Goal: Task Accomplishment & Management: Use online tool/utility

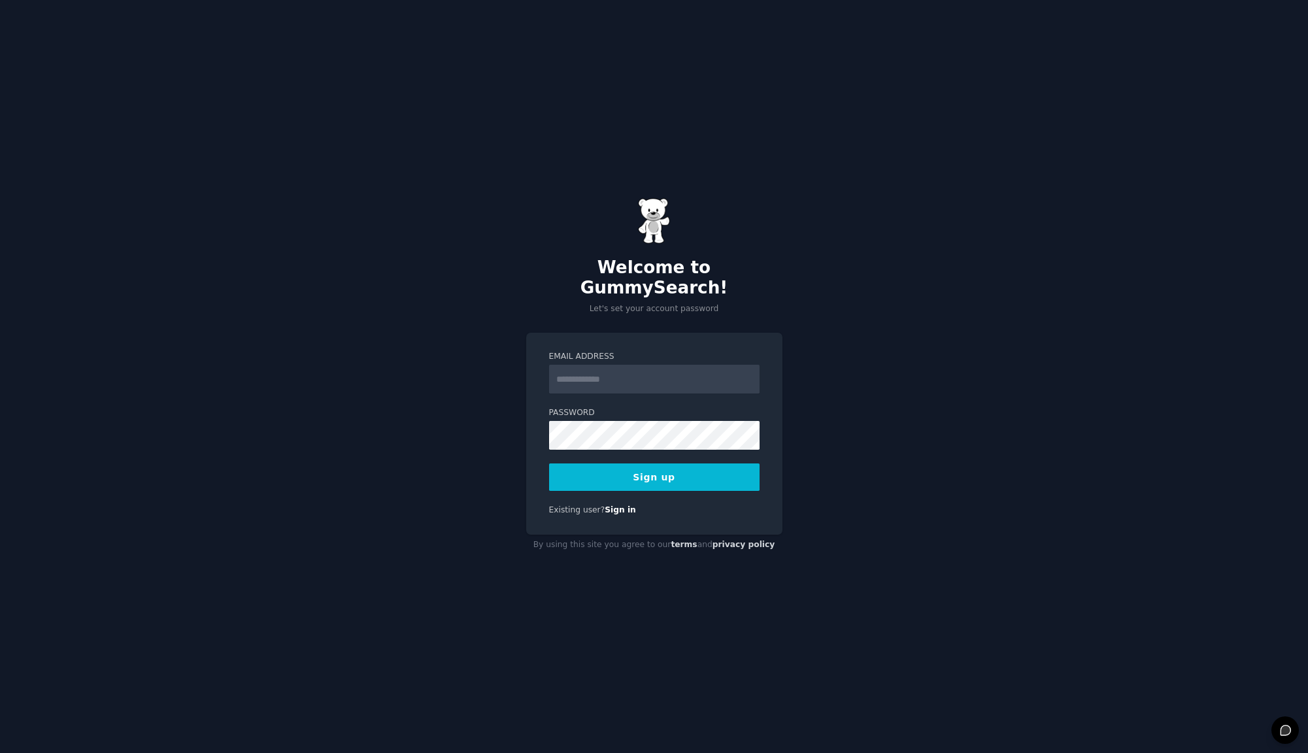
click at [606, 367] on input "Email Address" at bounding box center [654, 379] width 210 height 29
type input "**********"
click at [639, 468] on button "Sign up" at bounding box center [654, 476] width 210 height 27
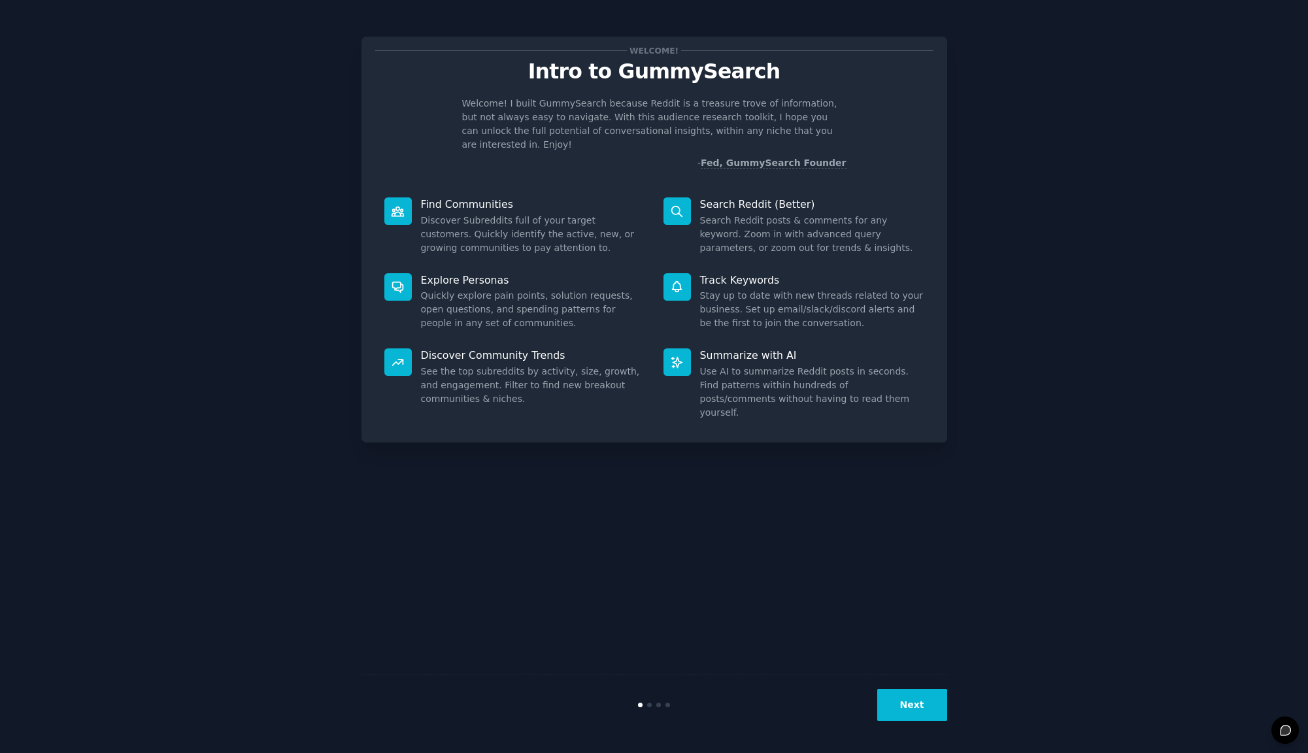
click at [903, 710] on button "Next" at bounding box center [912, 705] width 70 height 32
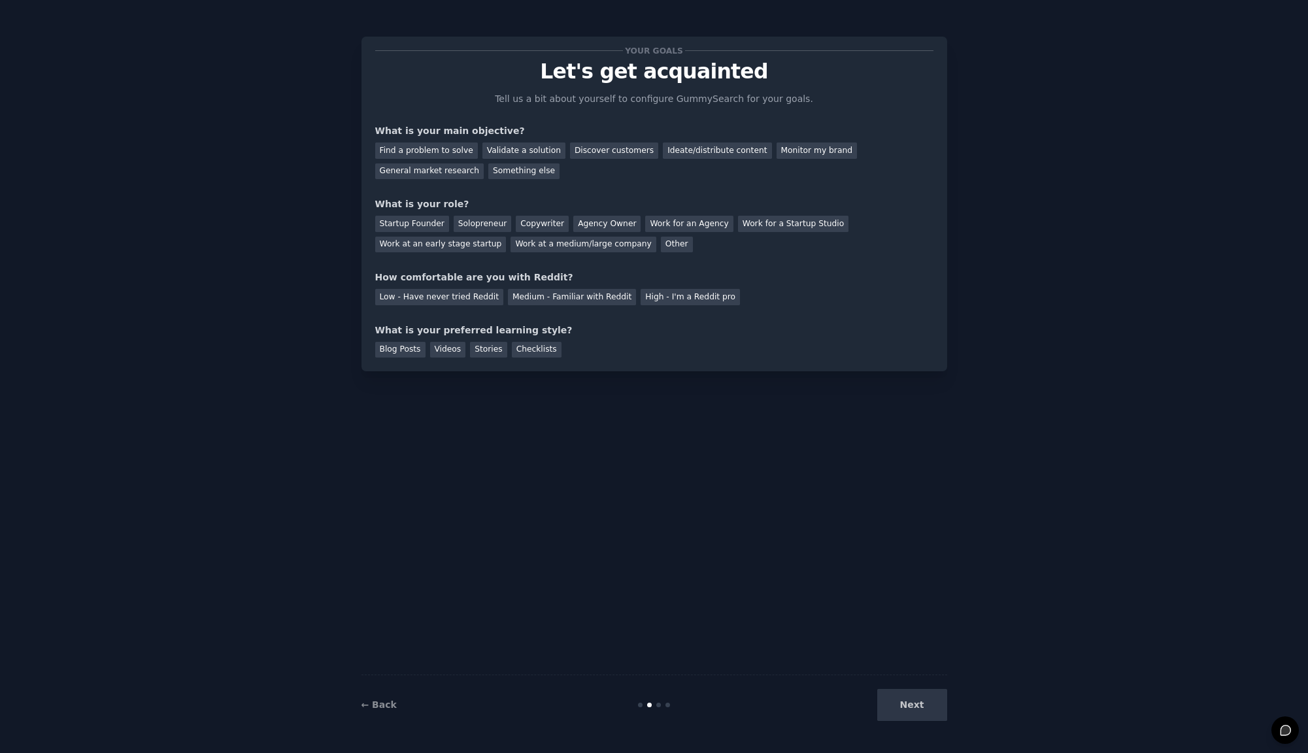
click at [903, 710] on div "Next" at bounding box center [849, 705] width 195 height 32
click at [920, 704] on div "Next" at bounding box center [849, 705] width 195 height 32
click at [429, 152] on div "Find a problem to solve" at bounding box center [426, 150] width 103 height 16
click at [527, 152] on div "Validate a solution" at bounding box center [523, 150] width 83 height 16
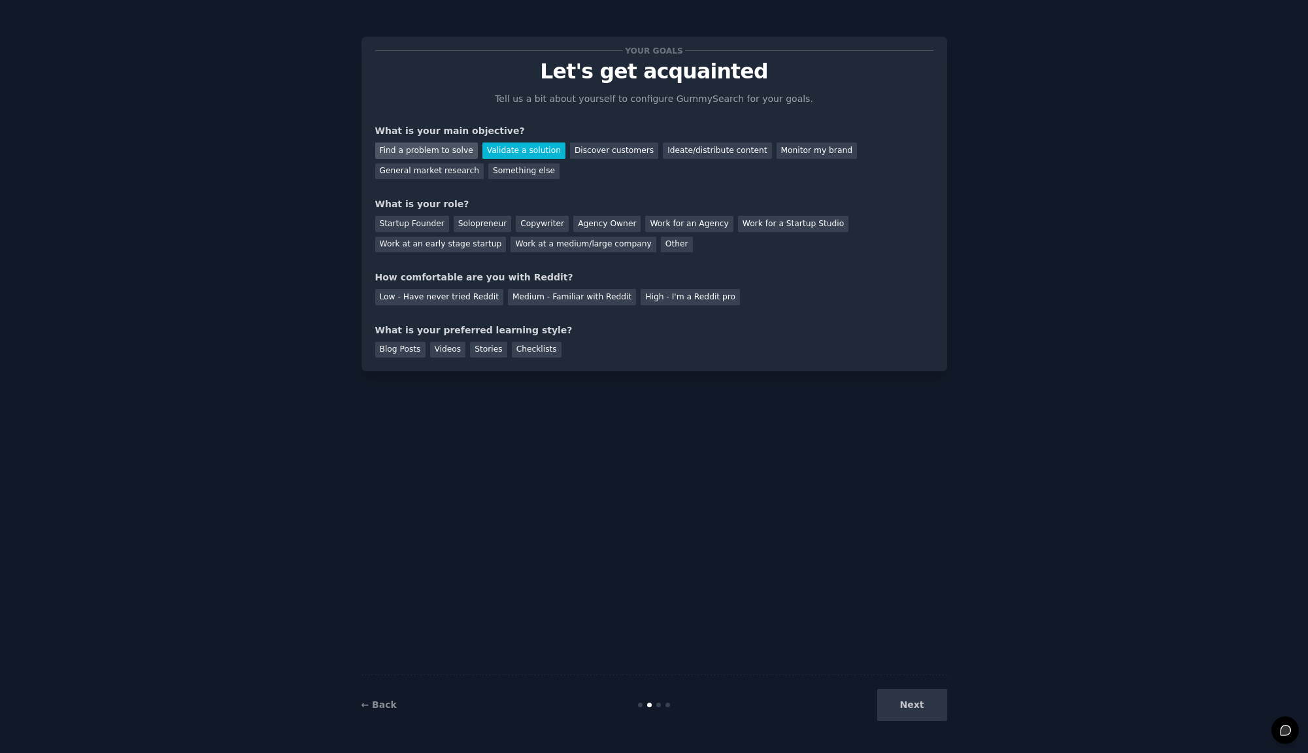
click at [446, 156] on div "Find a problem to solve" at bounding box center [426, 150] width 103 height 16
click at [421, 224] on div "Startup Founder" at bounding box center [412, 224] width 74 height 16
click at [537, 299] on div "Medium - Familiar with Reddit" at bounding box center [572, 297] width 128 height 16
click at [446, 350] on div "Videos" at bounding box center [448, 350] width 36 height 16
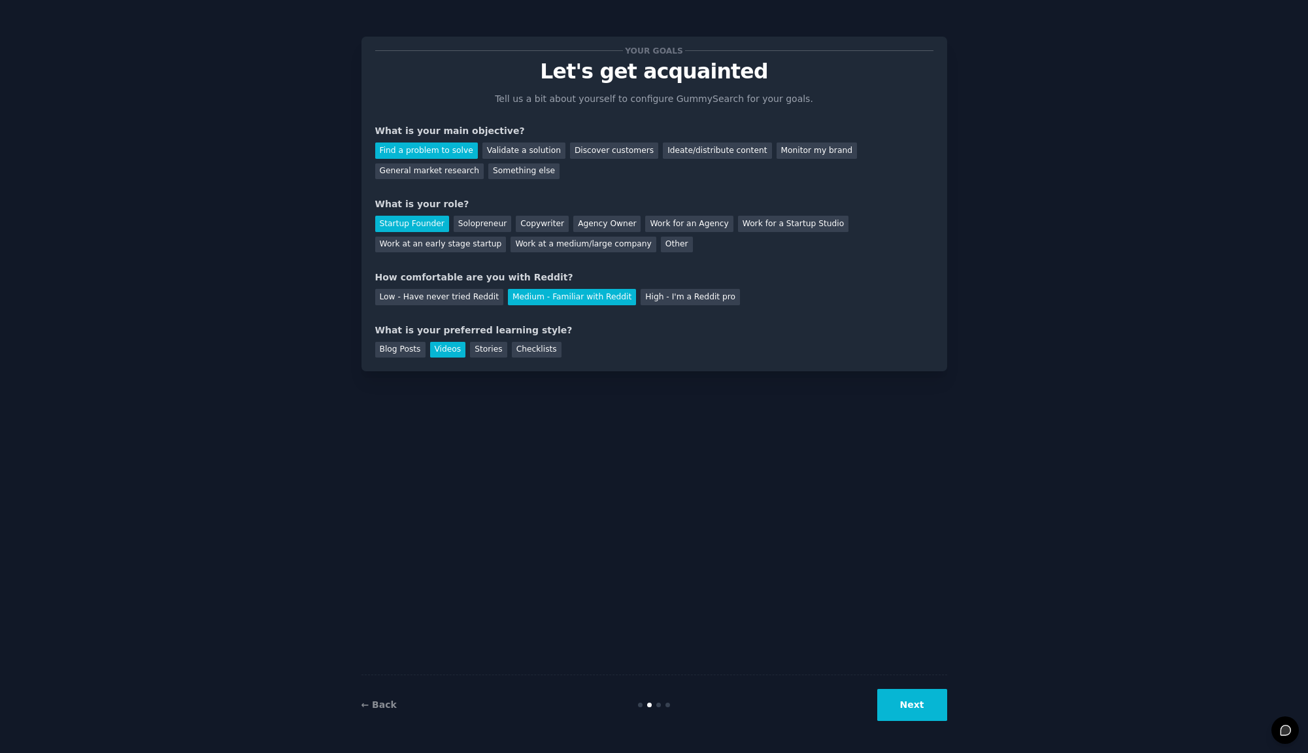
click at [926, 710] on button "Next" at bounding box center [912, 705] width 70 height 32
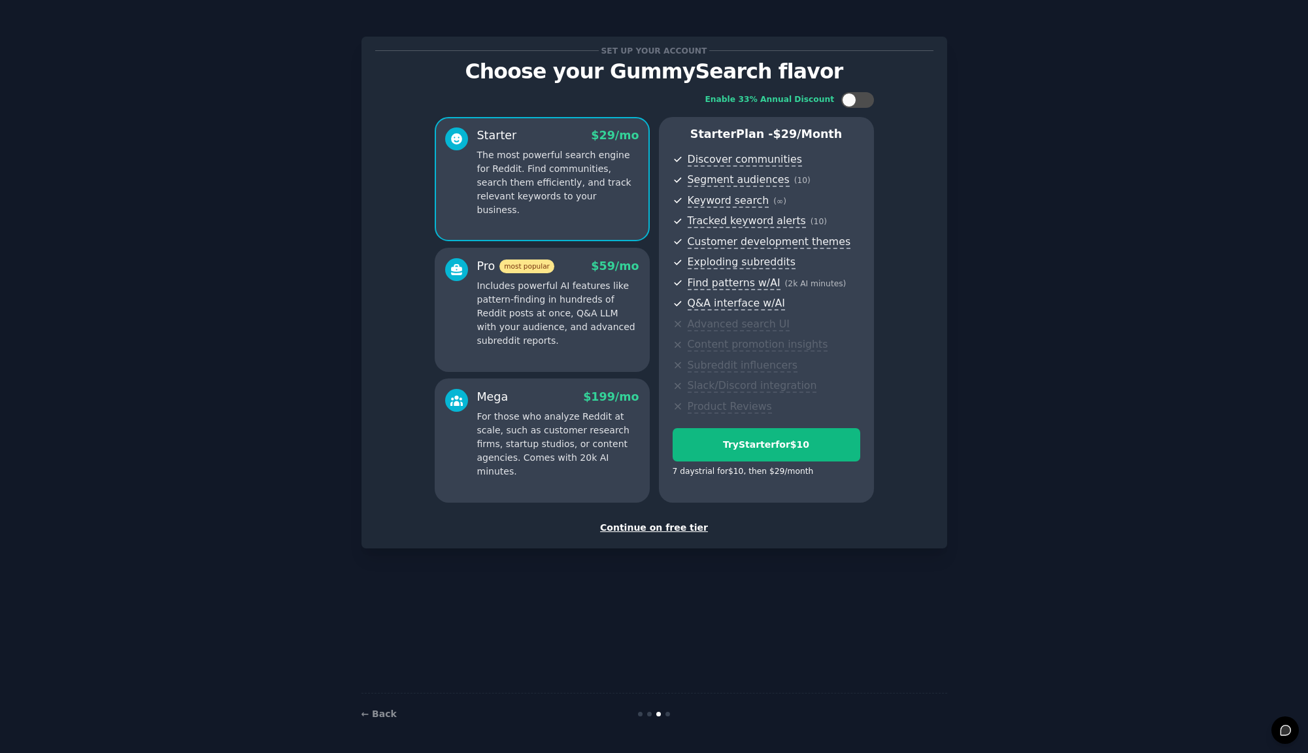
click at [662, 527] on div "Continue on free tier" at bounding box center [654, 528] width 558 height 14
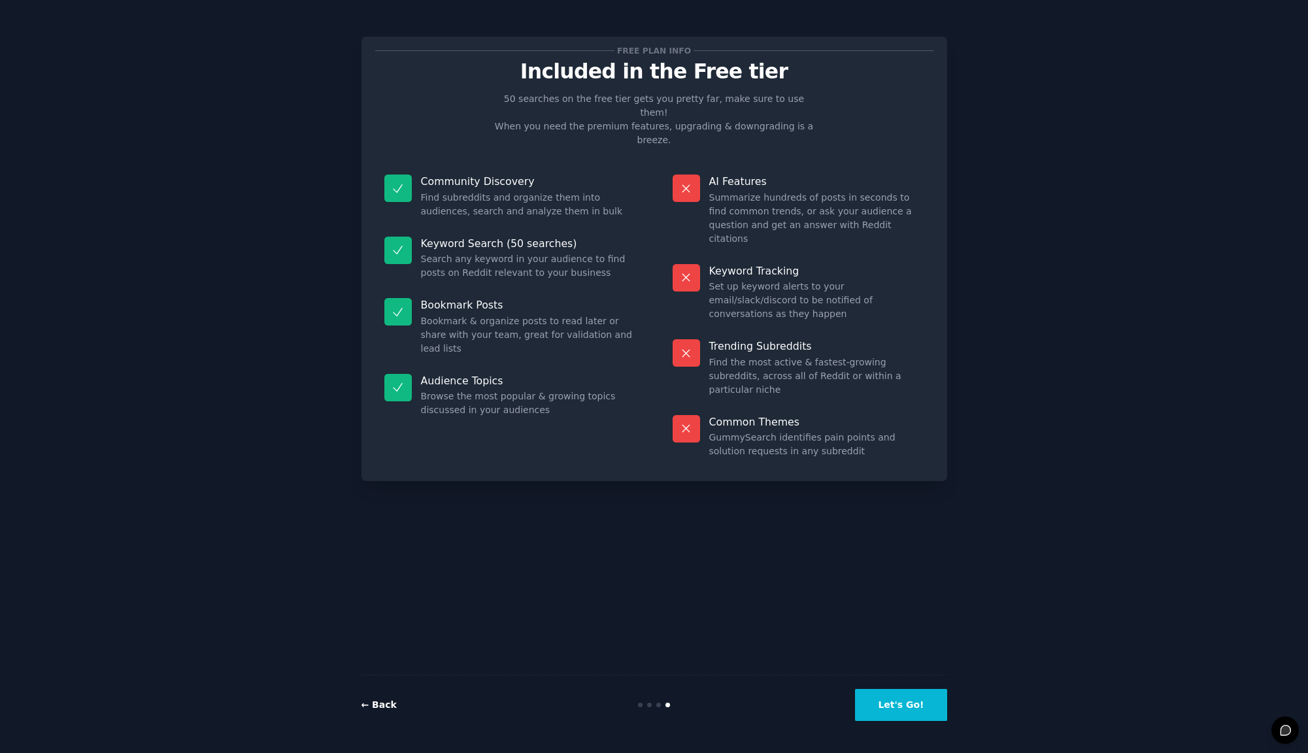
click at [379, 704] on link "← Back" at bounding box center [378, 704] width 35 height 10
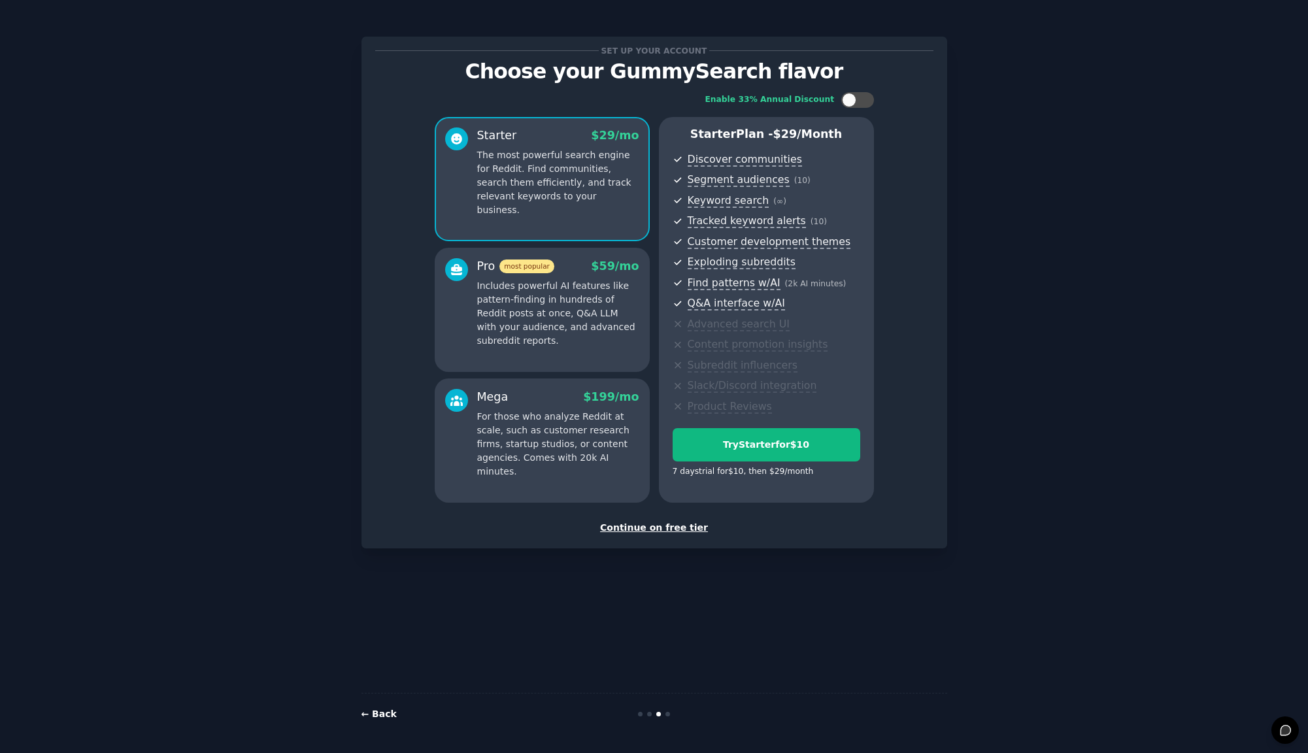
click at [380, 714] on link "← Back" at bounding box center [378, 713] width 35 height 10
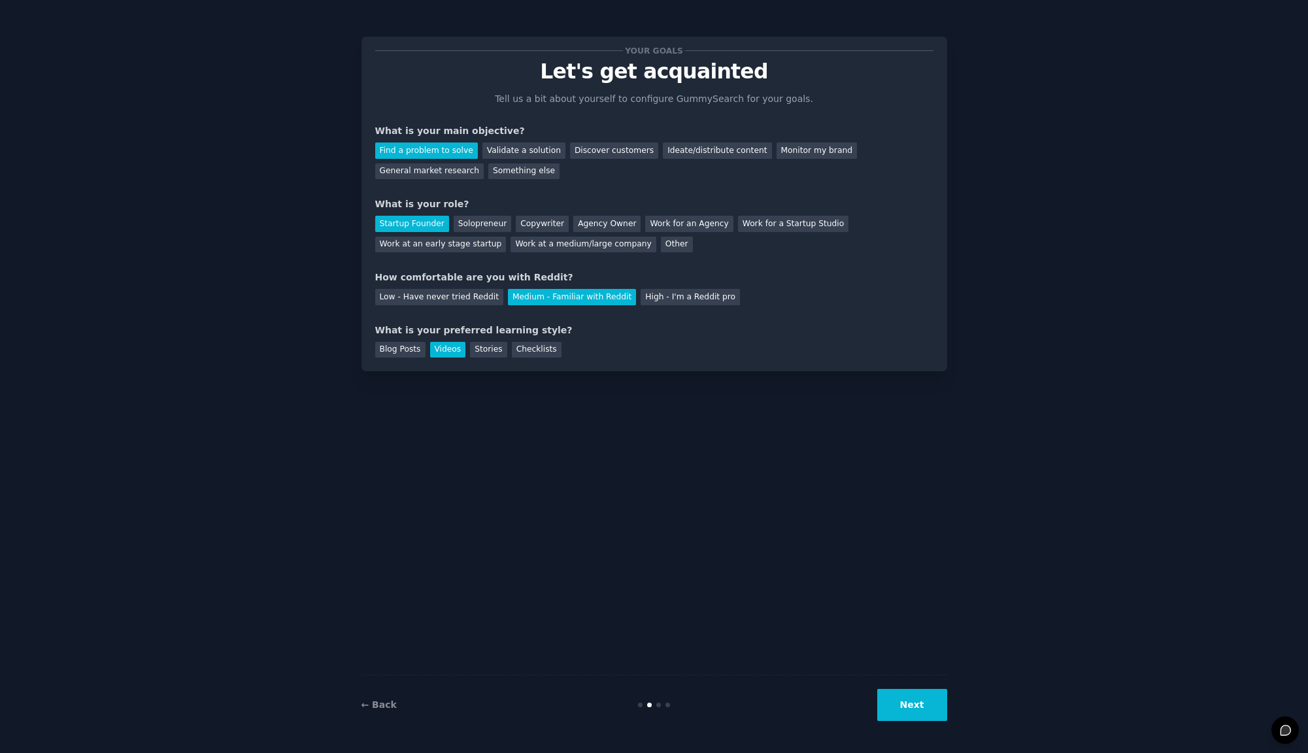
click at [887, 697] on button "Next" at bounding box center [912, 705] width 70 height 32
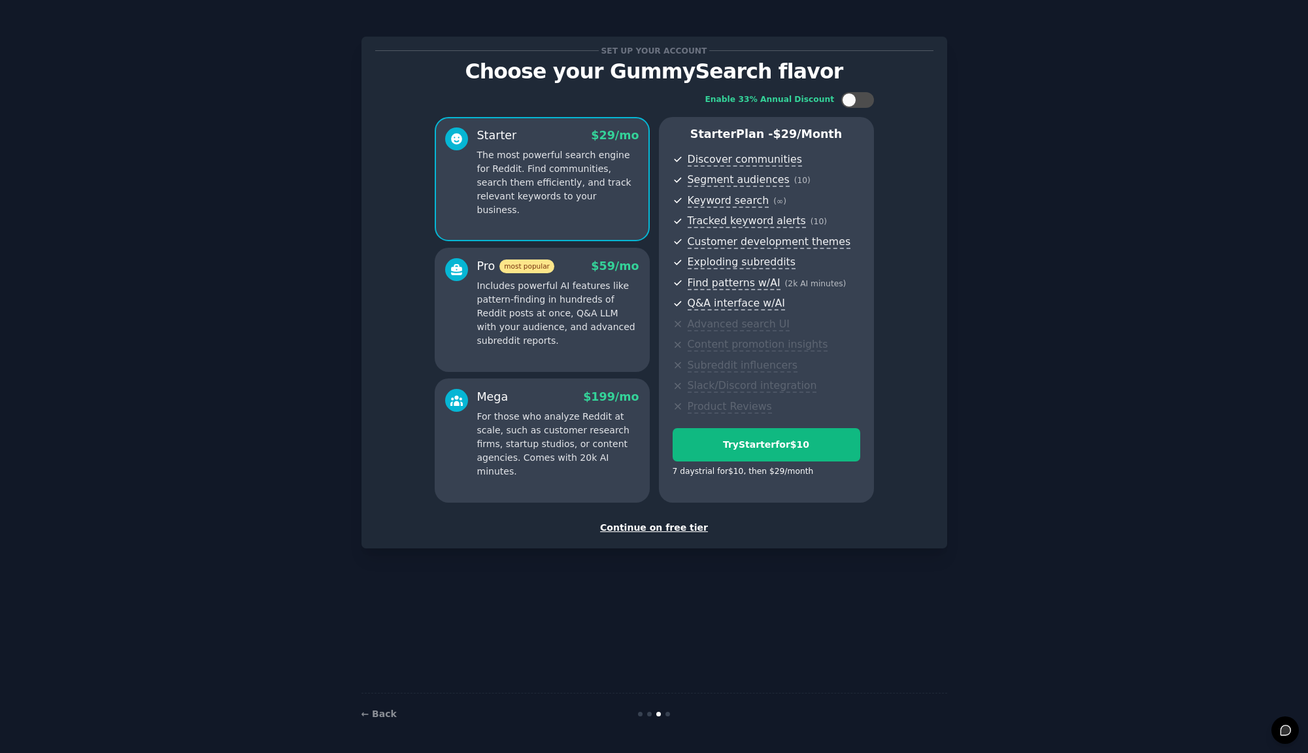
click at [652, 531] on div "Continue on free tier" at bounding box center [654, 528] width 558 height 14
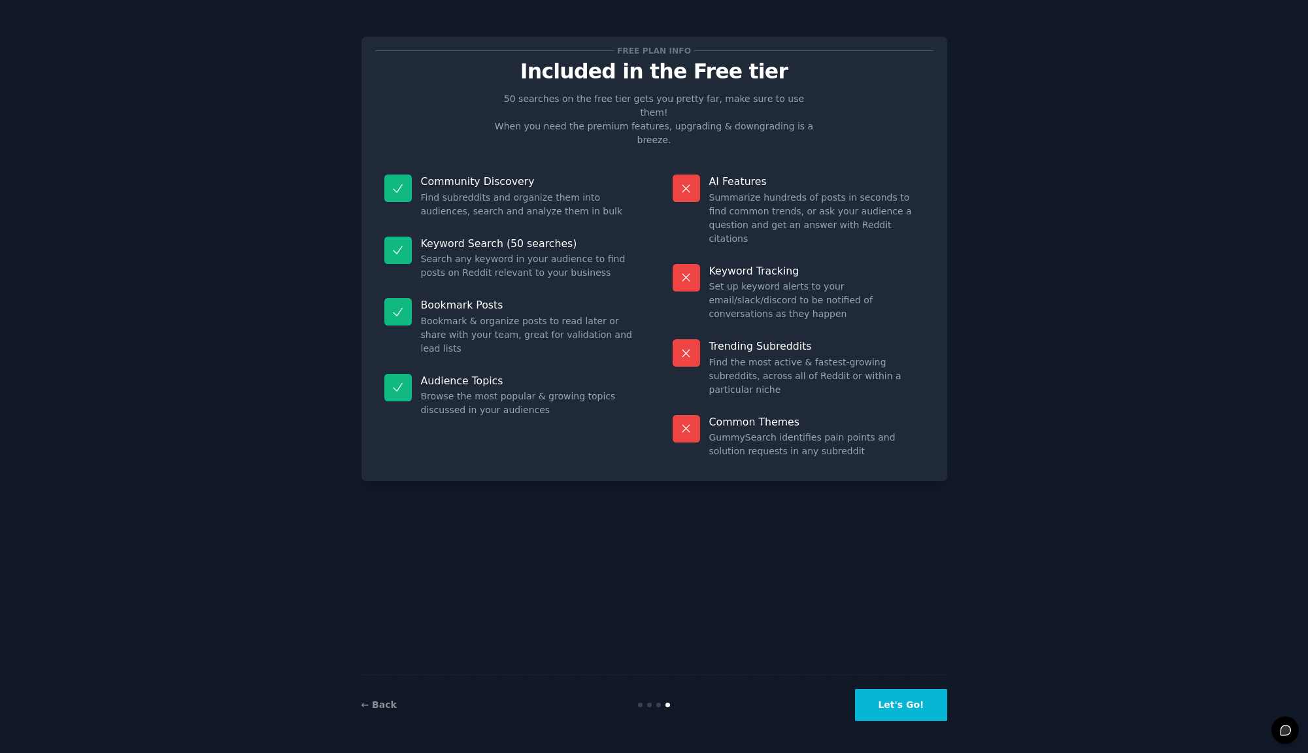
click at [895, 708] on button "Let's Go!" at bounding box center [901, 705] width 92 height 32
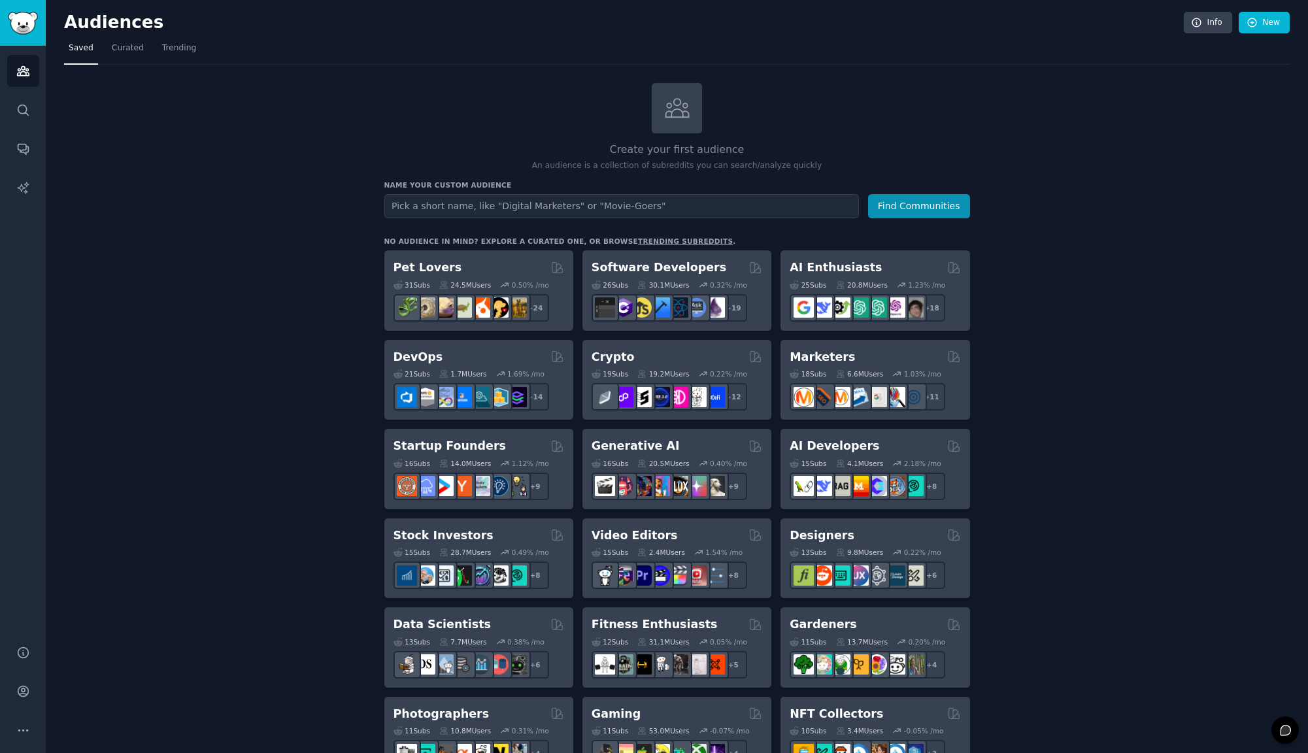
click at [448, 209] on input "text" at bounding box center [621, 206] width 475 height 24
type input "L"
type input "Surfers"
click at [904, 211] on button "Find Communities" at bounding box center [919, 206] width 102 height 24
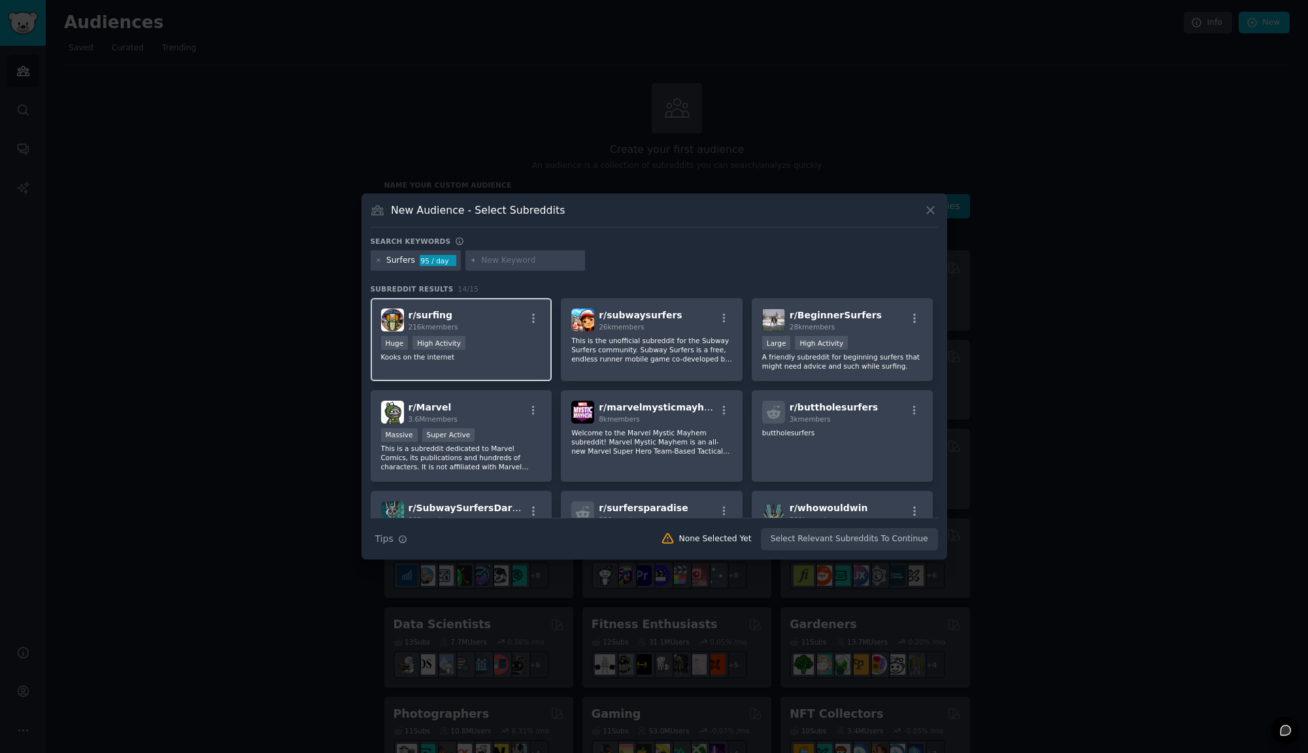
click at [456, 332] on div "r/ surfing 216k members Huge High Activity Kooks on the internet" at bounding box center [462, 339] width 182 height 83
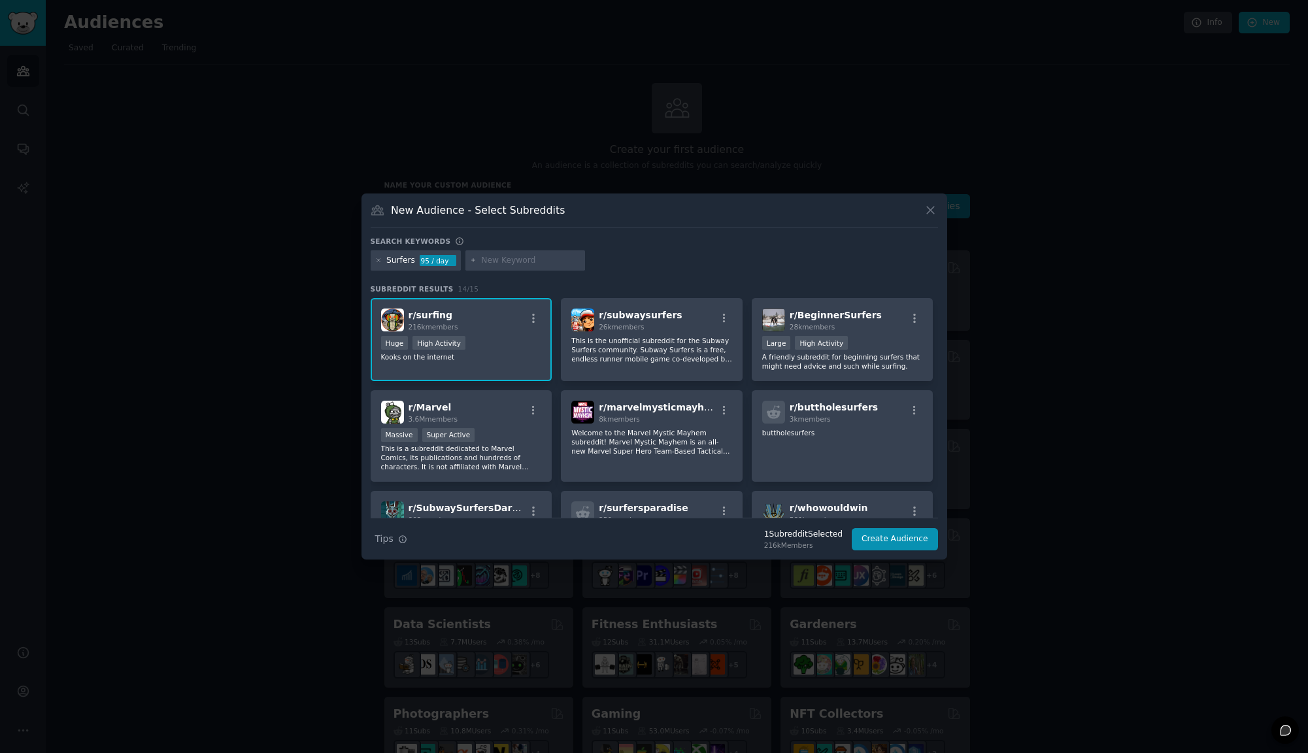
click at [507, 260] on input "text" at bounding box center [530, 261] width 99 height 12
type input "Paddle Training"
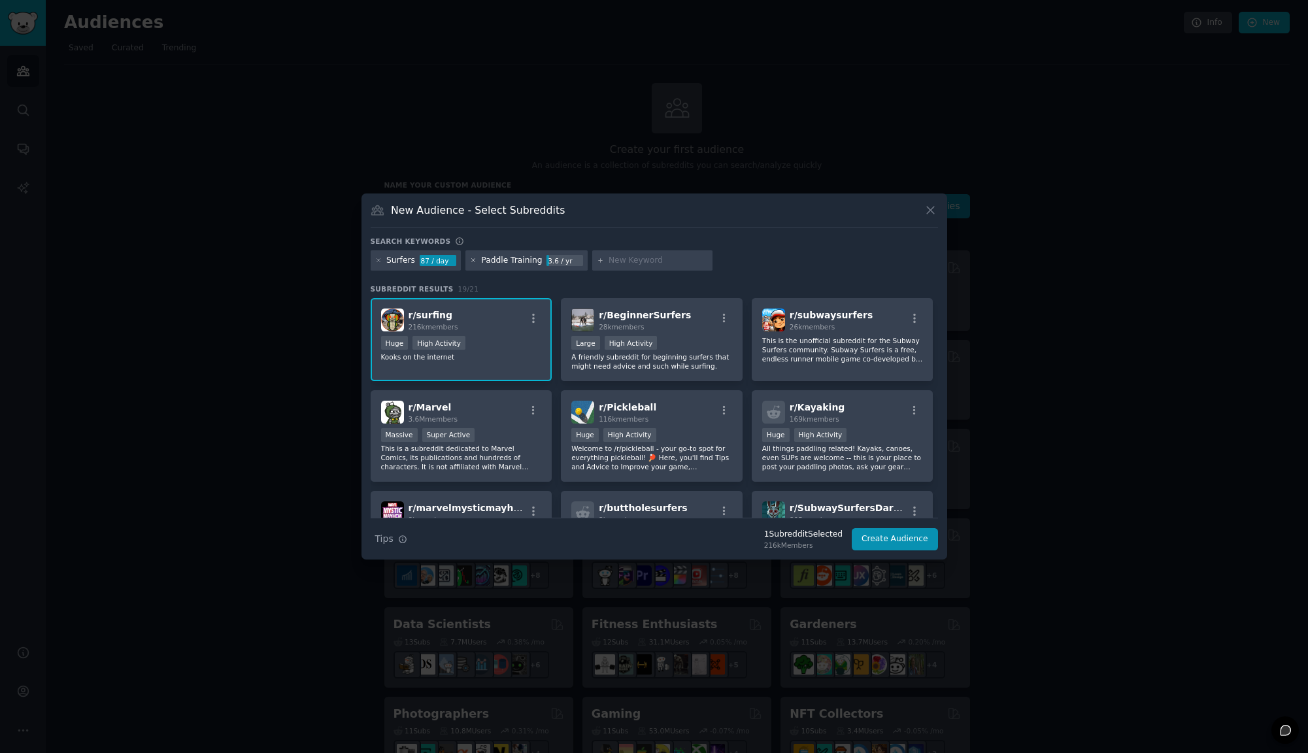
click at [474, 260] on icon at bounding box center [473, 260] width 7 height 7
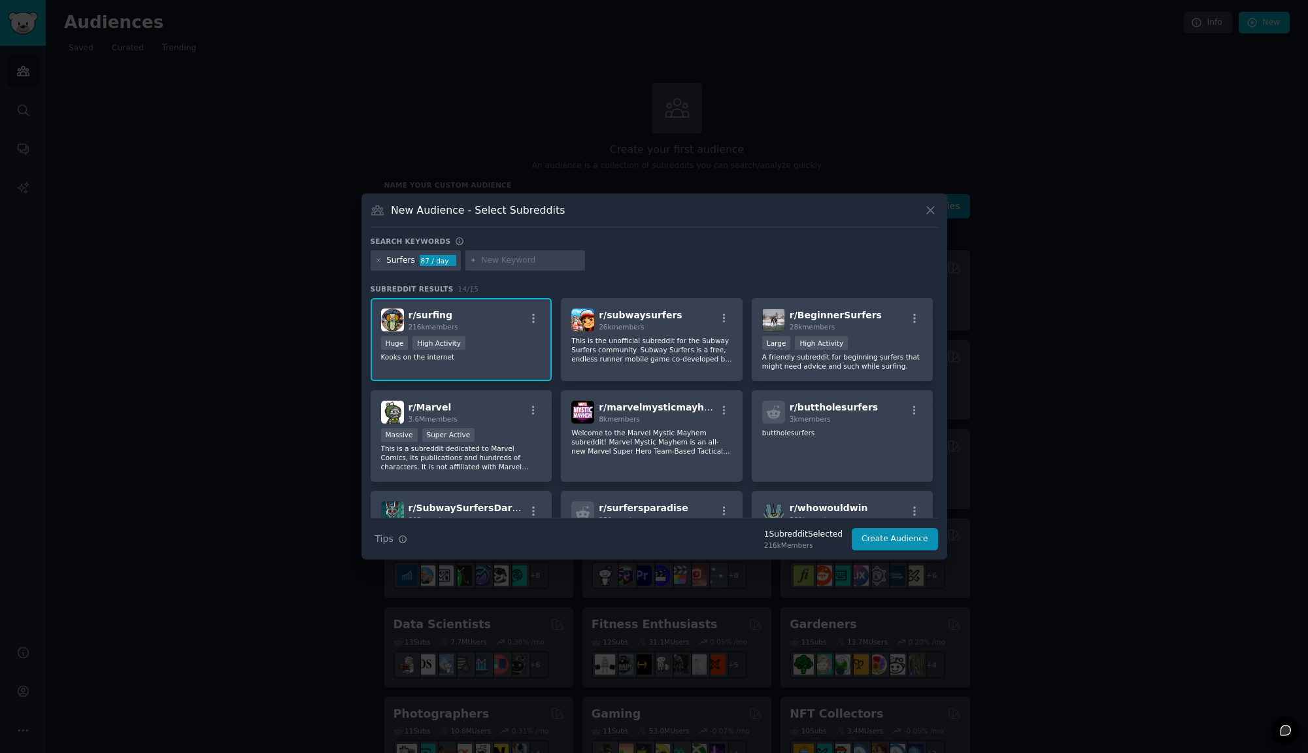
click at [491, 263] on input "text" at bounding box center [530, 261] width 99 height 12
type input "surf workout"
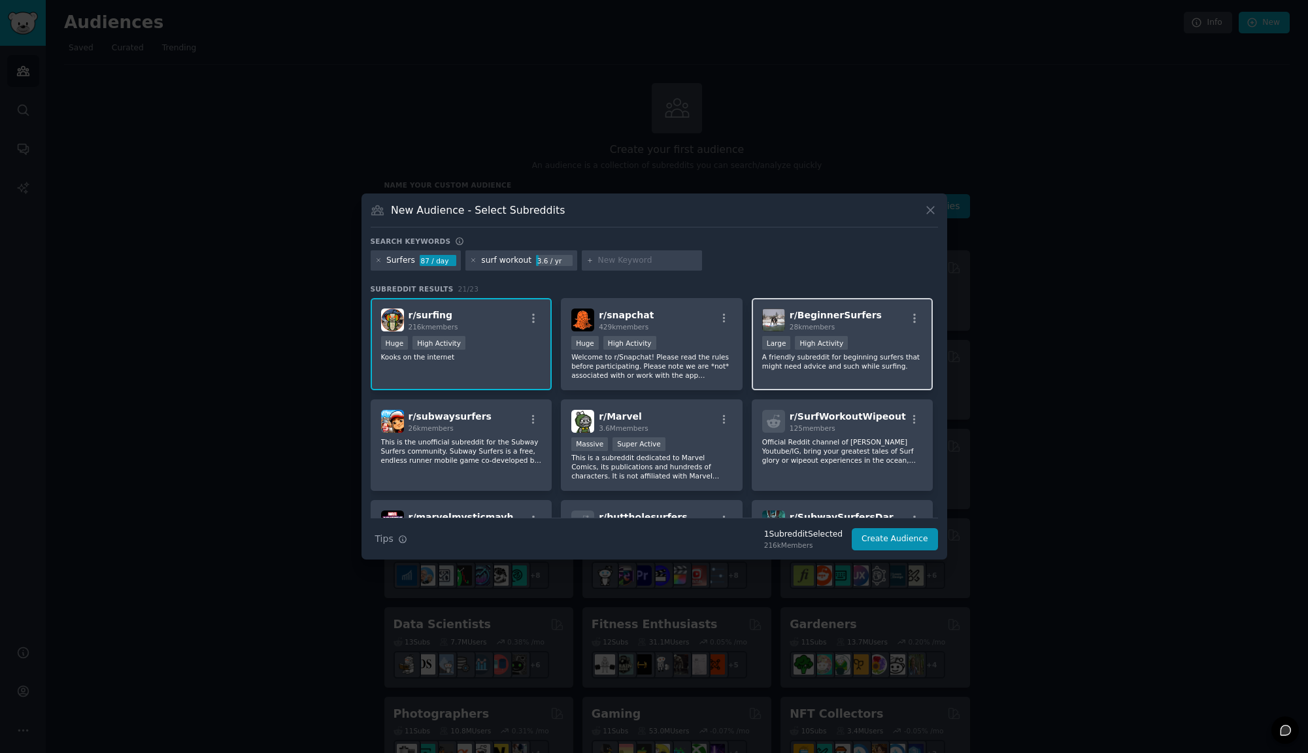
click at [831, 311] on span "r/ BeginnerSurfers" at bounding box center [836, 315] width 92 height 10
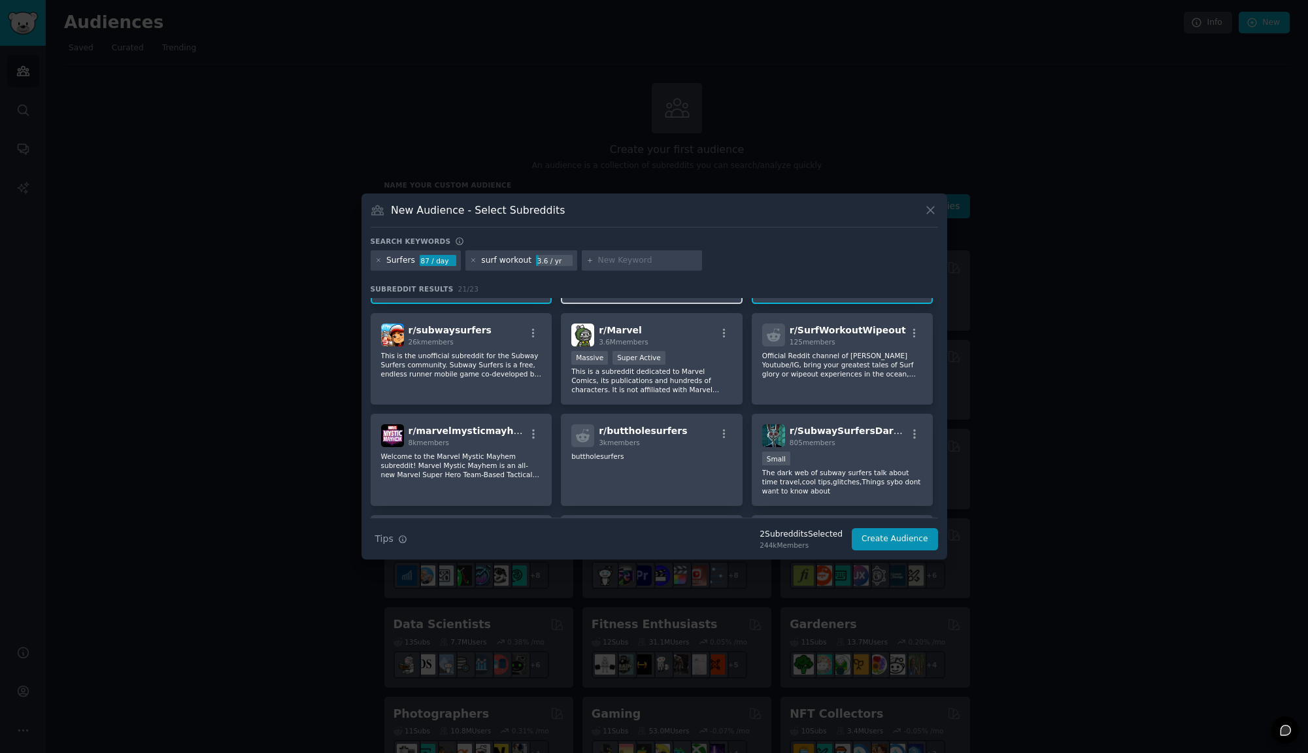
scroll to position [92, 0]
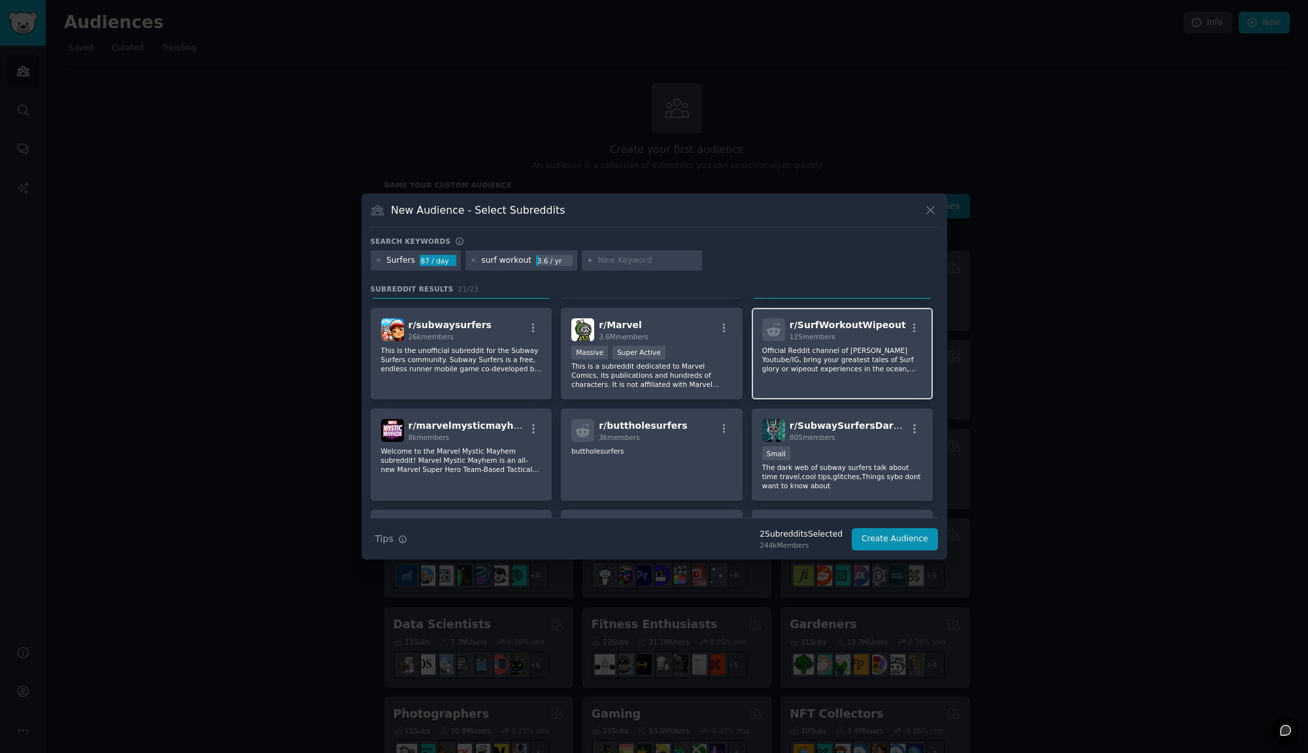
click at [839, 339] on div "125 members" at bounding box center [848, 336] width 116 height 9
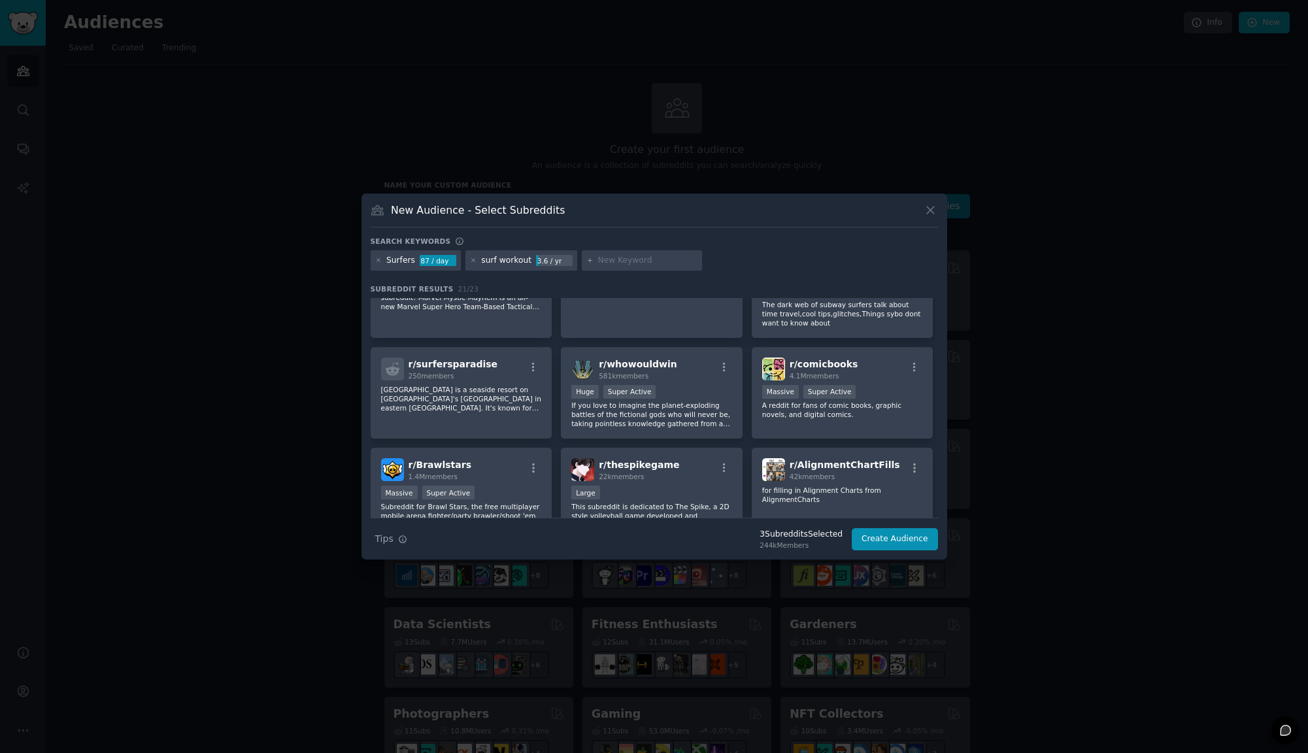
scroll to position [0, 0]
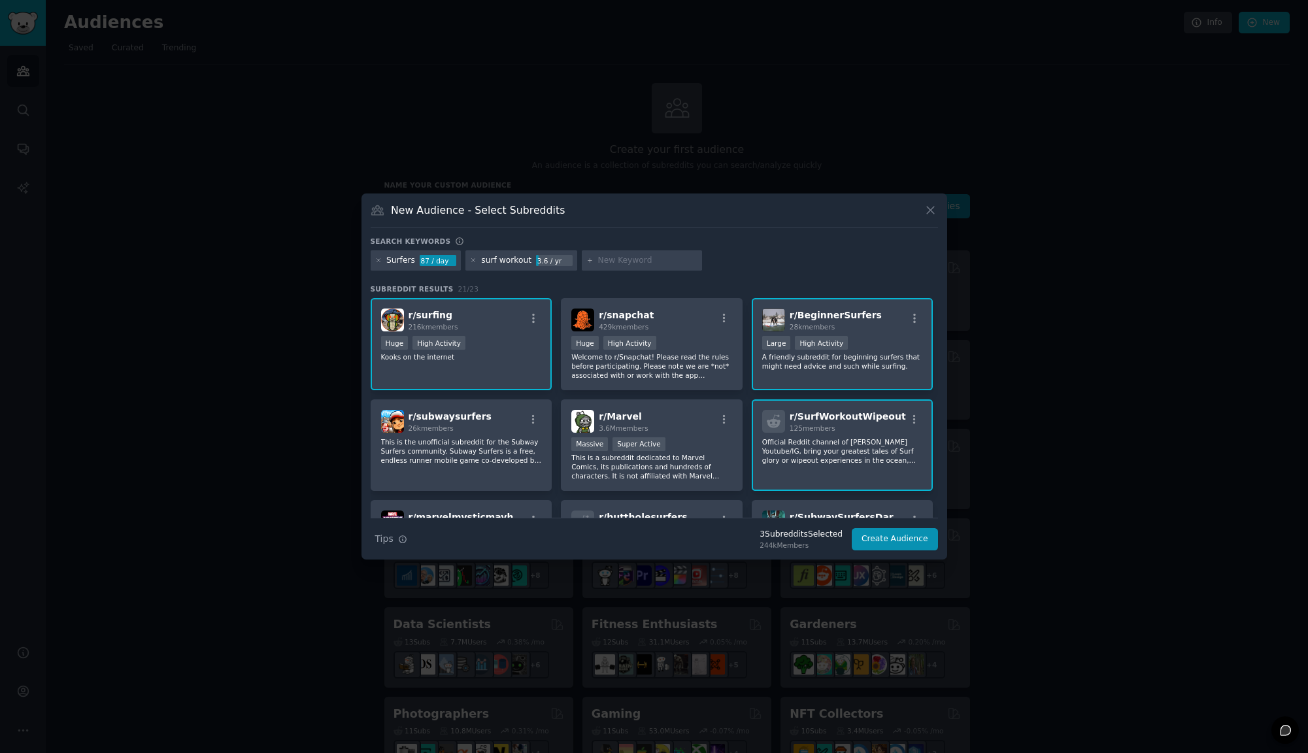
click at [804, 535] on div "3 Subreddit s Selected" at bounding box center [800, 535] width 83 height 12
click at [562, 209] on div "New Audience - Select Subreddits" at bounding box center [654, 215] width 567 height 25
click at [884, 542] on button "Create Audience" at bounding box center [895, 539] width 86 height 22
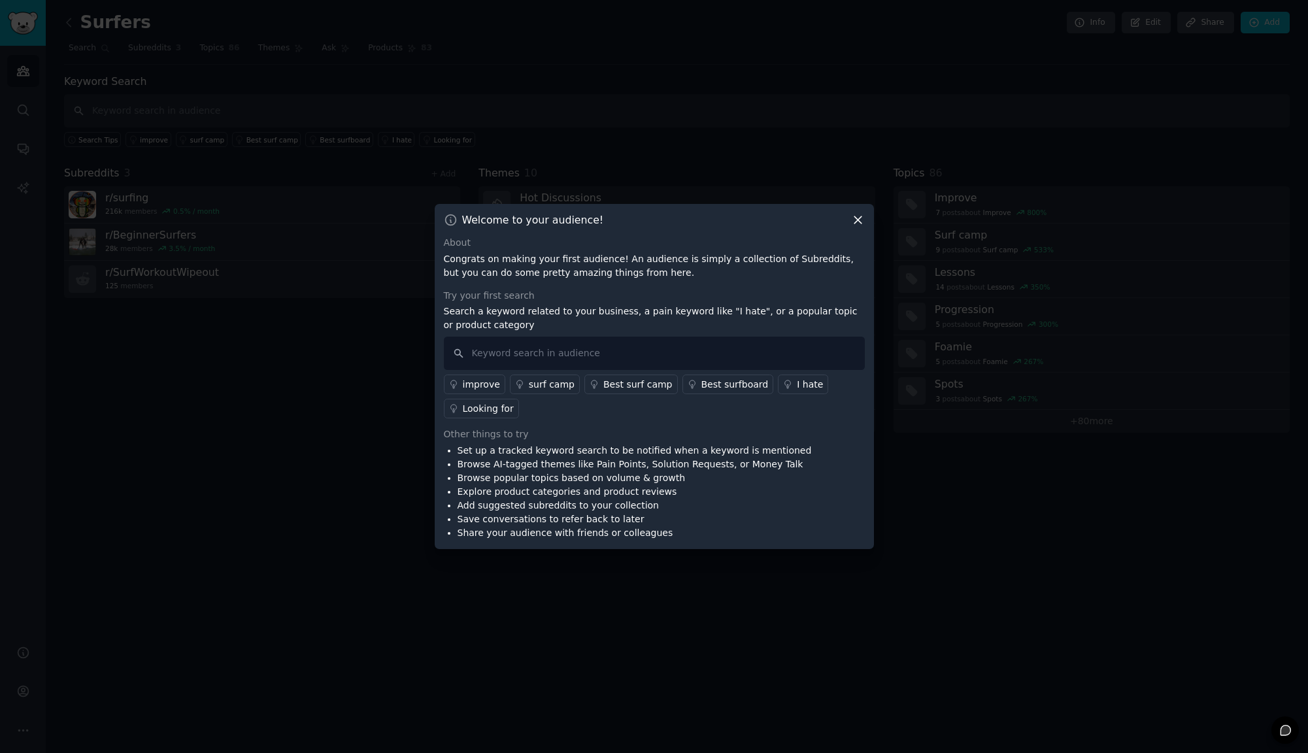
click at [486, 411] on div "Looking for" at bounding box center [488, 409] width 51 height 14
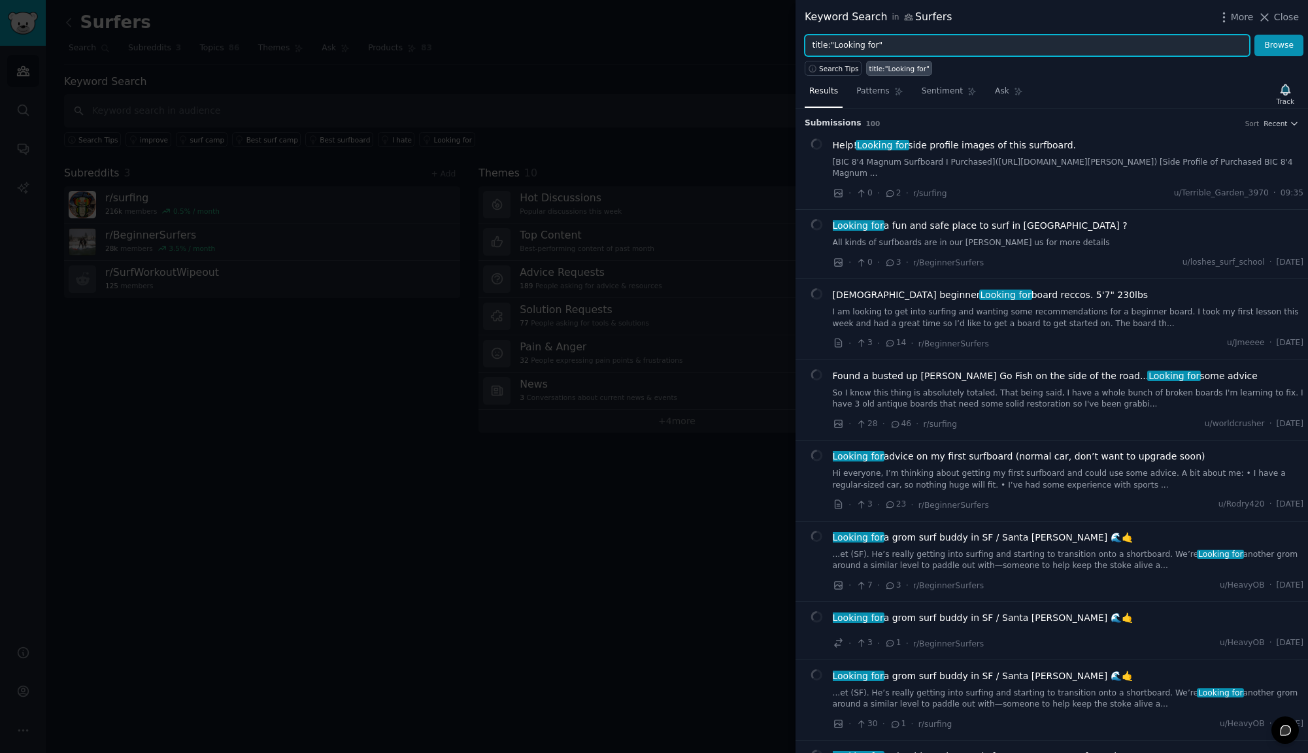
click at [927, 48] on input "title:"Looking for"" at bounding box center [1027, 46] width 445 height 22
click at [1254, 35] on button "Browse" at bounding box center [1278, 46] width 49 height 22
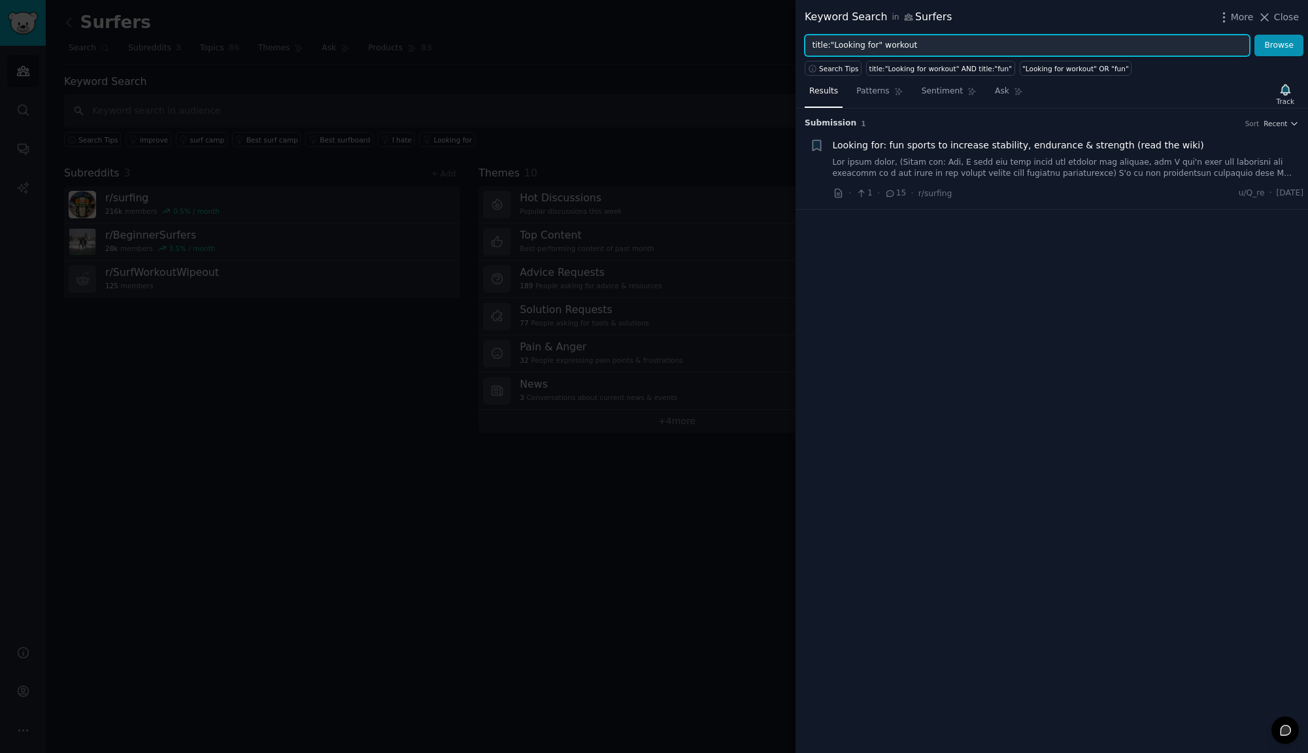
click at [882, 46] on input "title:"Looking for" workout" at bounding box center [1027, 46] width 445 height 22
click at [931, 48] on input "title:"Looking for" "workout" at bounding box center [1027, 46] width 445 height 22
click at [936, 48] on input "title:"Looking for" "workout"" at bounding box center [1027, 46] width 445 height 22
type input "title:"Looking for" "workout" paddle"
click at [1254, 35] on button "Browse" at bounding box center [1278, 46] width 49 height 22
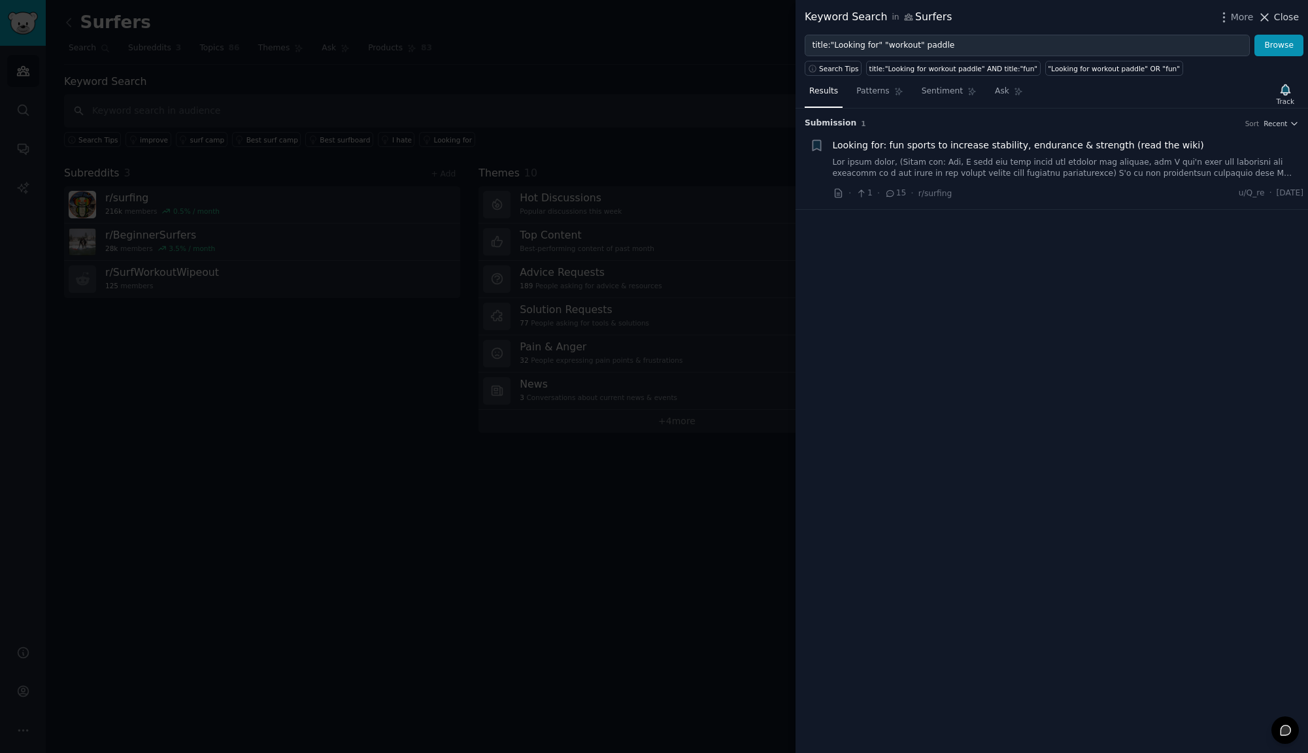
click at [1287, 18] on span "Close" at bounding box center [1286, 17] width 25 height 14
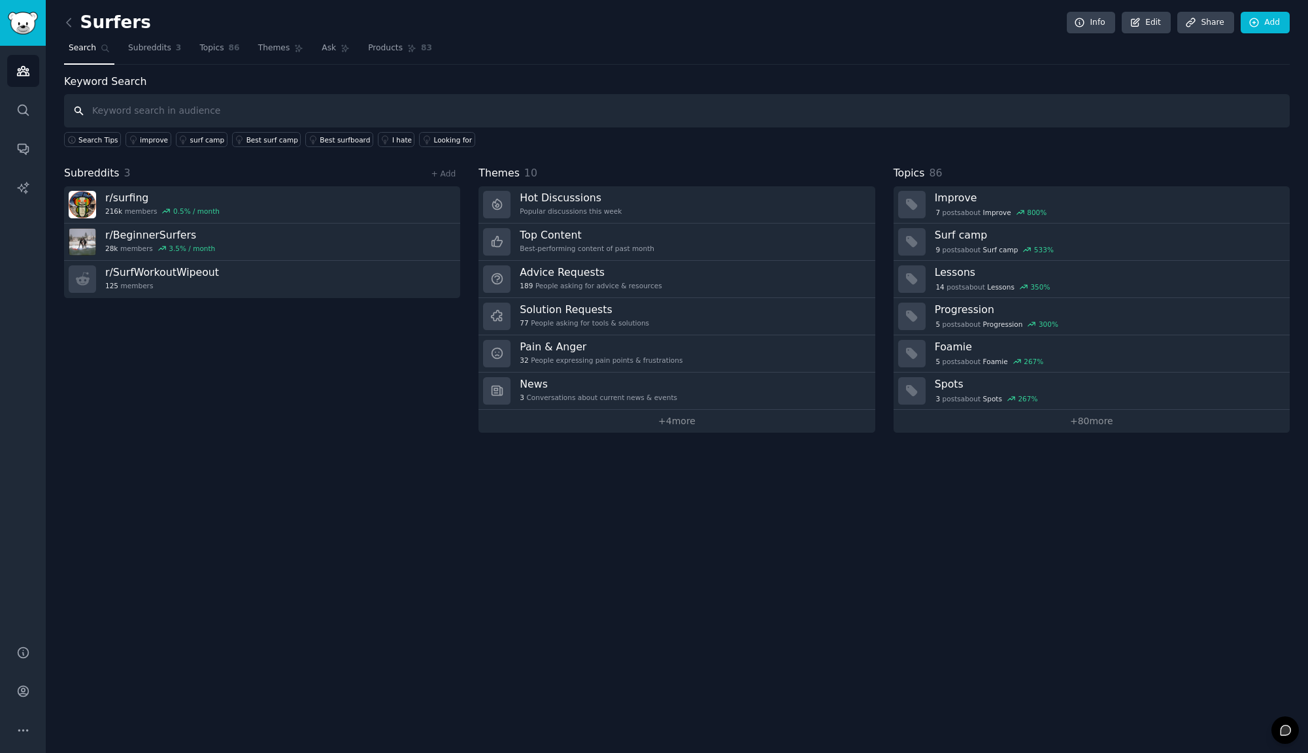
click at [135, 109] on input "text" at bounding box center [676, 110] width 1225 height 33
type input "surf"
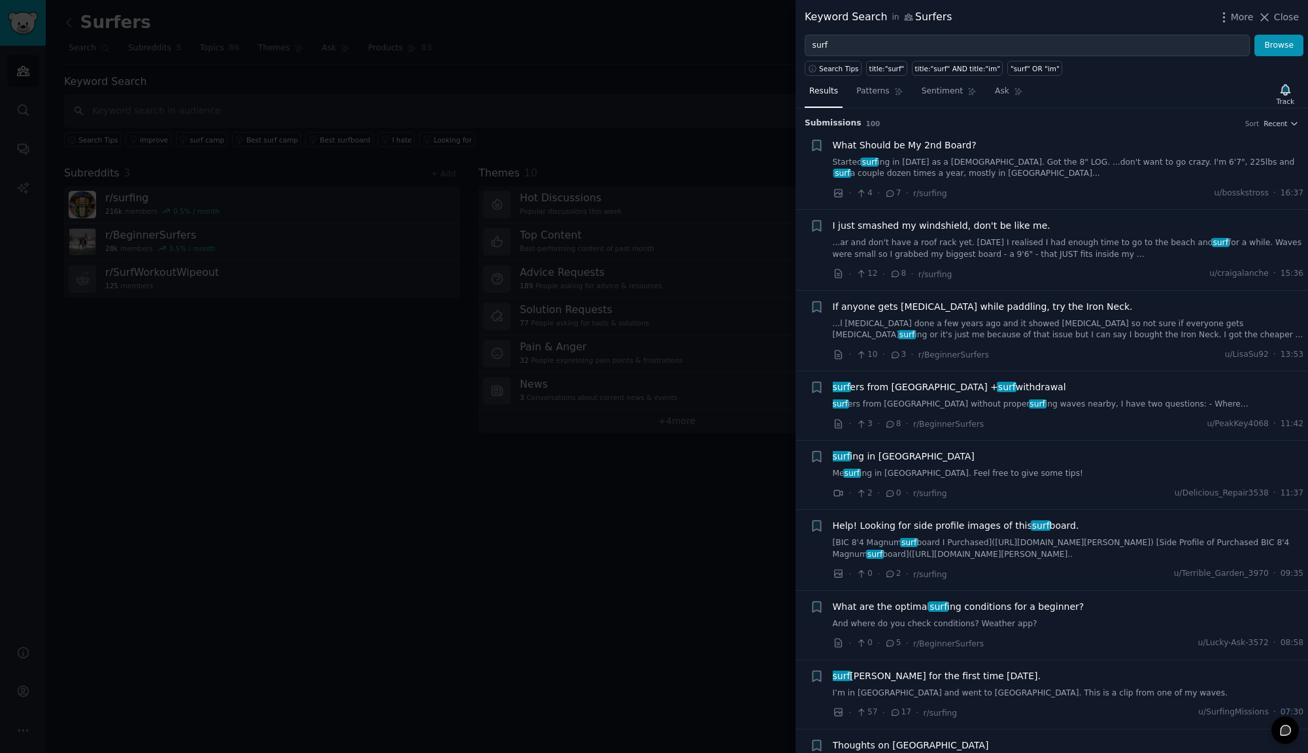
click at [950, 403] on link "surf ers from [GEOGRAPHIC_DATA] without proper surf ing waves nearby, I have tw…" at bounding box center [1068, 405] width 471 height 12
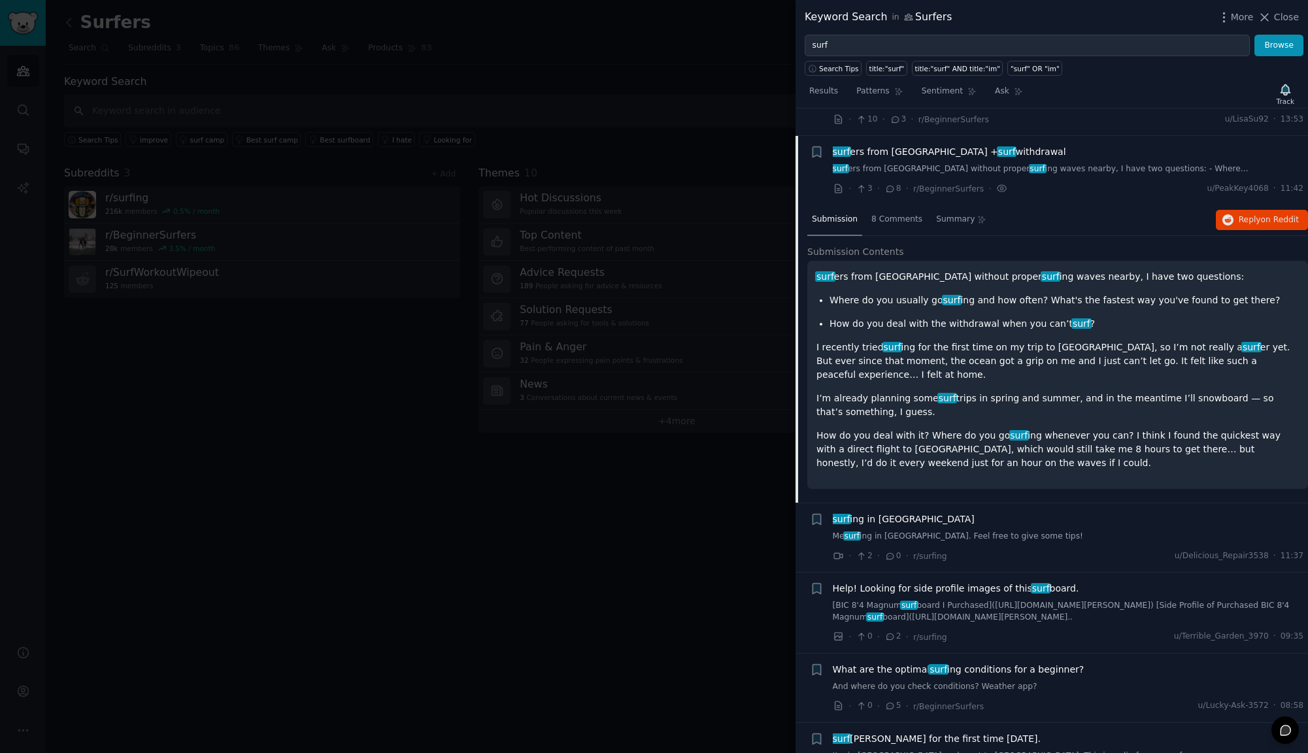
scroll to position [263, 0]
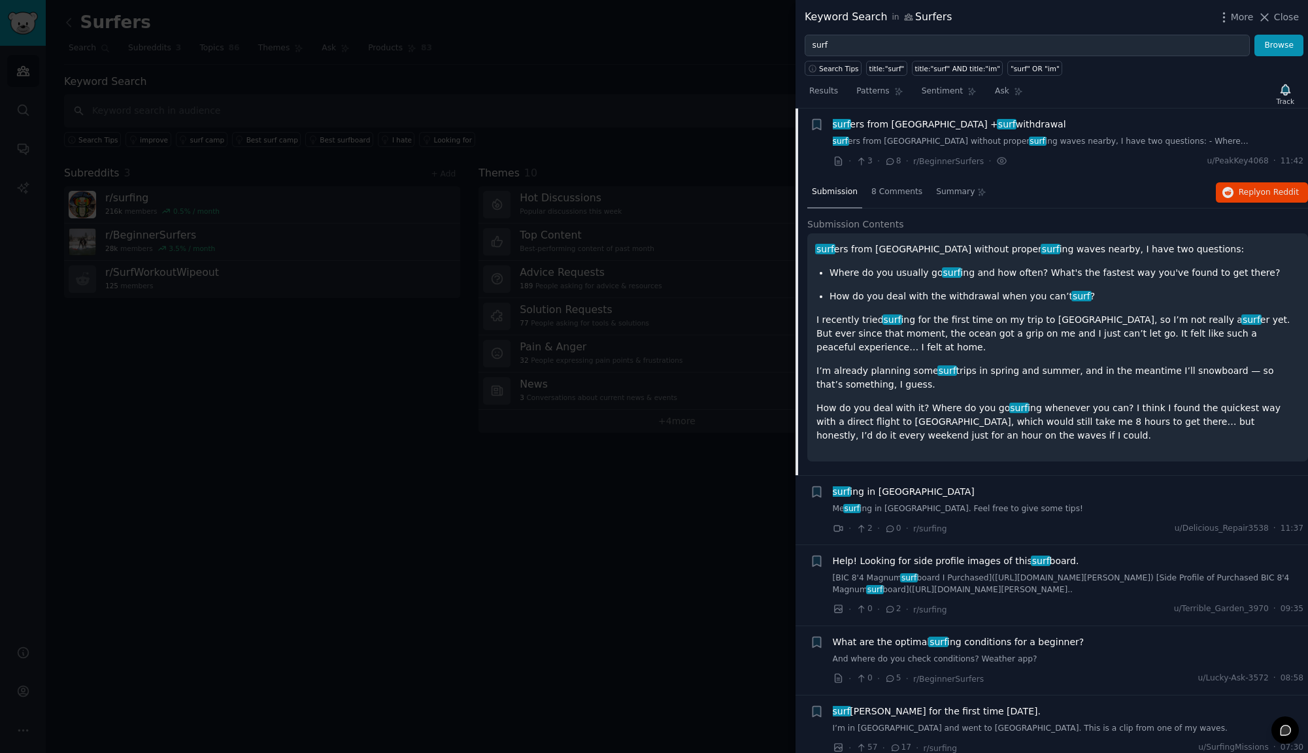
click at [614, 267] on div at bounding box center [654, 376] width 1308 height 753
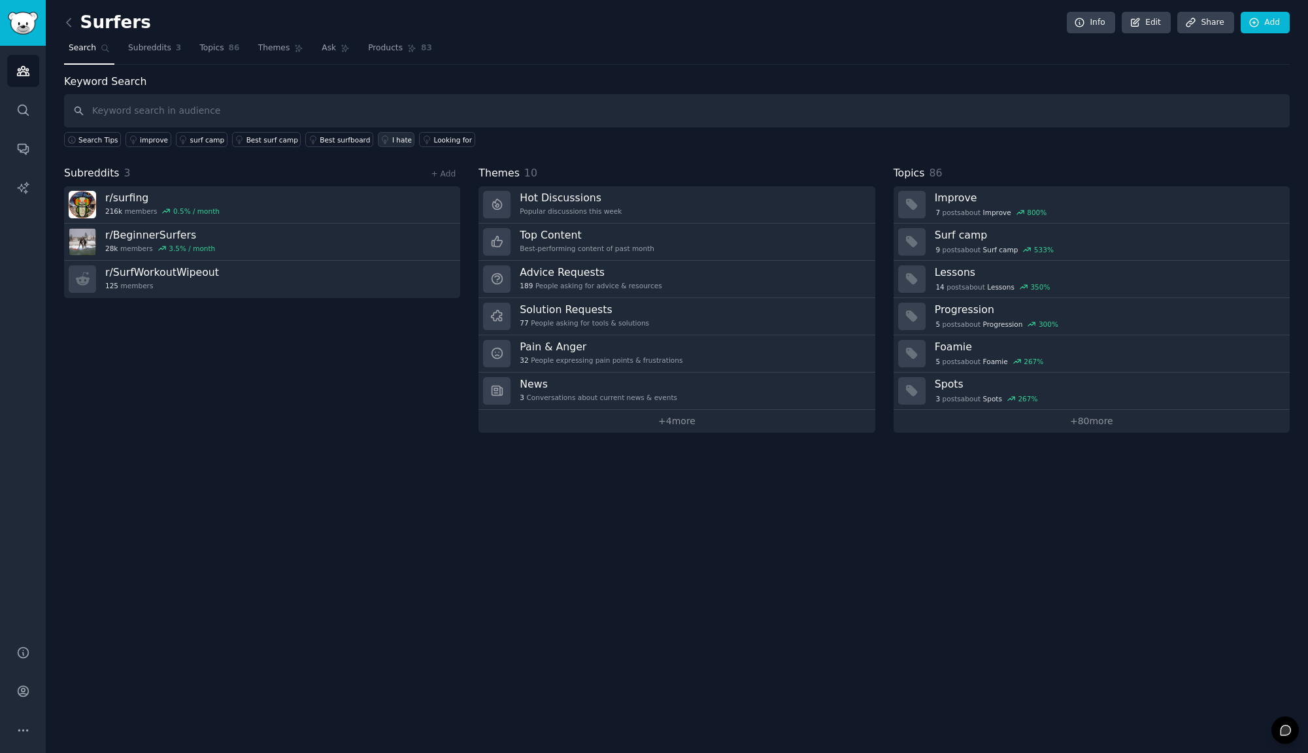
click at [392, 139] on div "I hate" at bounding box center [402, 139] width 20 height 9
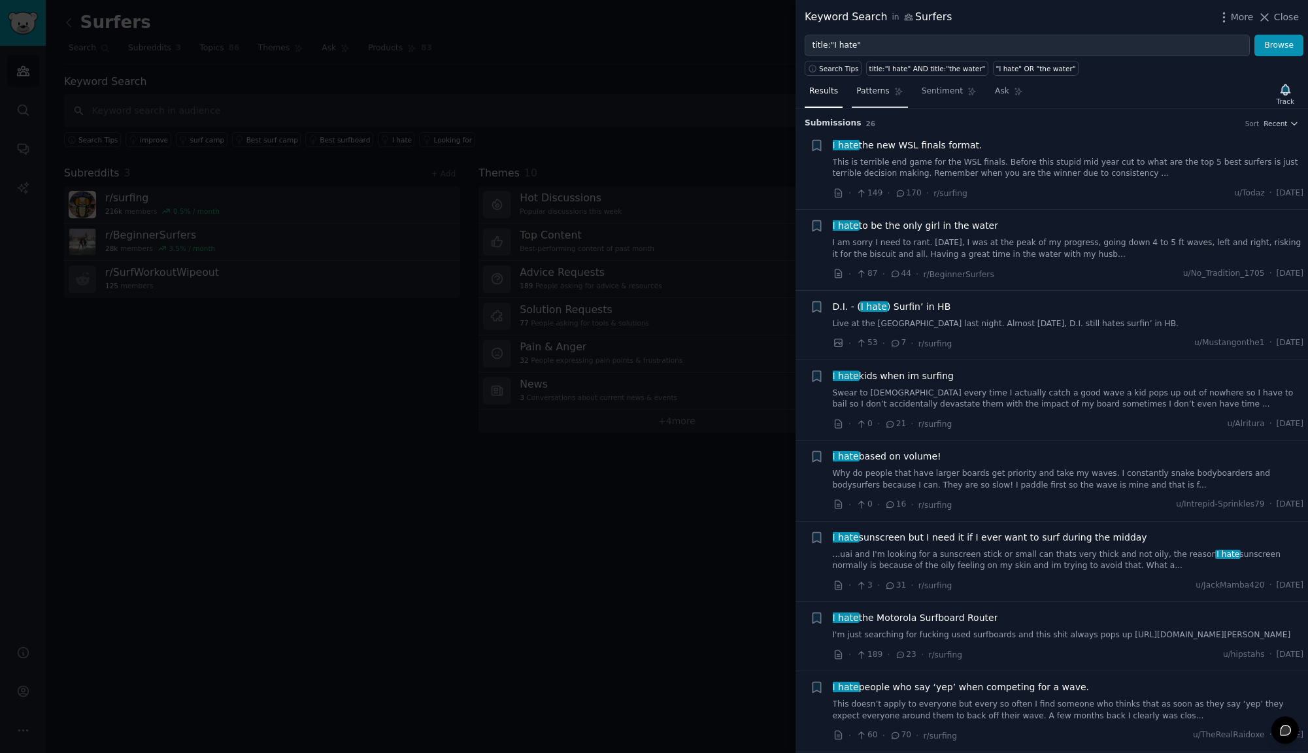
click at [882, 92] on span "Patterns" at bounding box center [872, 92] width 33 height 12
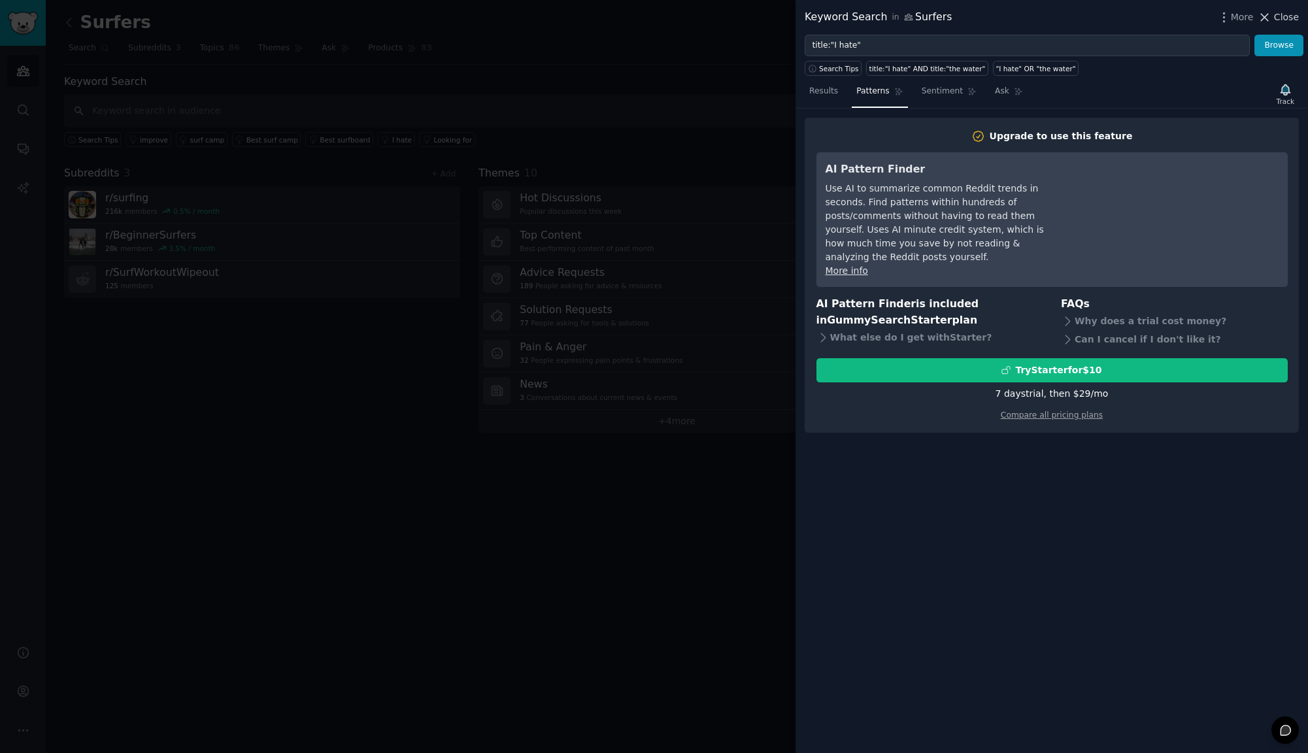
click at [1273, 15] on button "Close" at bounding box center [1278, 17] width 41 height 14
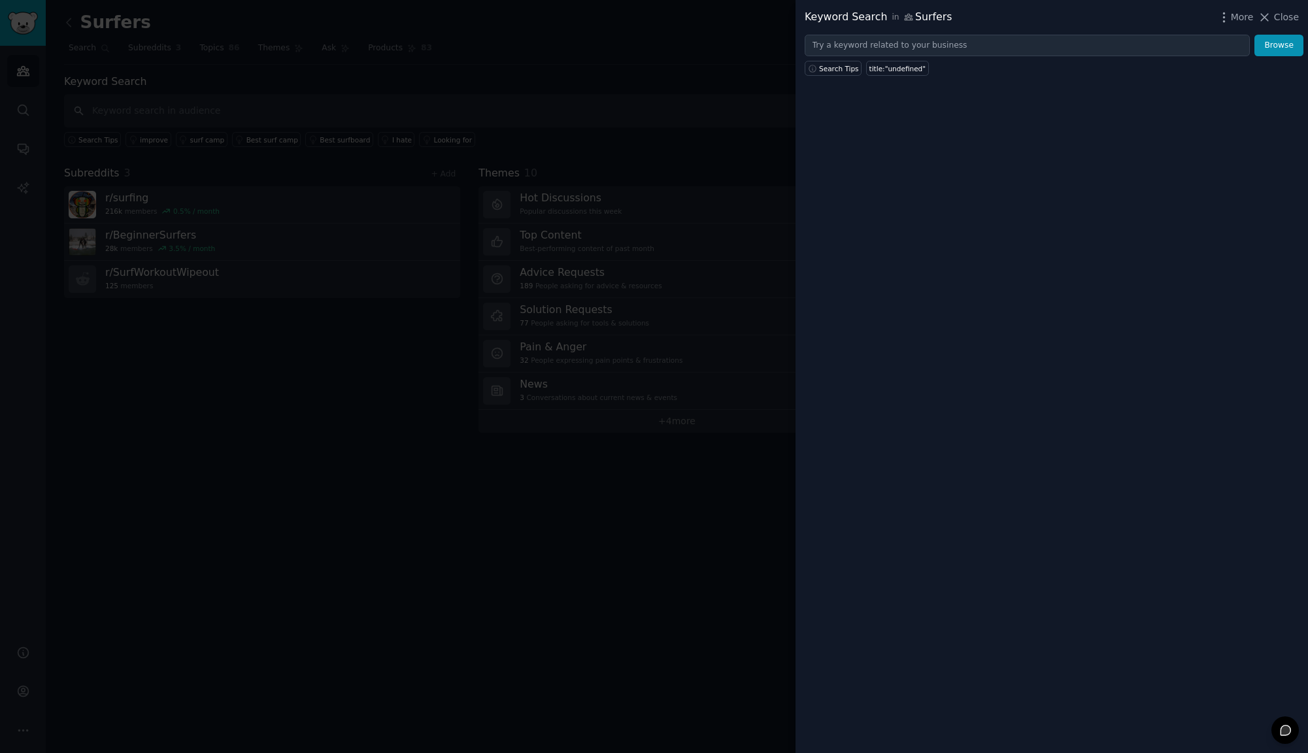
click at [190, 139] on div at bounding box center [654, 376] width 1308 height 753
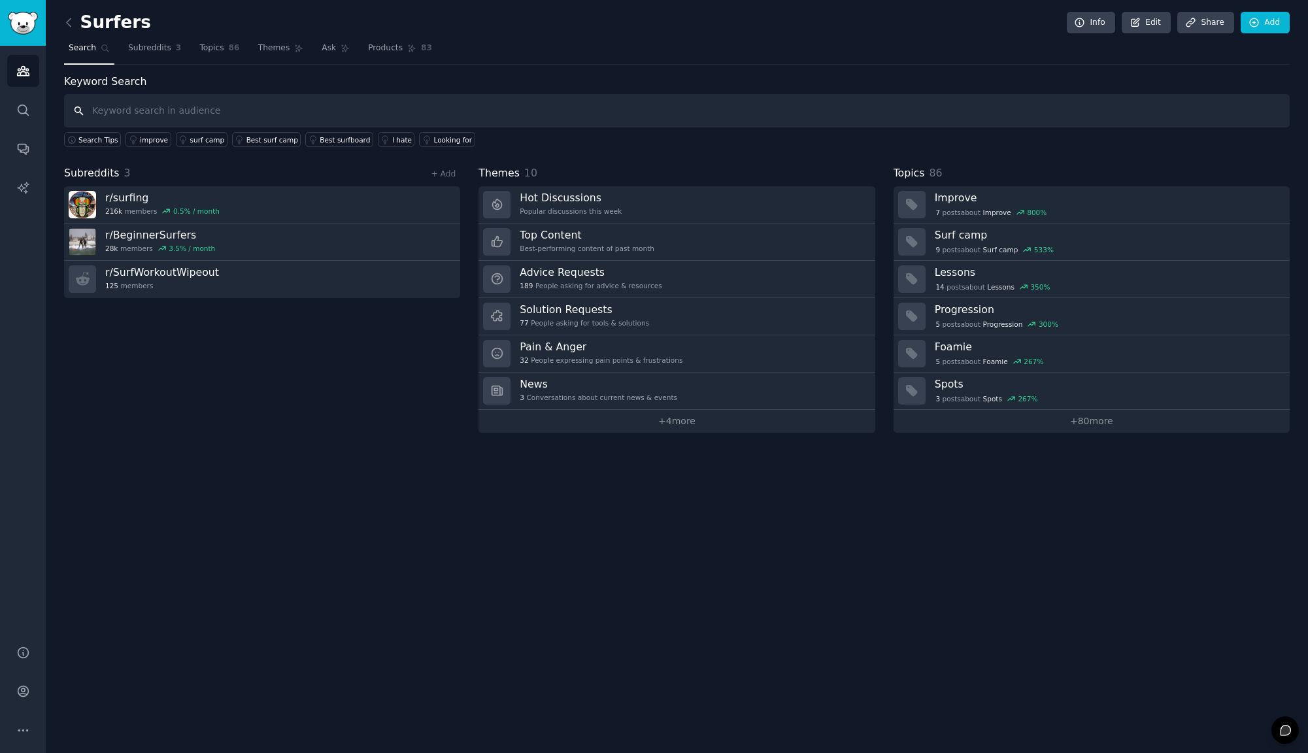
click at [158, 113] on input "text" at bounding box center [676, 110] width 1225 height 33
click at [23, 70] on icon "Sidebar" at bounding box center [23, 71] width 12 height 9
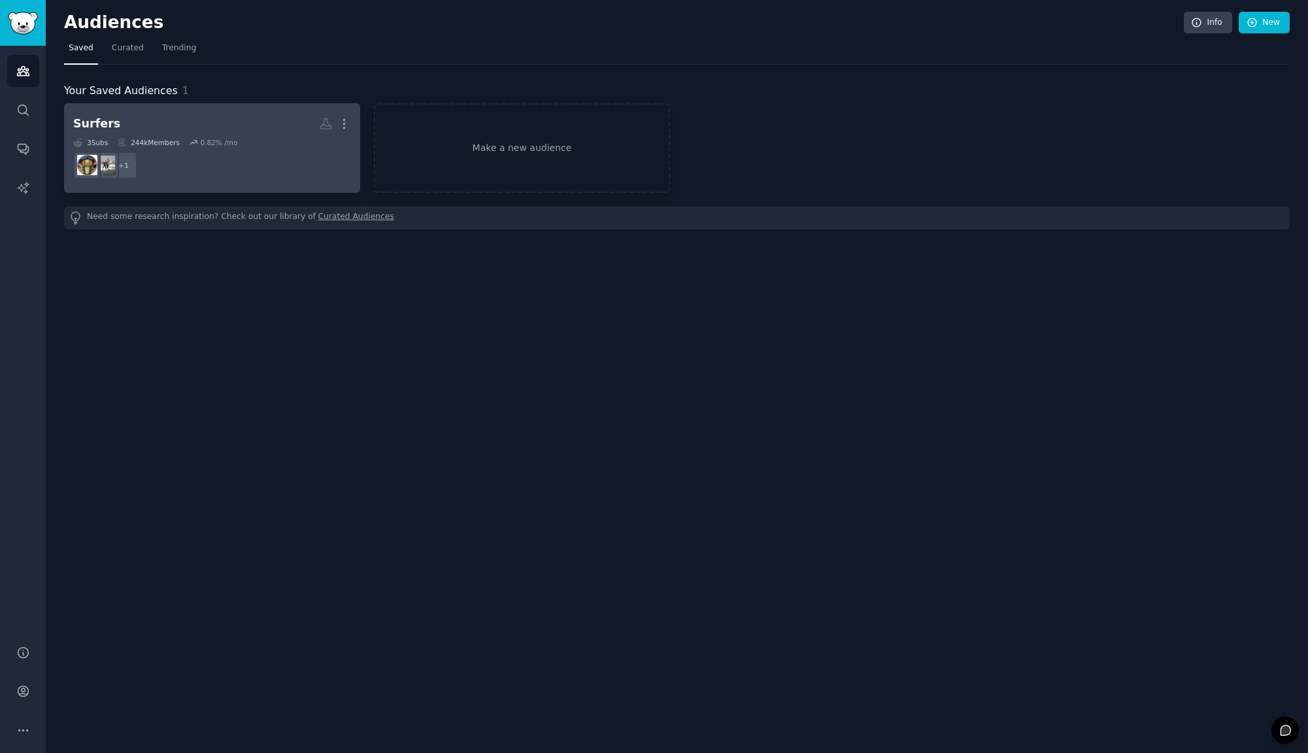
click at [127, 114] on h2 "Surfers More" at bounding box center [212, 123] width 278 height 23
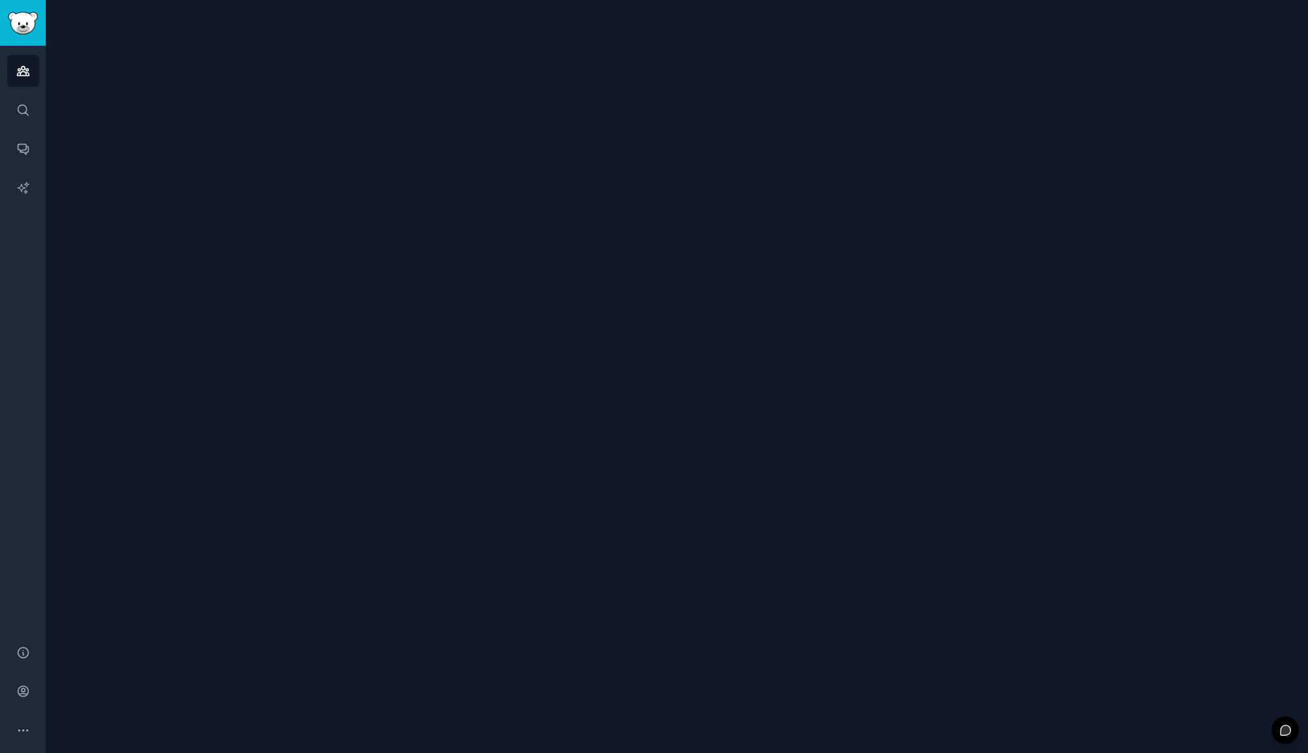
click at [127, 114] on div at bounding box center [677, 376] width 1262 height 753
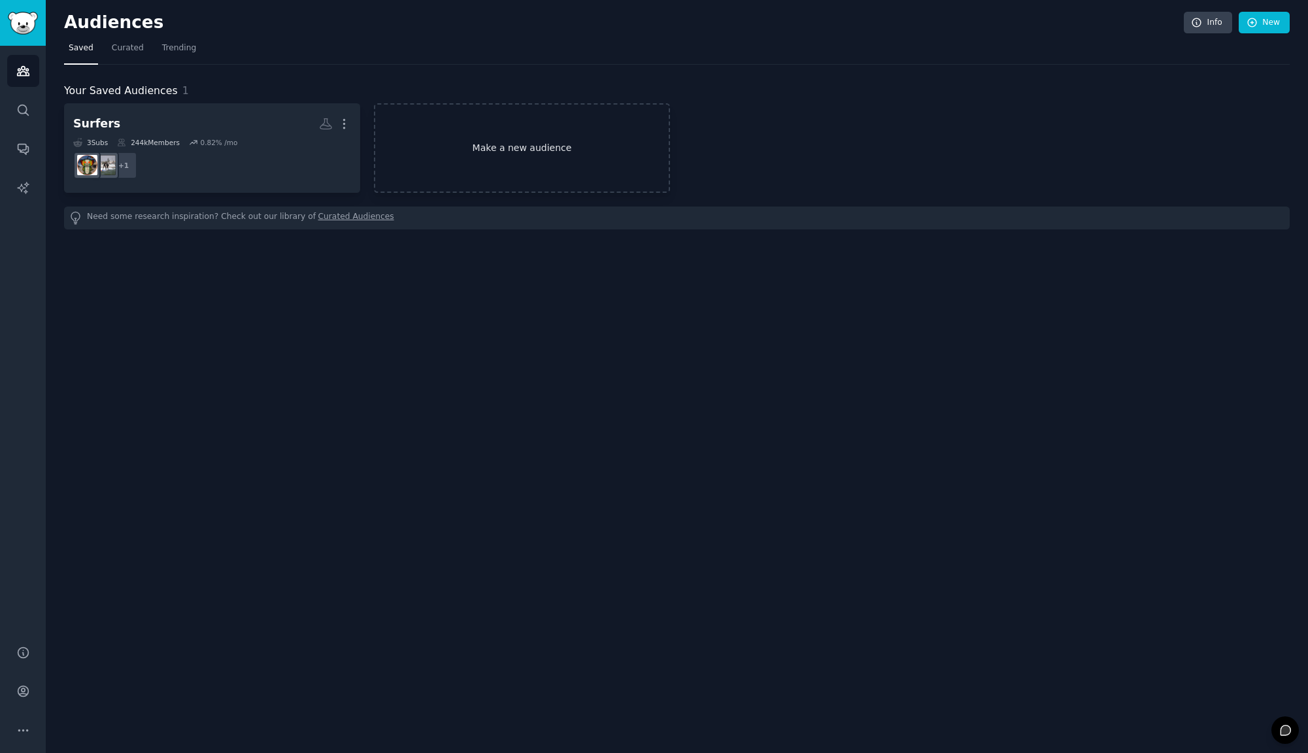
click at [425, 141] on link "Make a new audience" at bounding box center [522, 148] width 296 height 90
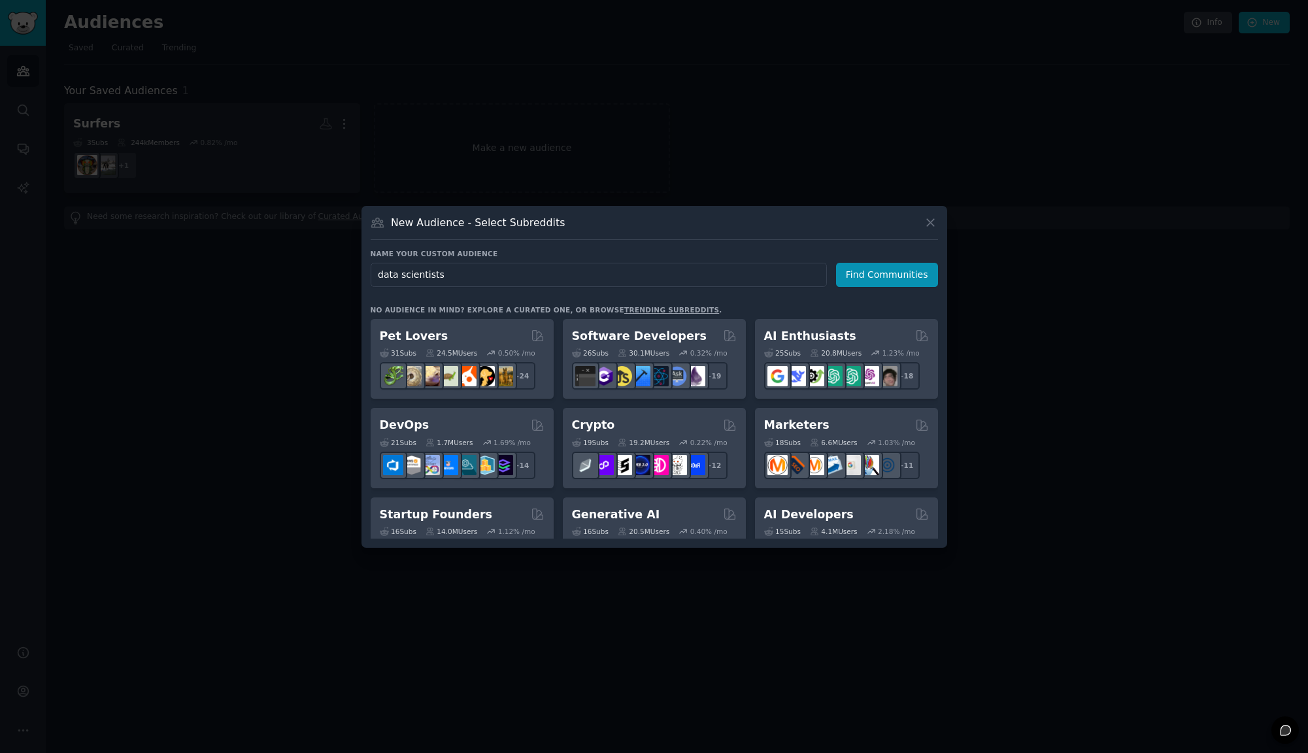
click at [452, 277] on input "data scientists" at bounding box center [599, 275] width 456 height 24
type input "data science"
click button "Find Communities" at bounding box center [887, 275] width 102 height 24
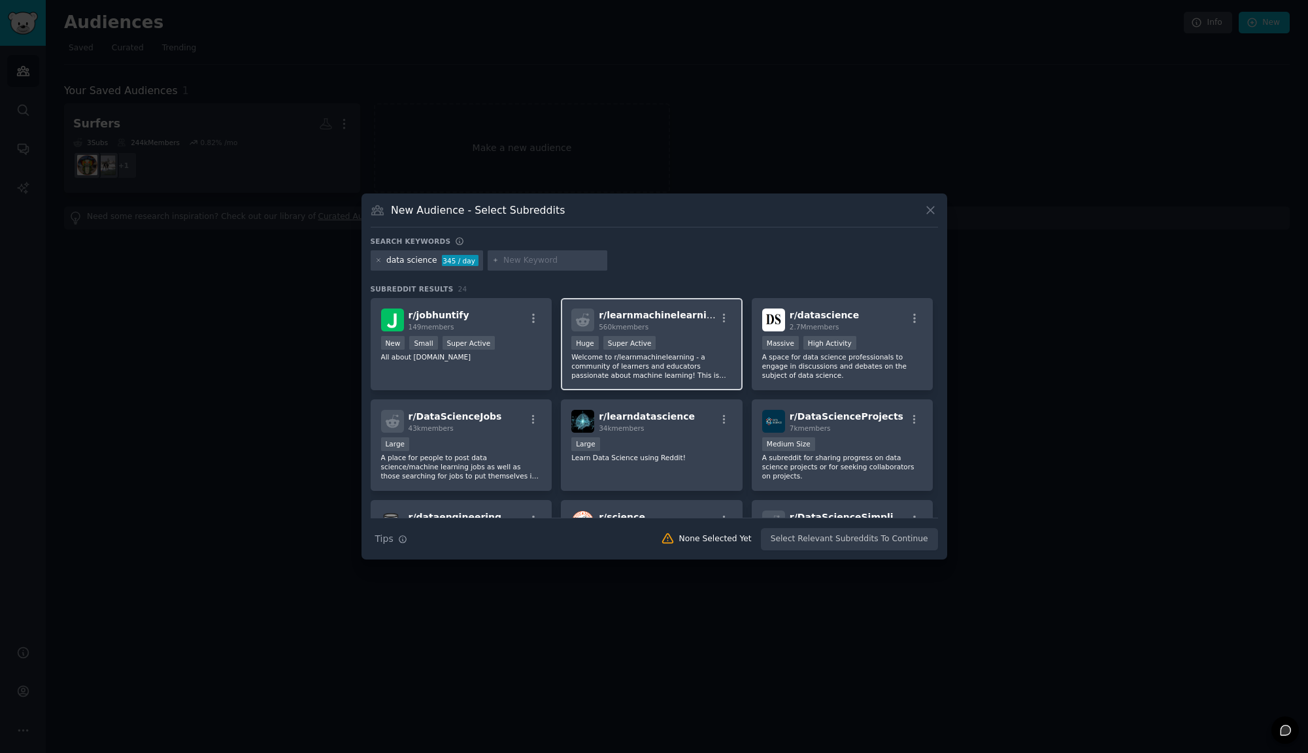
click at [625, 320] on span "r/ learnmachinelearning" at bounding box center [659, 315] width 121 height 10
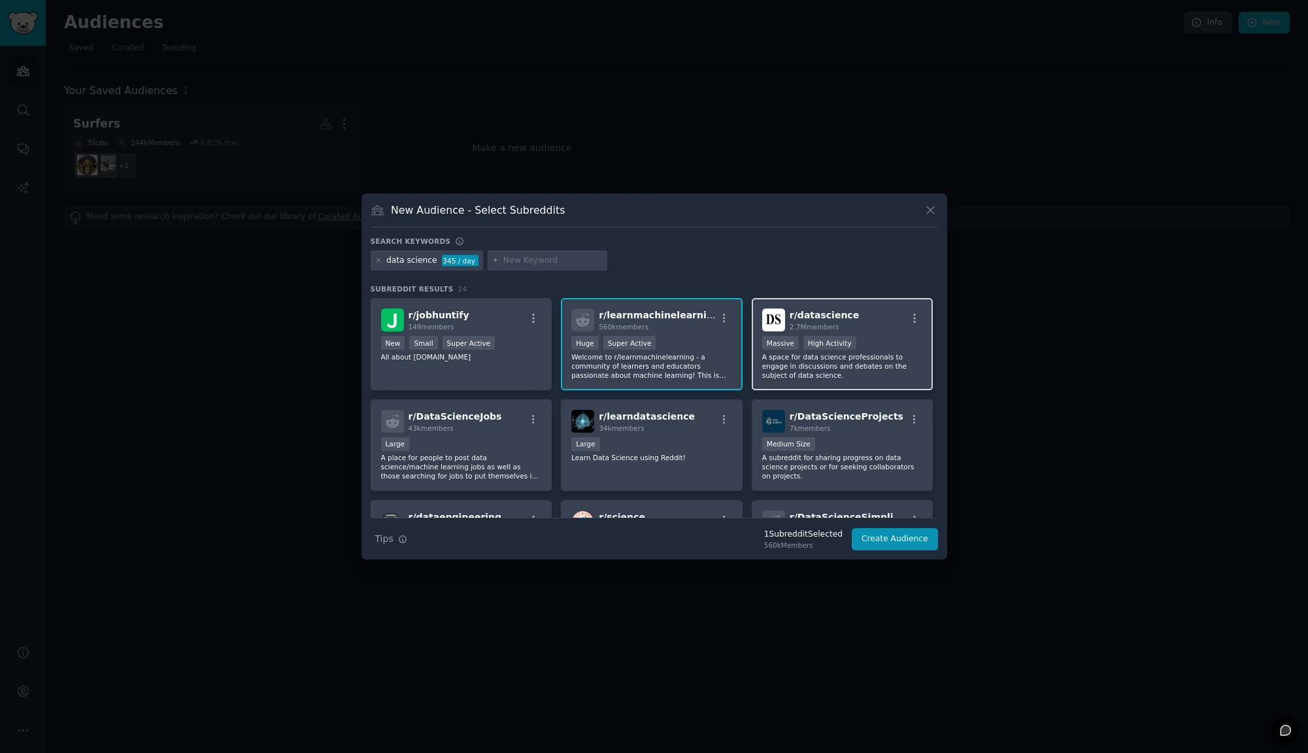
click at [816, 328] on span "2.7M members" at bounding box center [815, 327] width 50 height 8
click at [797, 430] on span "7k members" at bounding box center [810, 428] width 41 height 8
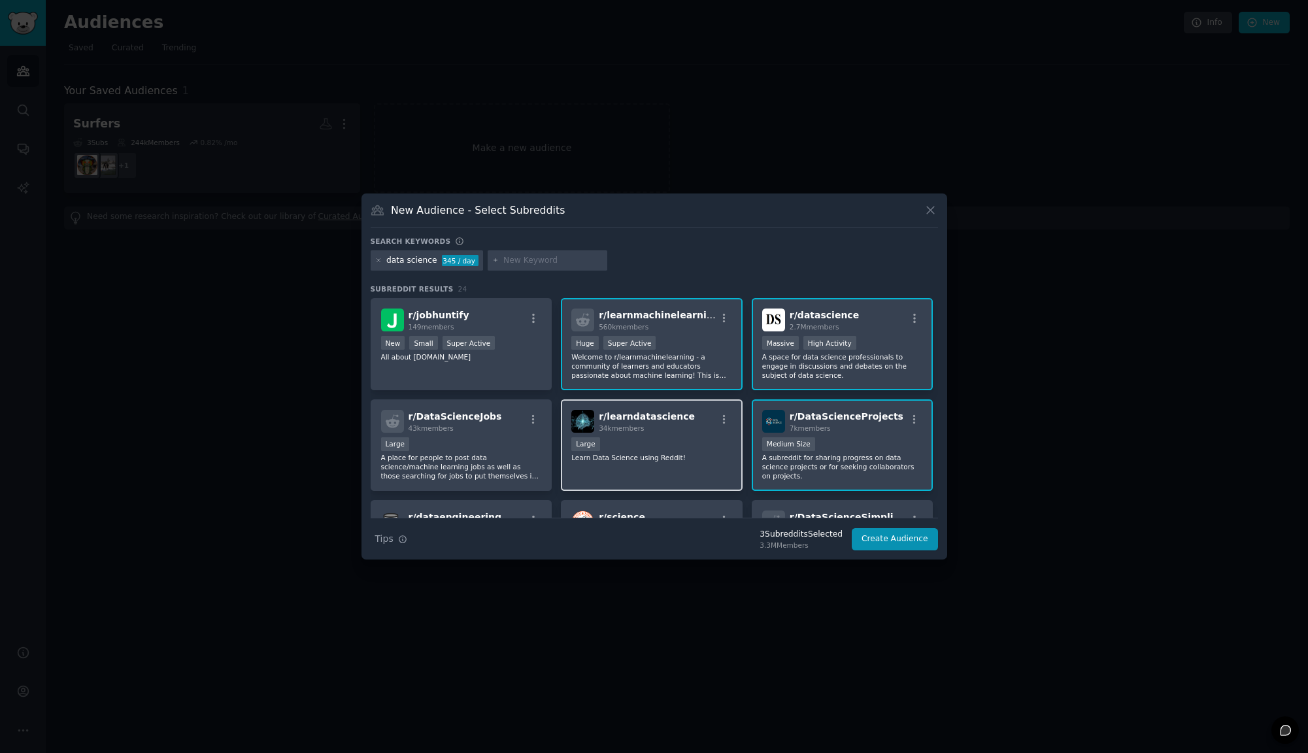
click at [641, 430] on span "34k members" at bounding box center [621, 428] width 45 height 8
click at [503, 424] on div "r/ DataScienceJobs 43k members" at bounding box center [461, 421] width 161 height 23
click at [523, 260] on input "text" at bounding box center [552, 261] width 99 height 12
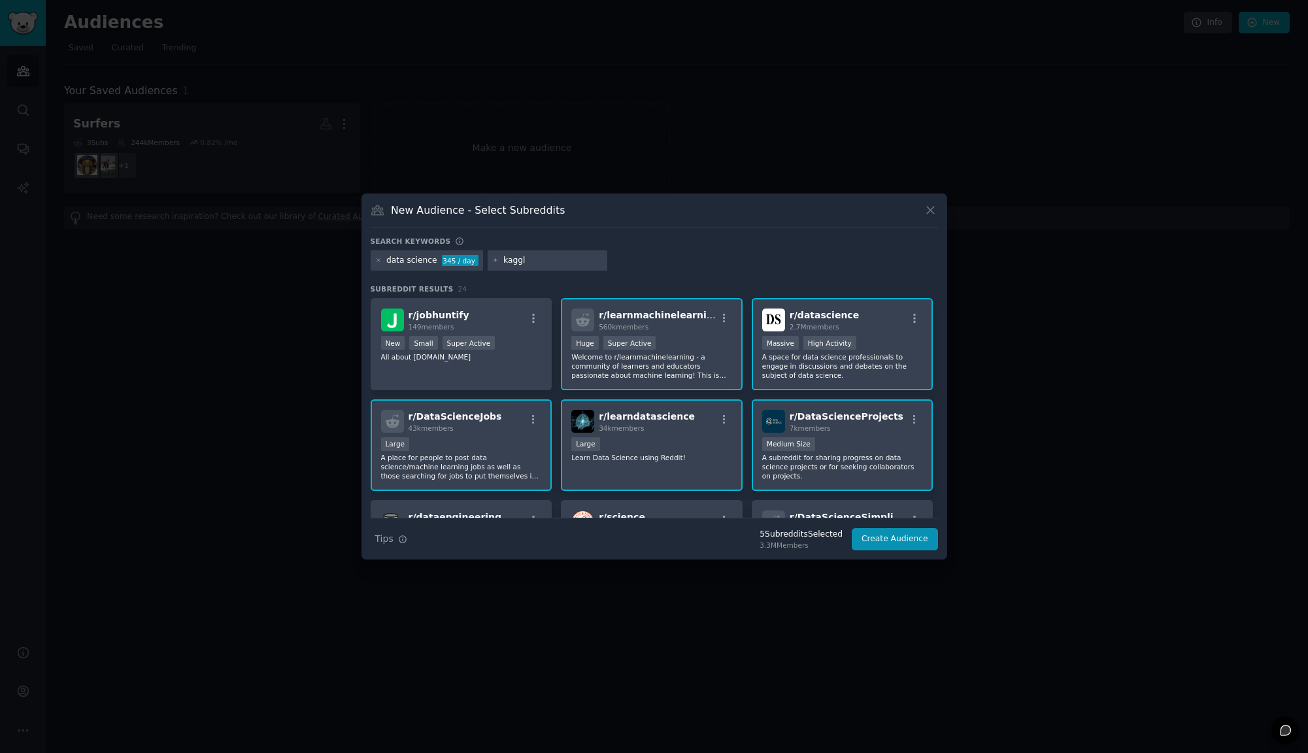
type input "kaggle"
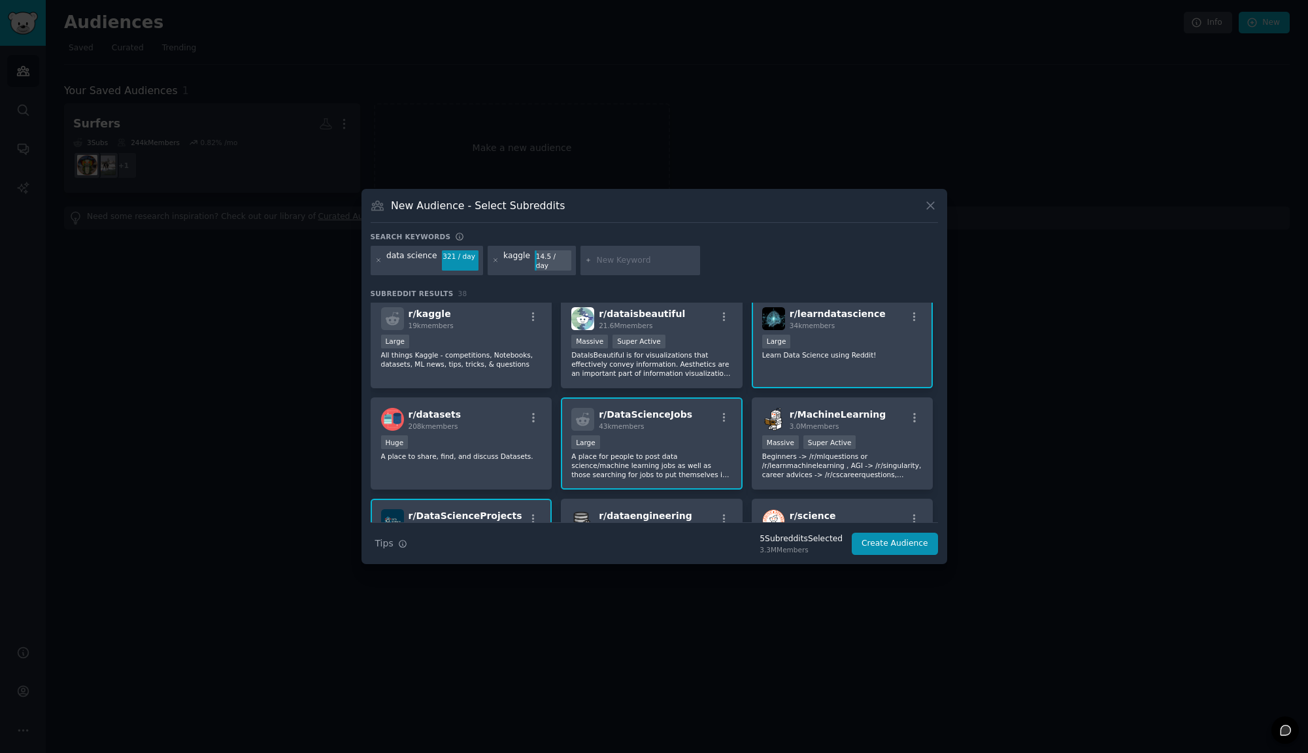
scroll to position [110, 0]
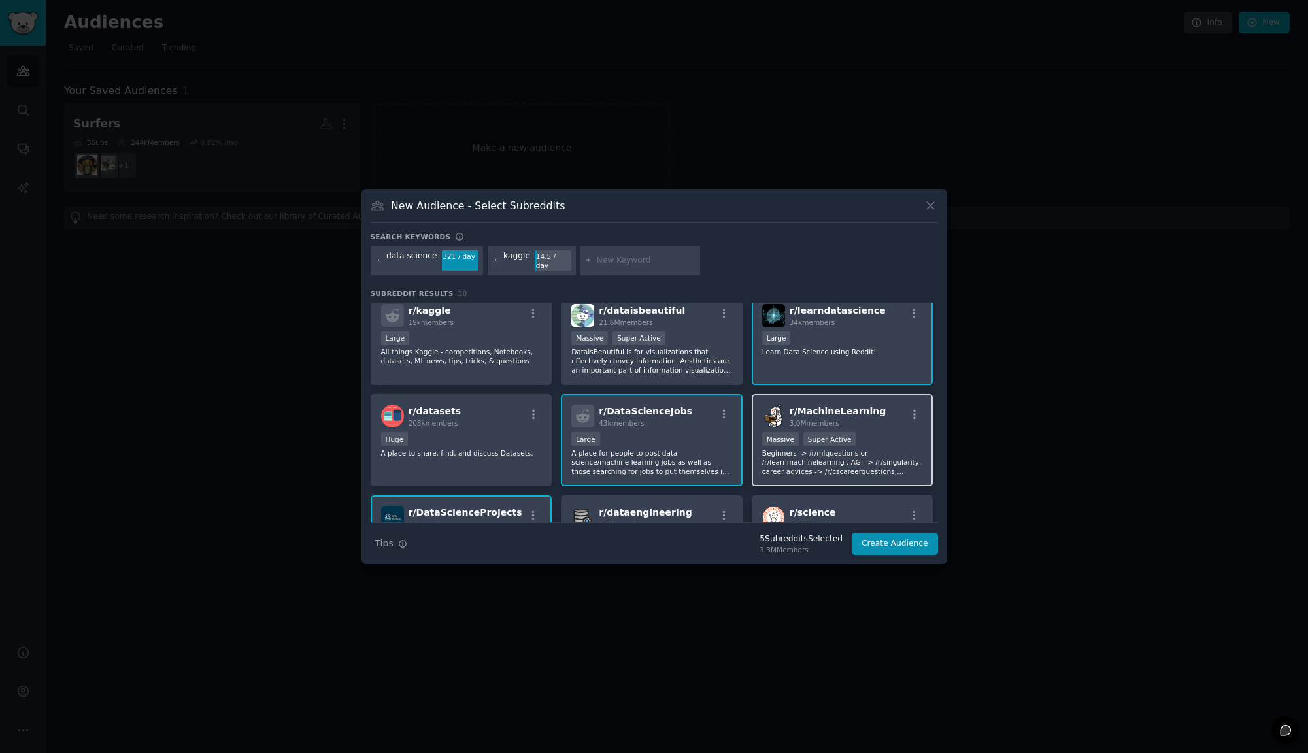
click at [790, 411] on span "r/ MachineLearning" at bounding box center [838, 411] width 96 height 10
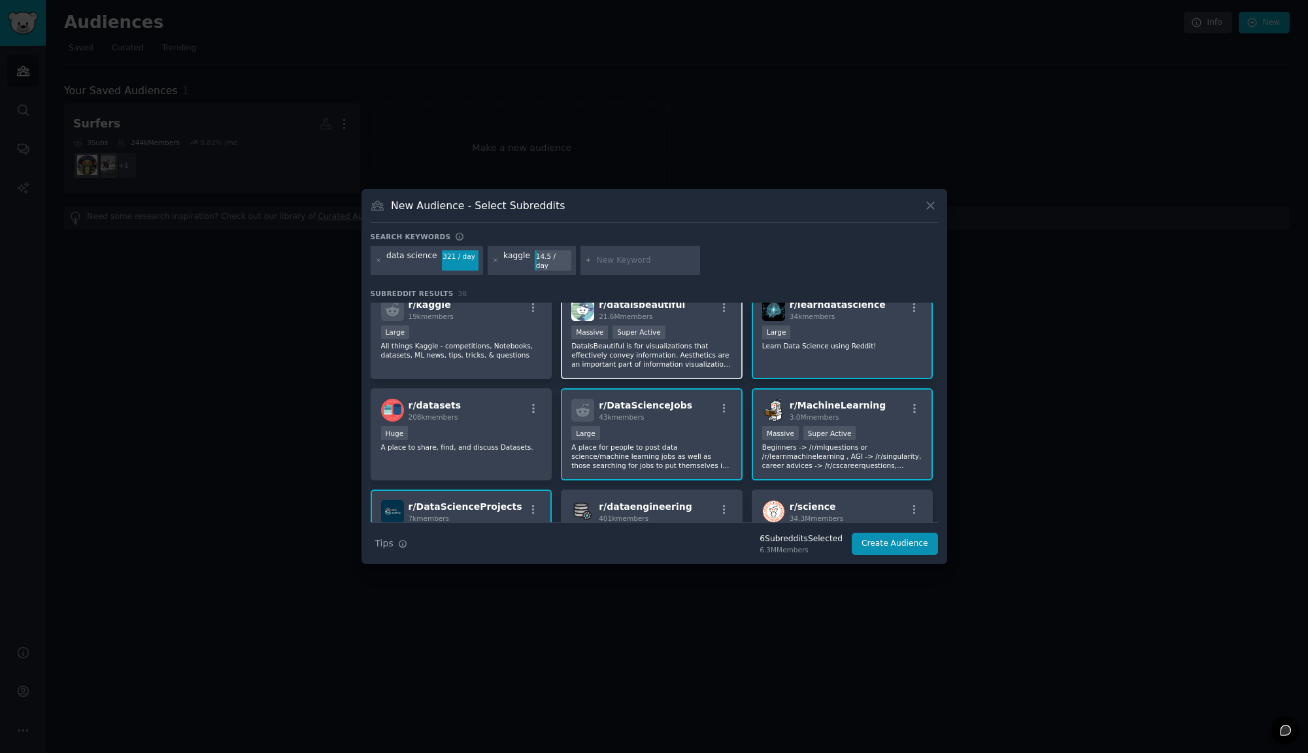
scroll to position [85, 0]
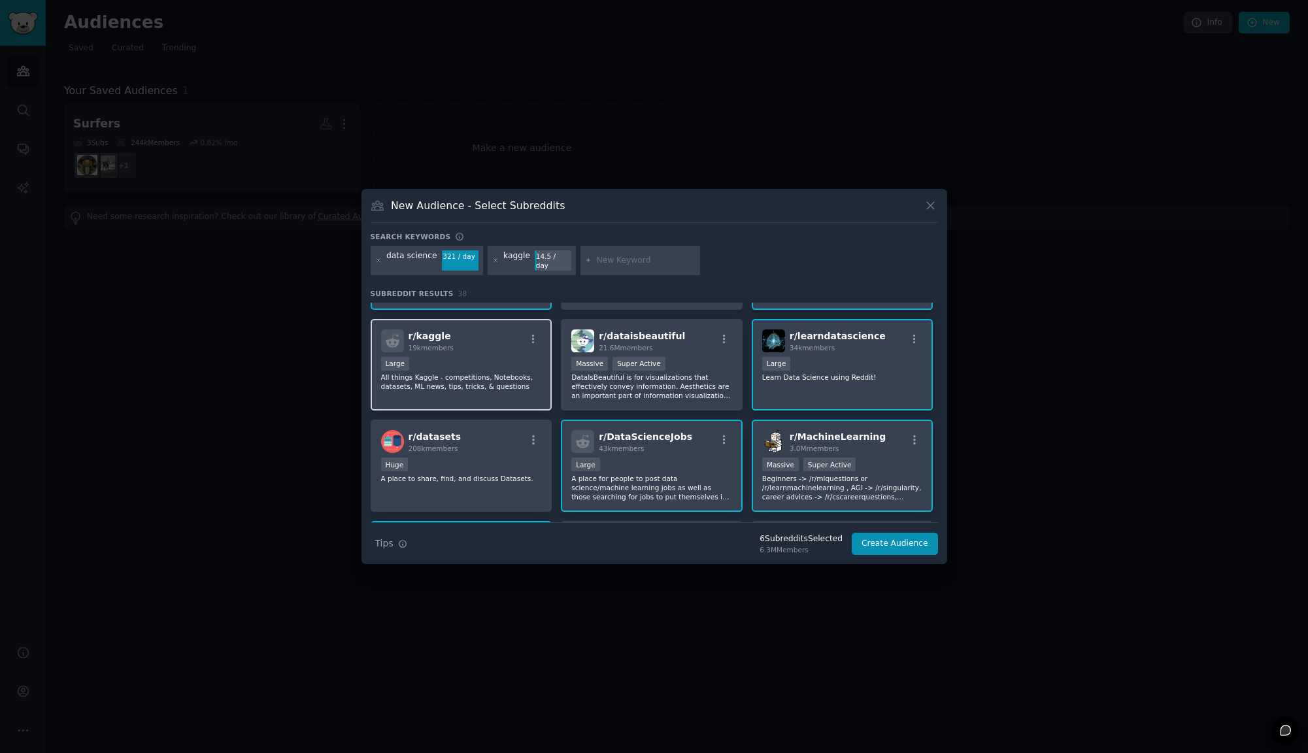
click at [434, 350] on div "r/ kaggle 19k members Large All things Kaggle - competitions, Notebooks, datase…" at bounding box center [462, 365] width 182 height 92
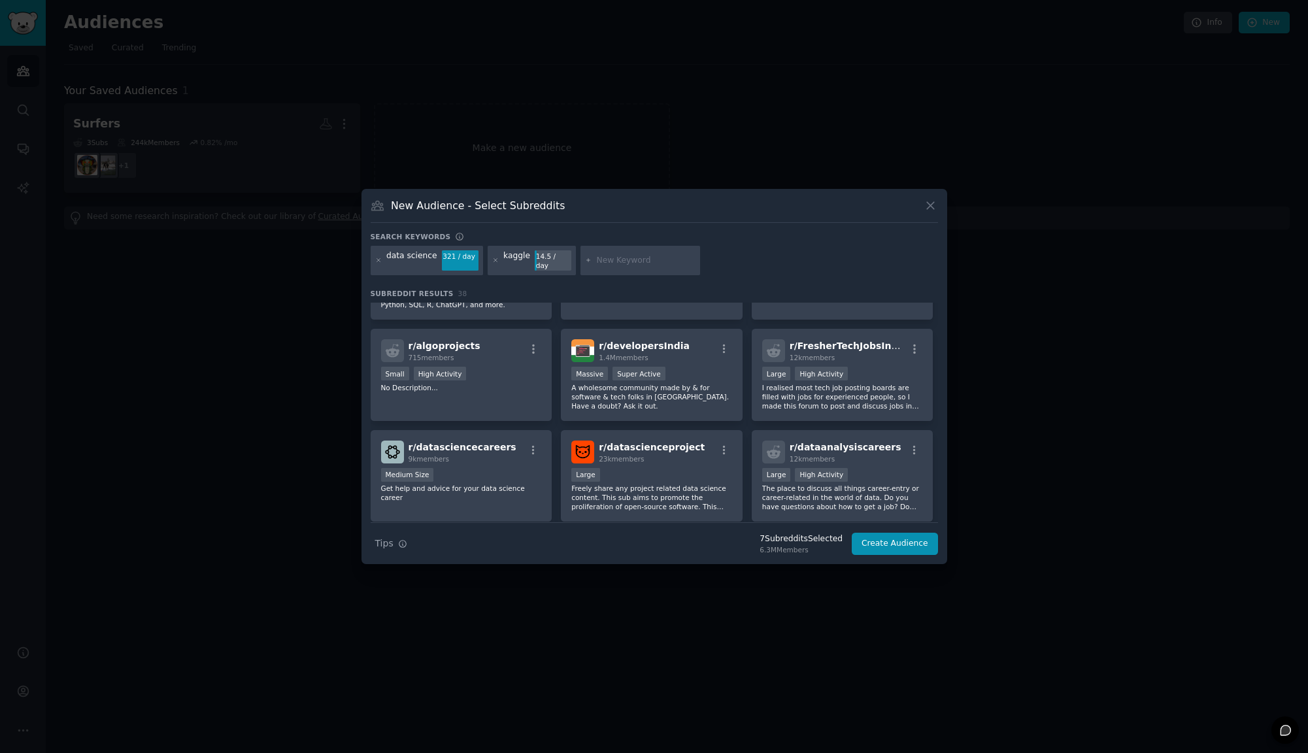
scroll to position [583, 0]
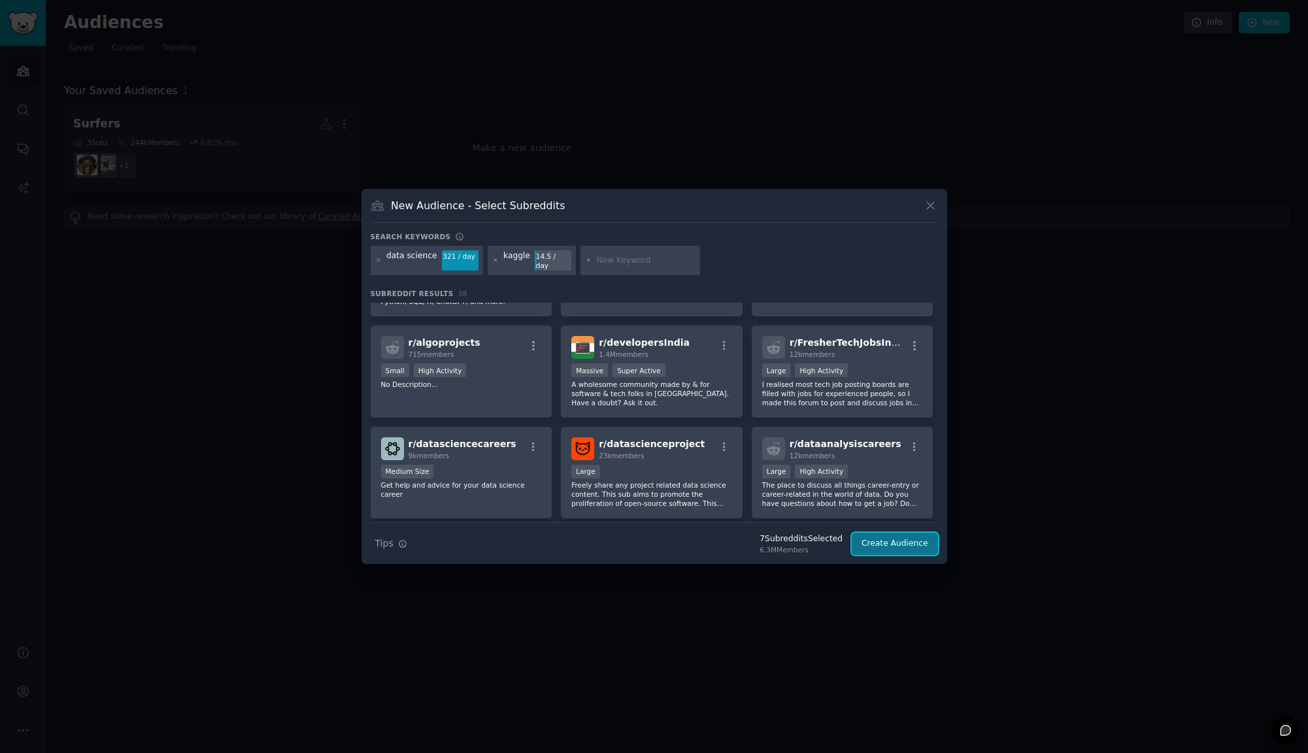
click at [872, 541] on button "Create Audience" at bounding box center [895, 544] width 86 height 22
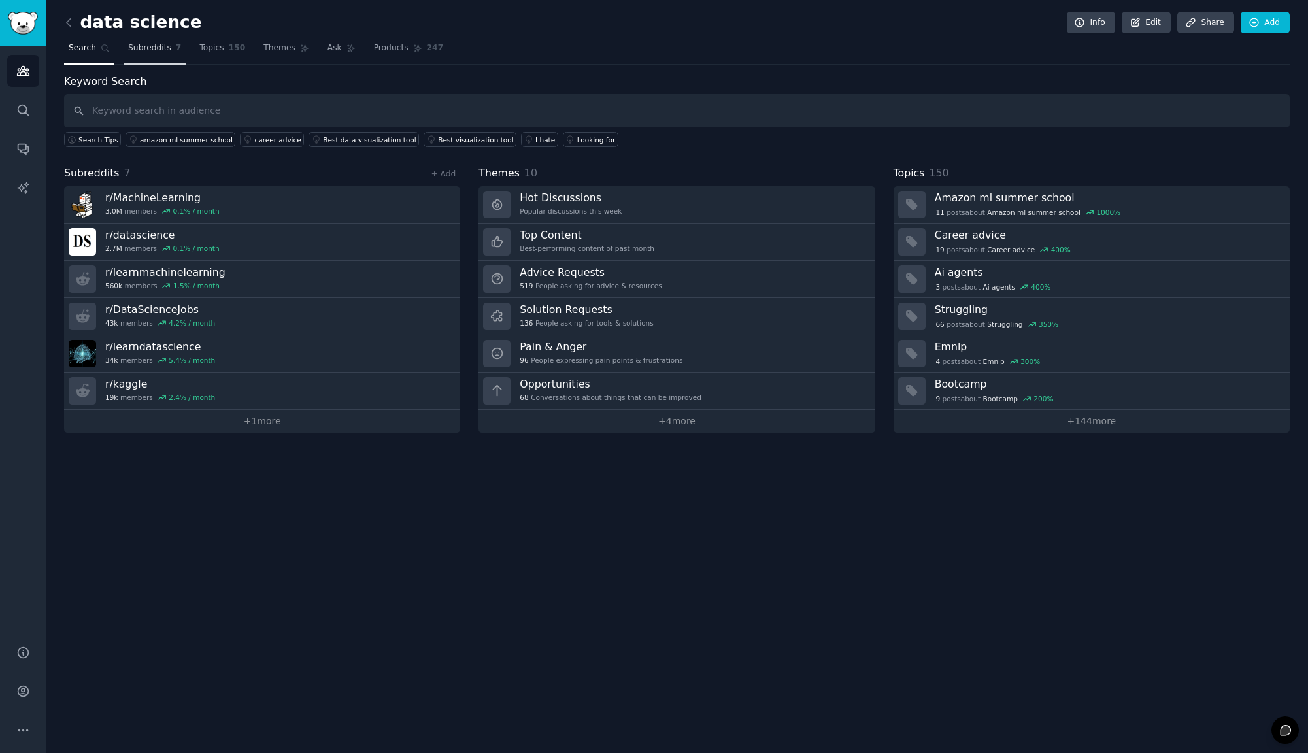
click at [142, 46] on span "Subreddits" at bounding box center [149, 48] width 43 height 12
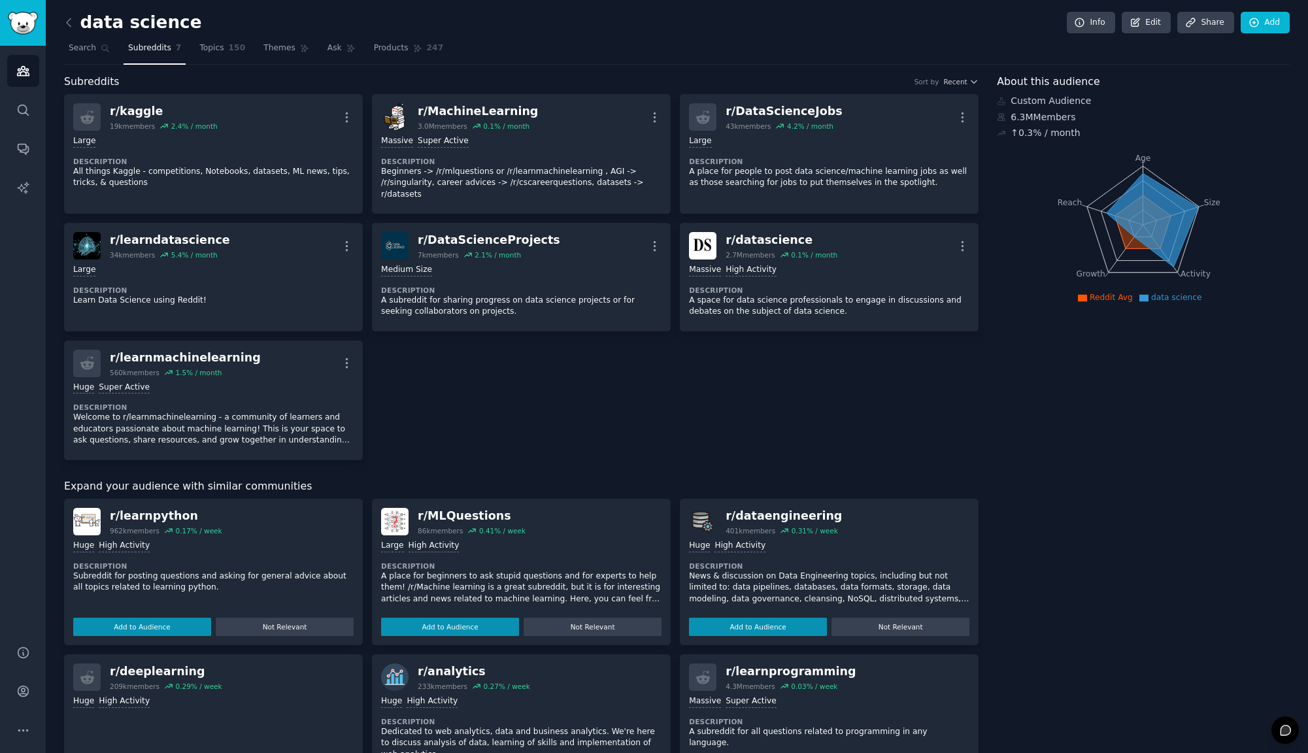
click at [88, 82] on span "Subreddits" at bounding box center [92, 82] width 56 height 16
click at [26, 112] on icon "Sidebar" at bounding box center [23, 110] width 14 height 14
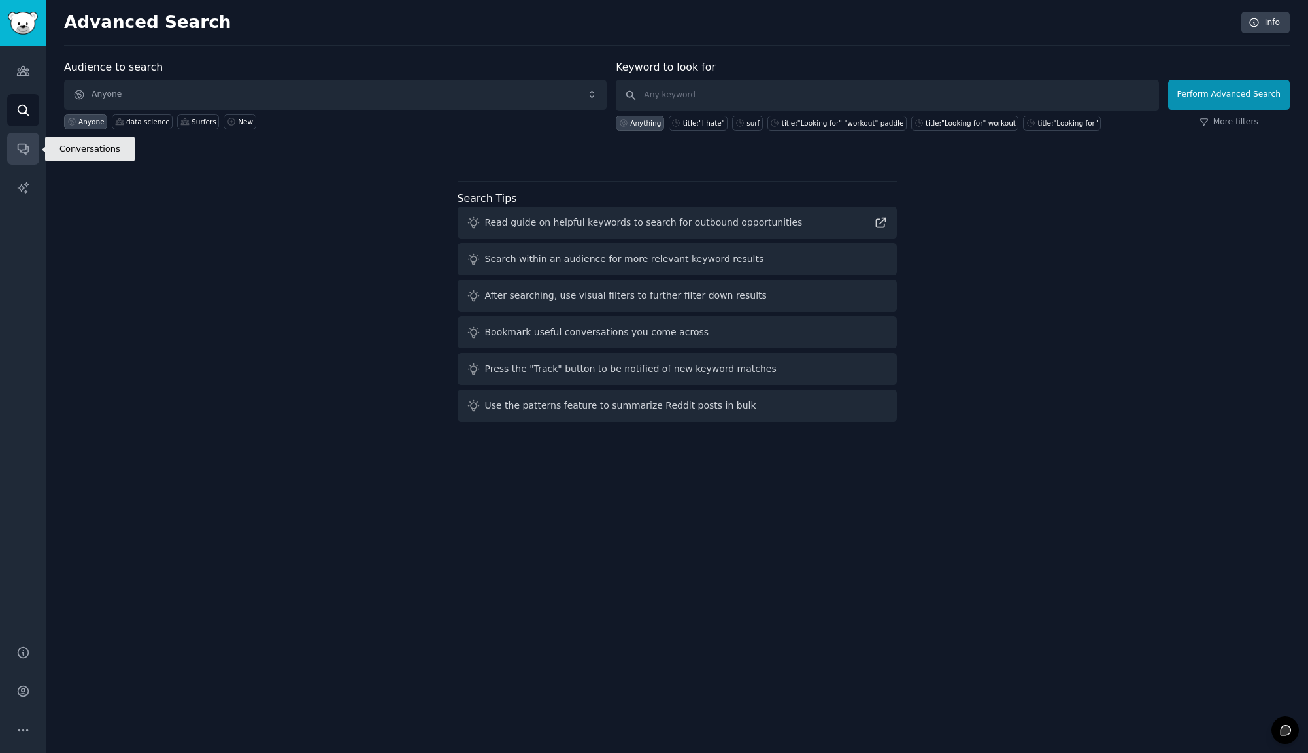
click at [27, 145] on icon "Sidebar" at bounding box center [23, 149] width 14 height 14
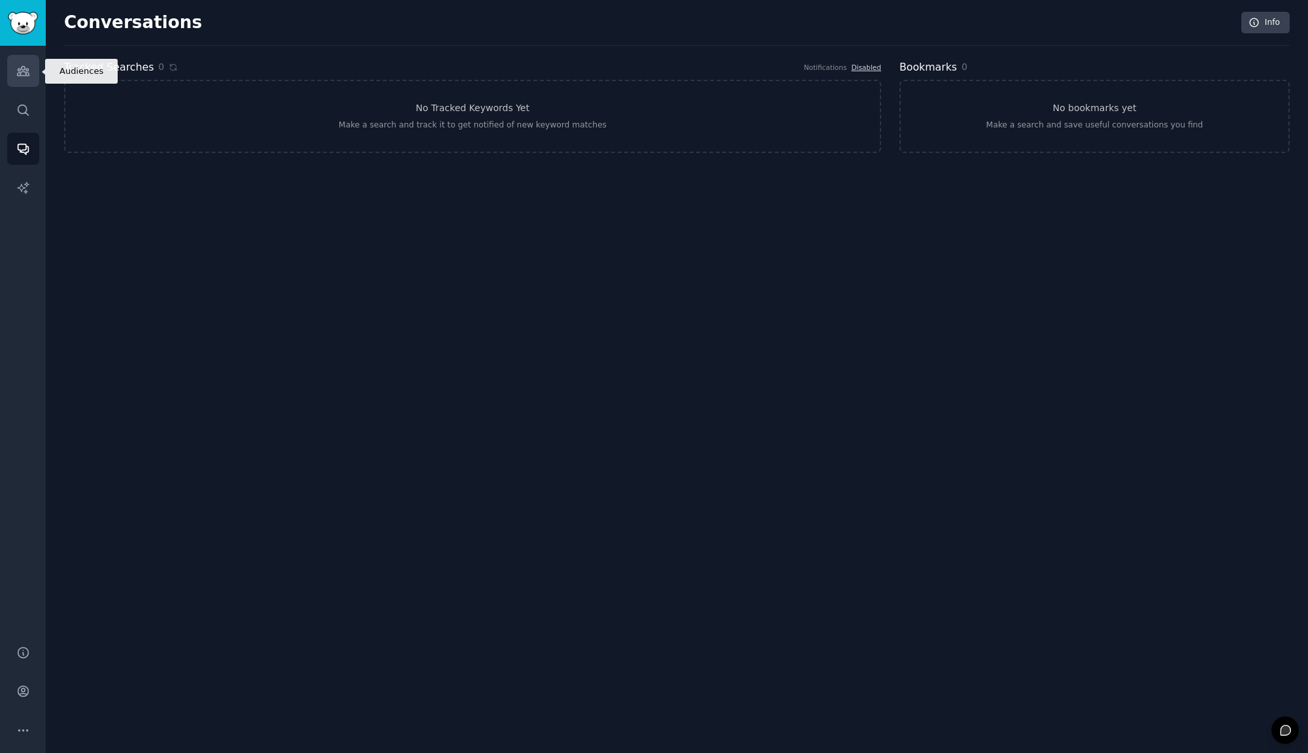
click at [30, 78] on link "Audiences" at bounding box center [23, 71] width 32 height 32
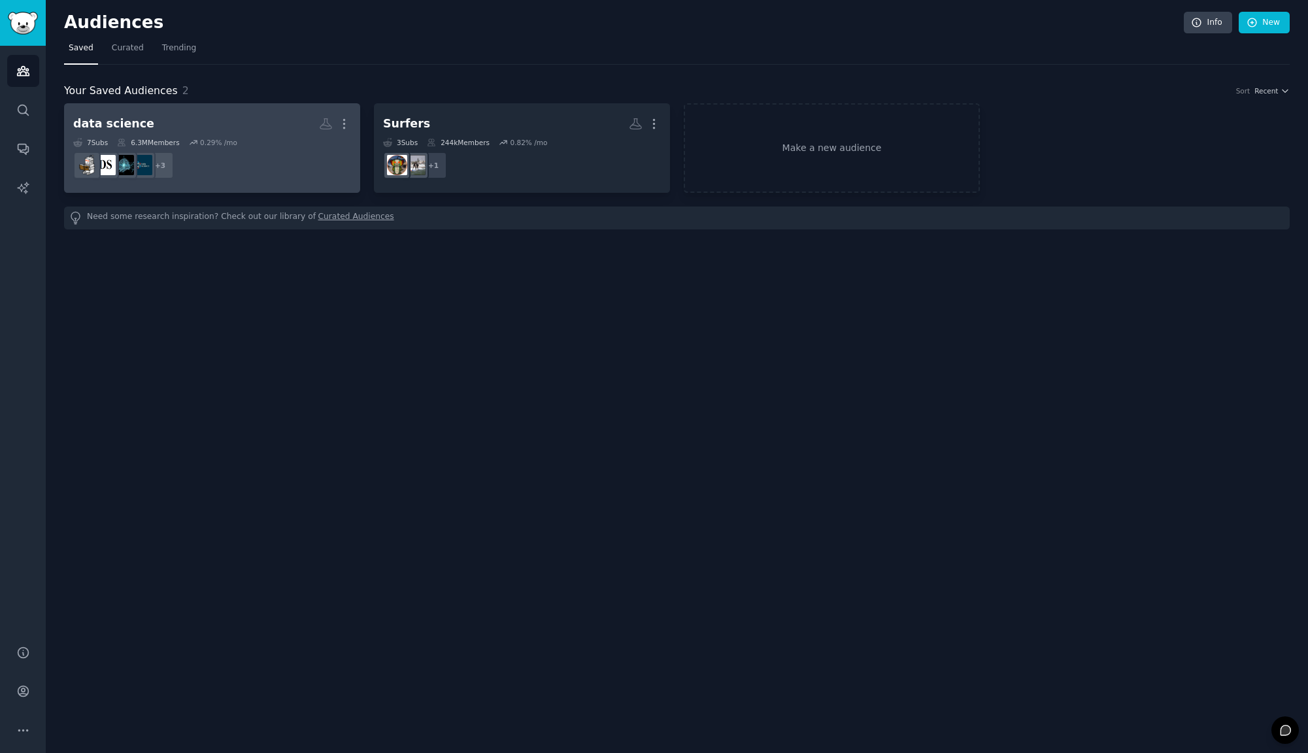
click at [149, 135] on h2 "data science More" at bounding box center [212, 123] width 278 height 23
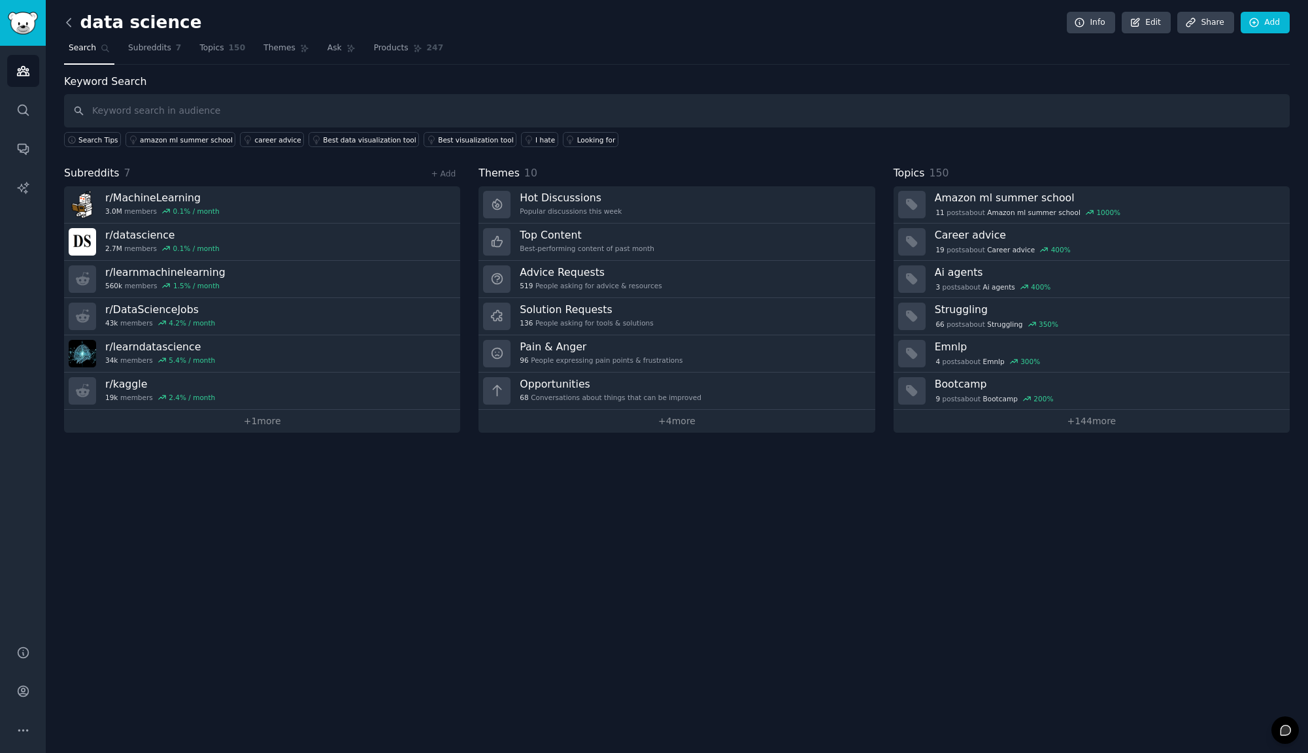
click at [67, 17] on icon at bounding box center [69, 23] width 14 height 14
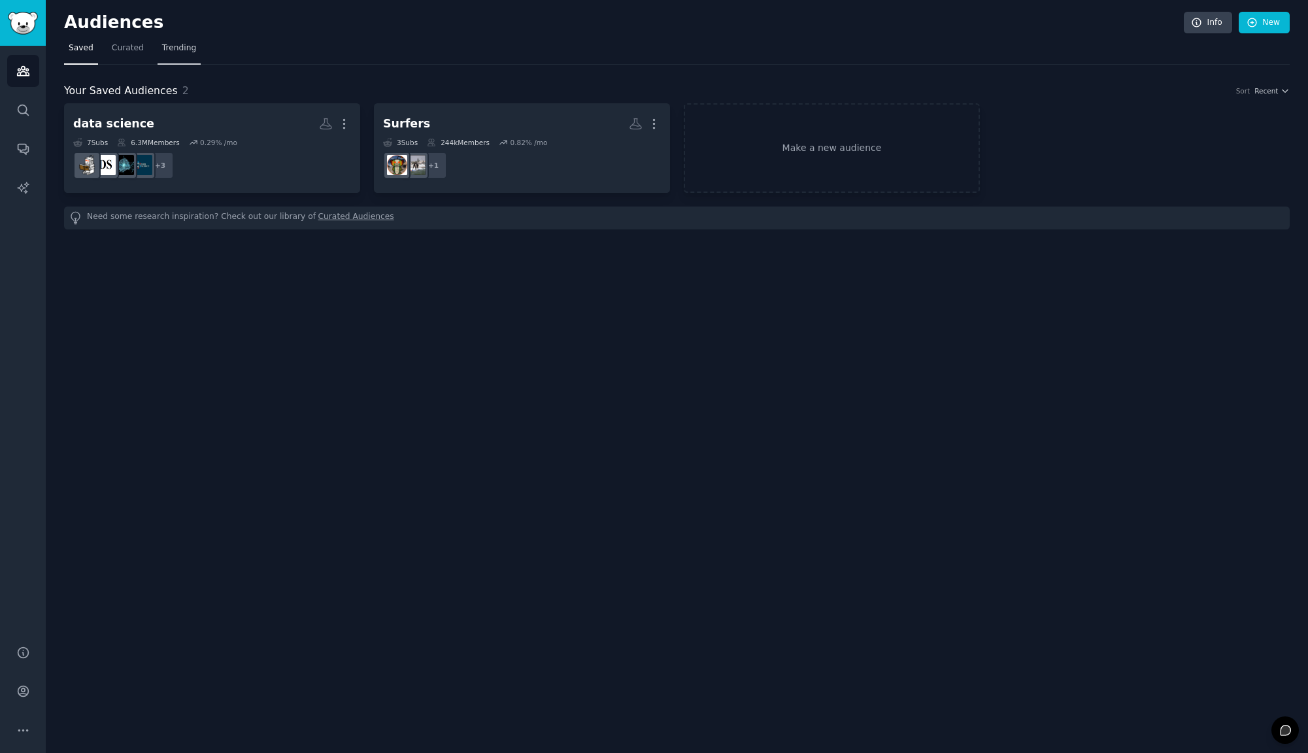
click at [181, 45] on span "Trending" at bounding box center [179, 48] width 34 height 12
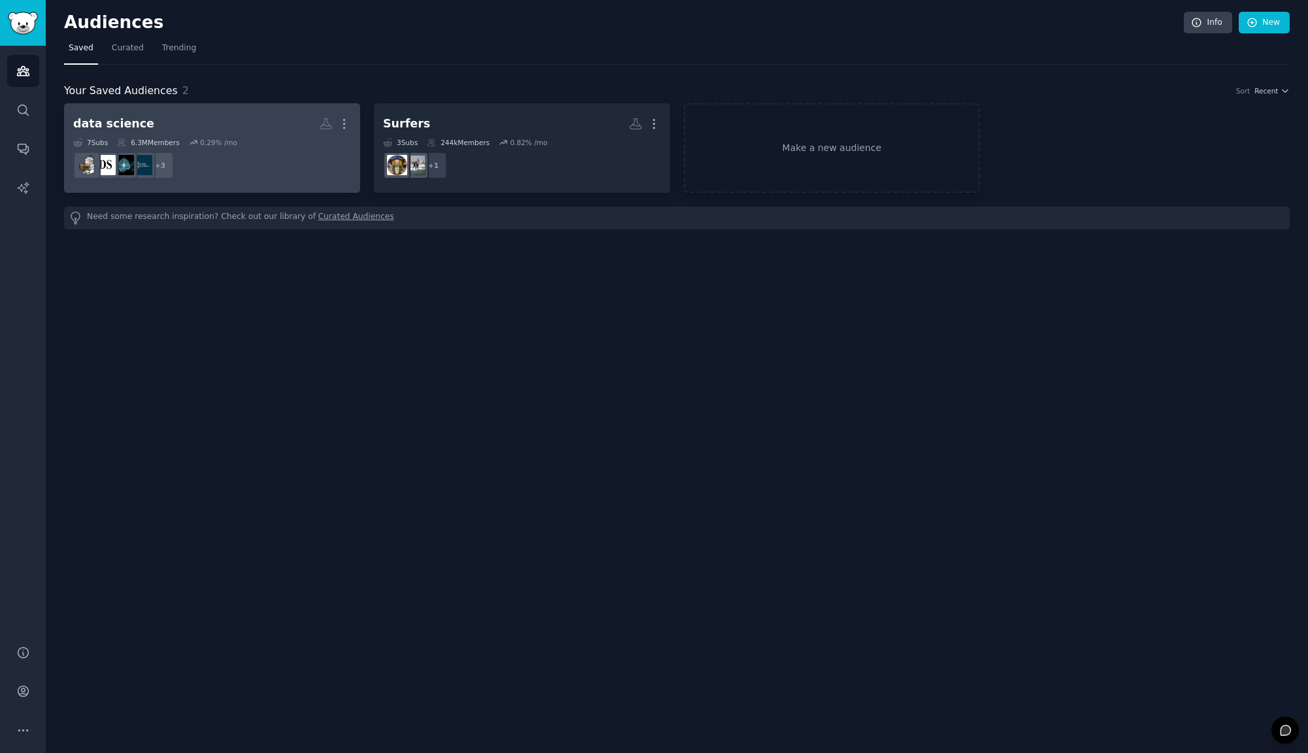
click at [141, 131] on h2 "data science More" at bounding box center [212, 123] width 278 height 23
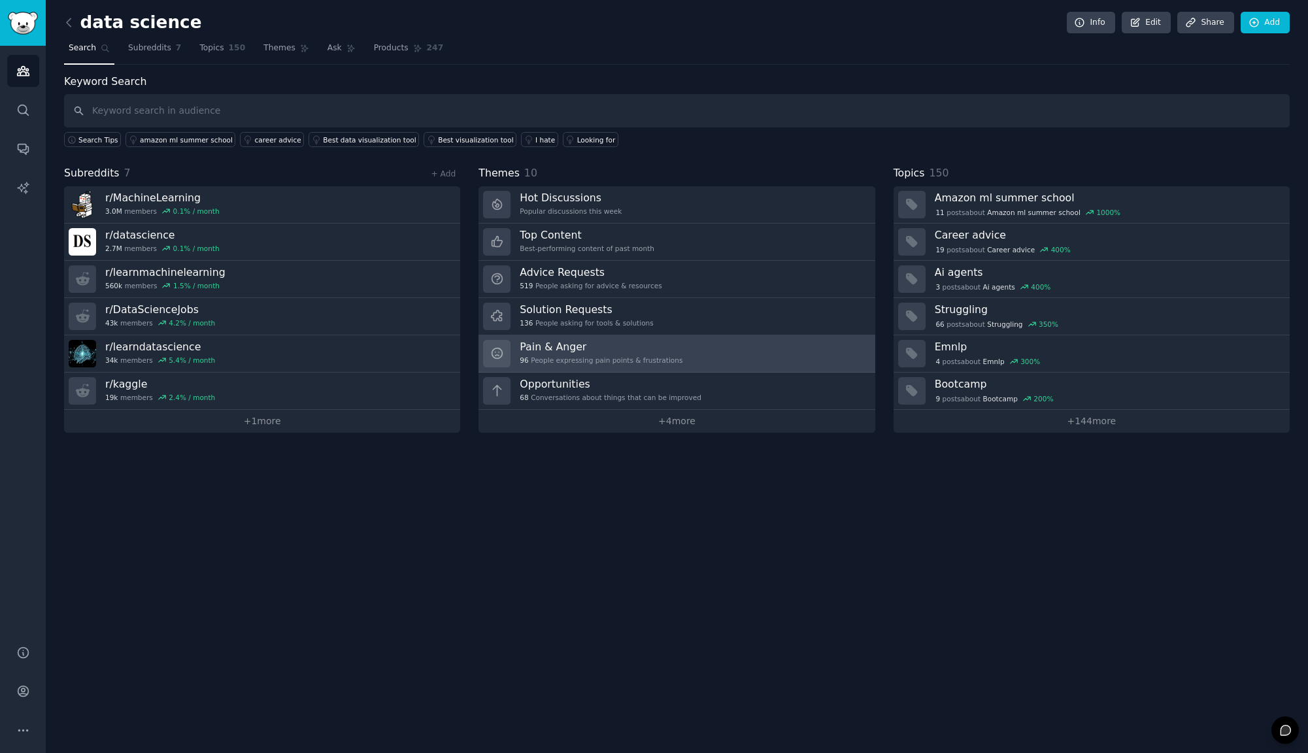
click at [542, 347] on h3 "Pain & Anger" at bounding box center [601, 347] width 163 height 14
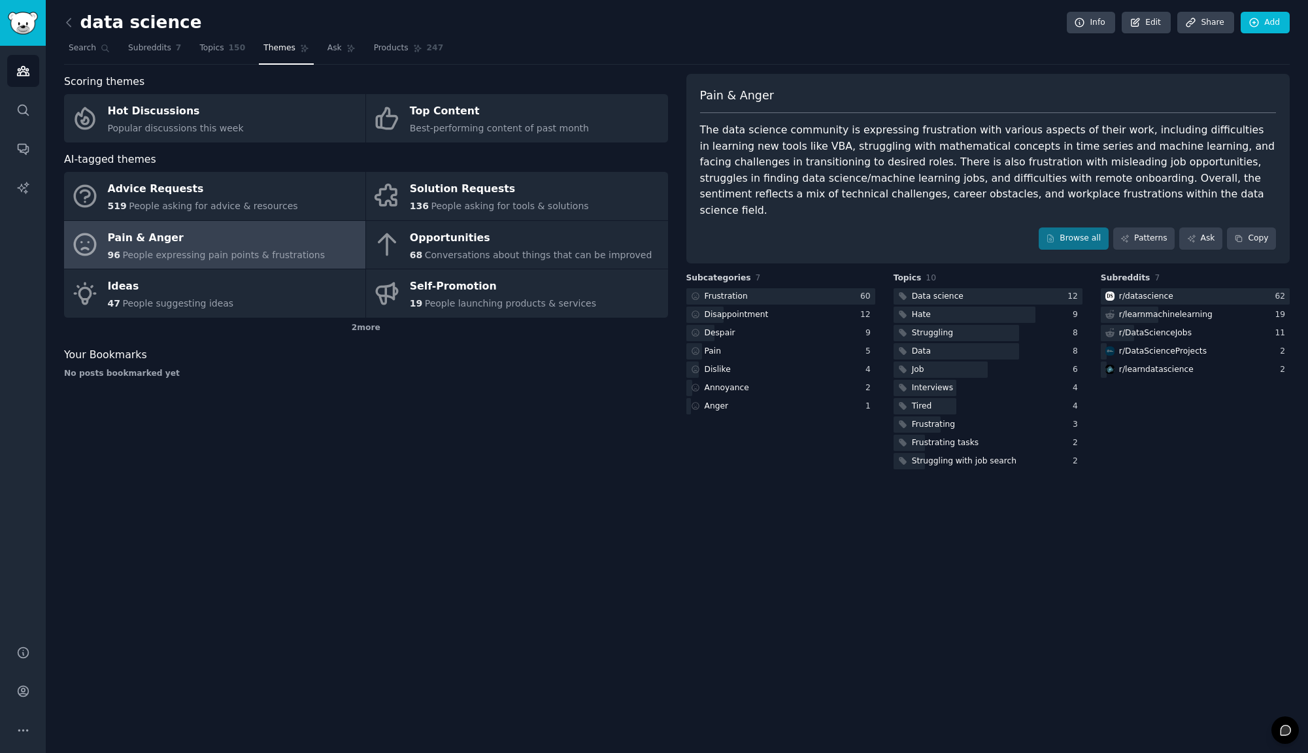
click at [161, 246] on div "Pain & Anger" at bounding box center [217, 237] width 218 height 21
click at [1166, 232] on link "Patterns" at bounding box center [1143, 238] width 61 height 22
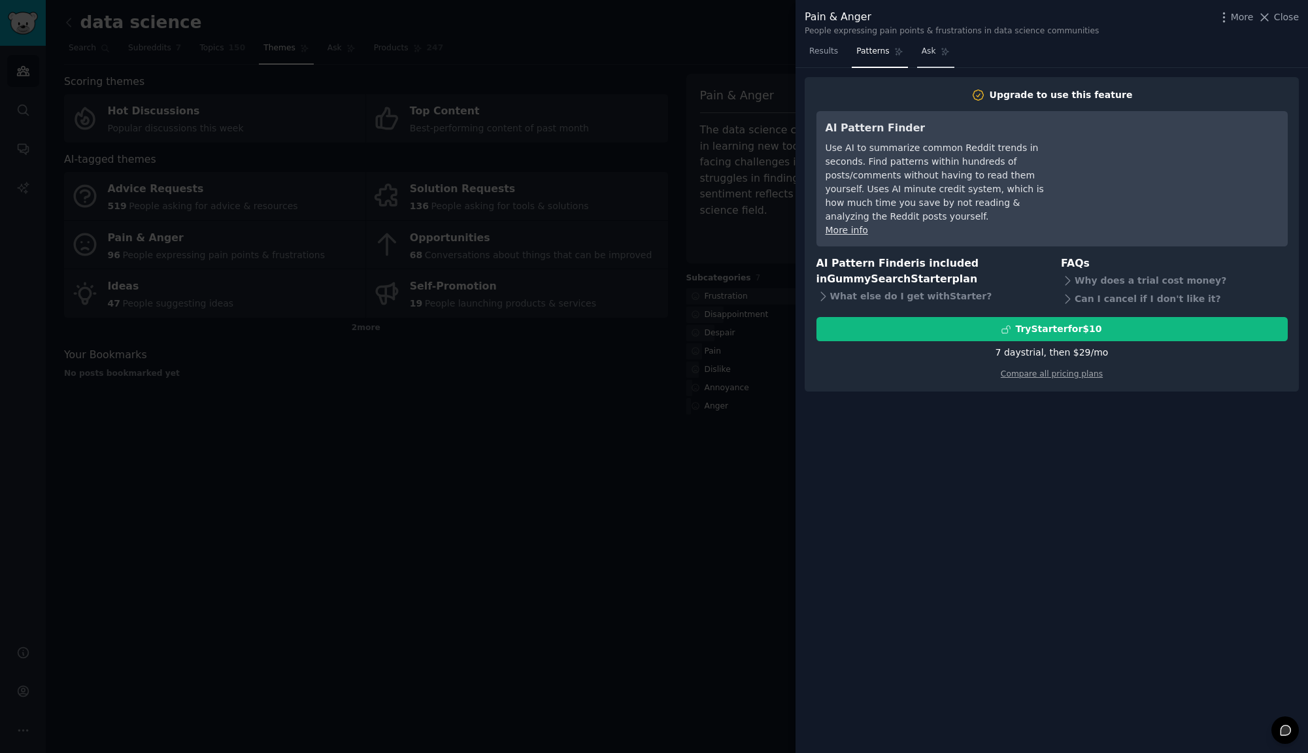
click at [930, 53] on span "Ask" at bounding box center [929, 52] width 14 height 12
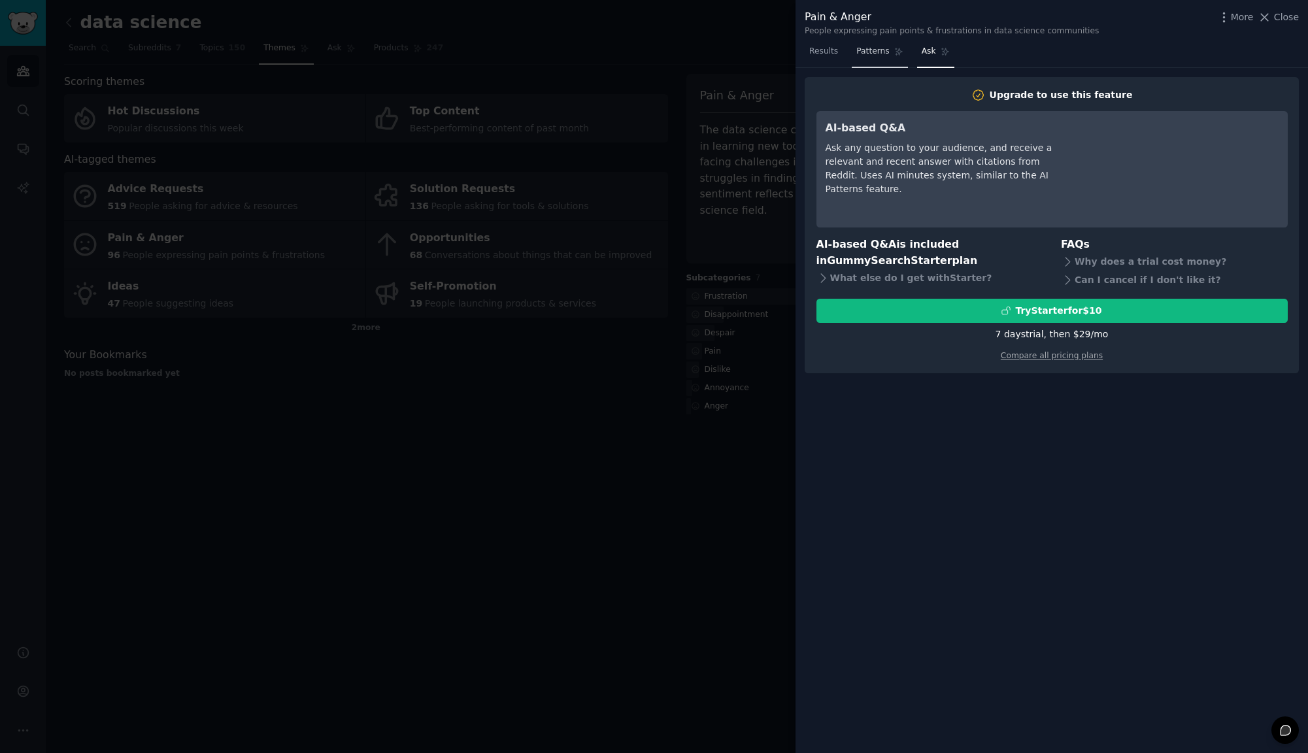
click at [875, 48] on span "Patterns" at bounding box center [872, 52] width 33 height 12
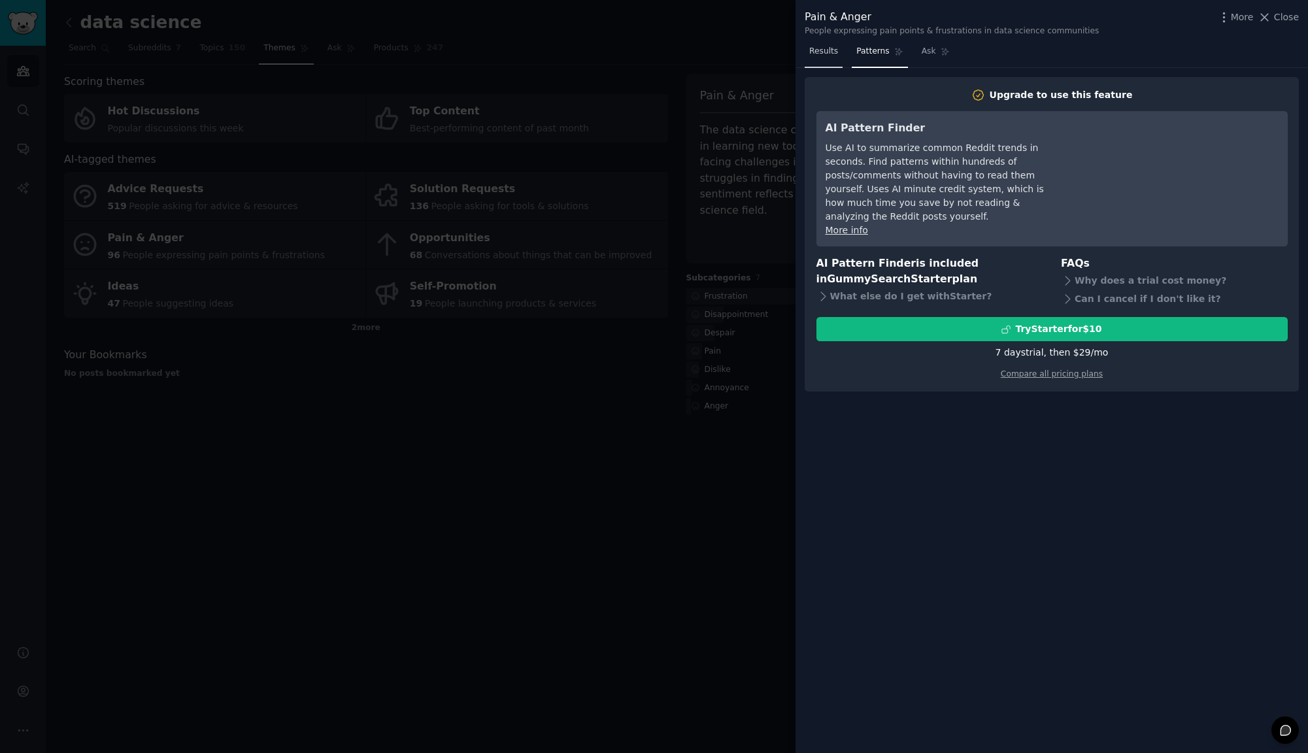
click at [822, 59] on link "Results" at bounding box center [824, 54] width 38 height 27
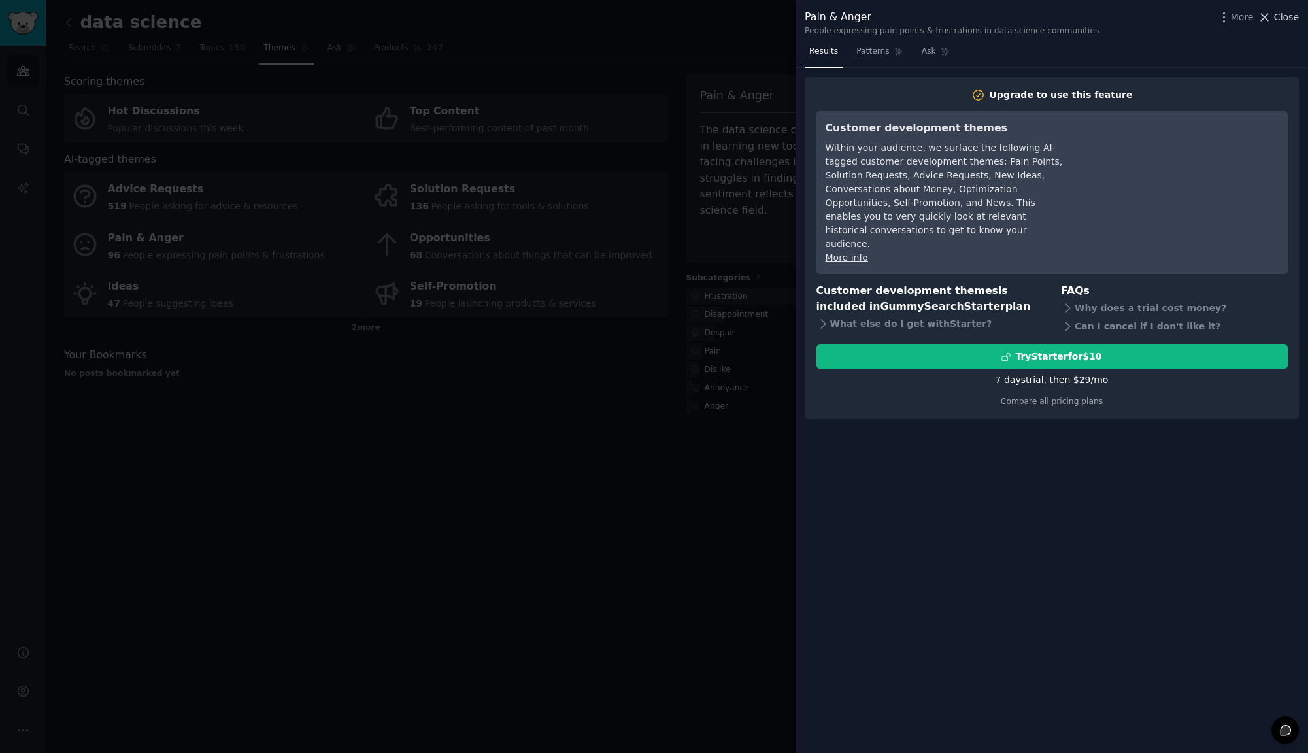
click at [1271, 20] on icon at bounding box center [1265, 17] width 14 height 14
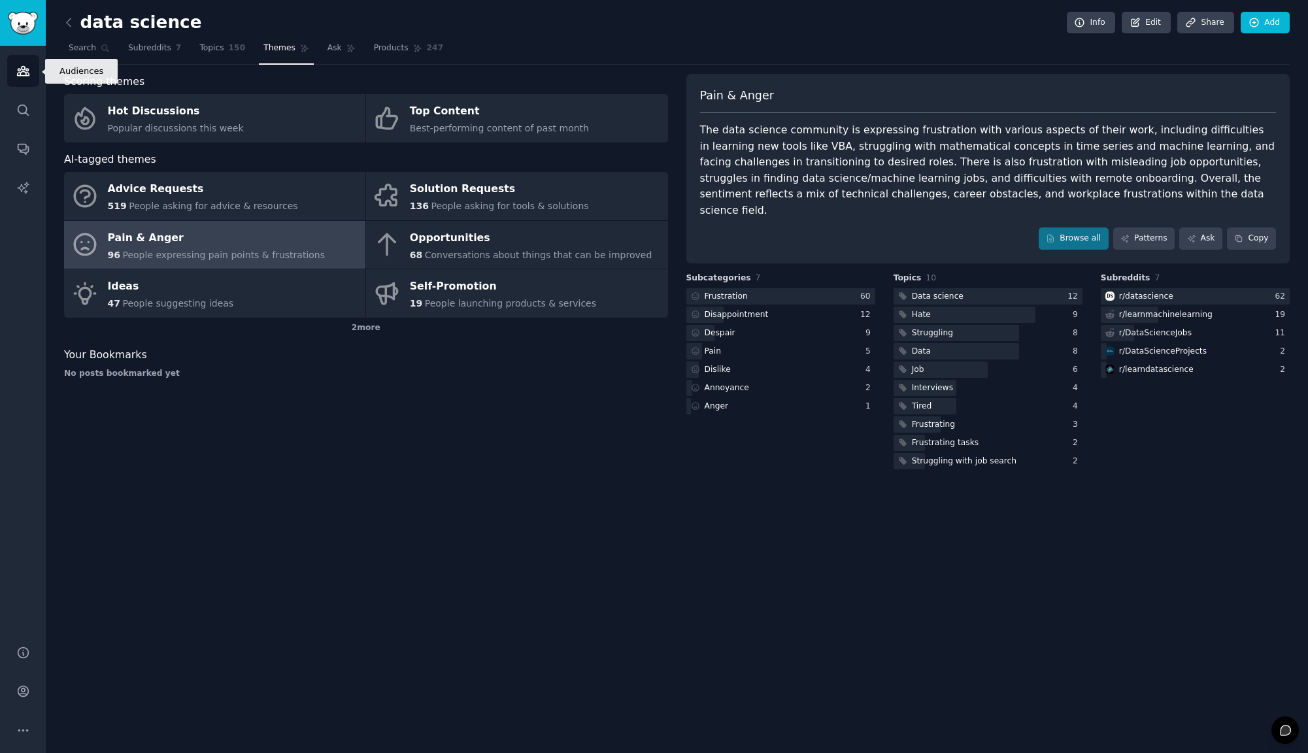
click at [22, 71] on icon "Sidebar" at bounding box center [23, 71] width 12 height 9
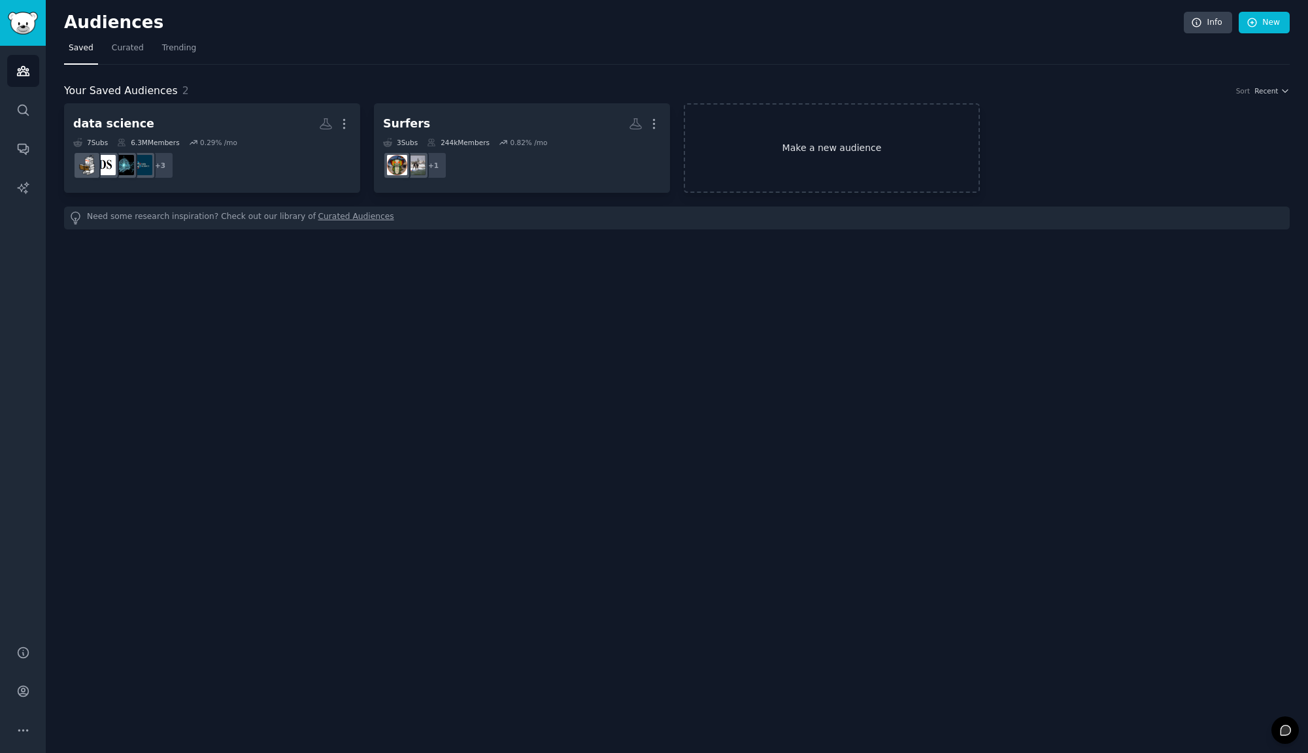
click at [843, 156] on link "Make a new audience" at bounding box center [832, 148] width 296 height 90
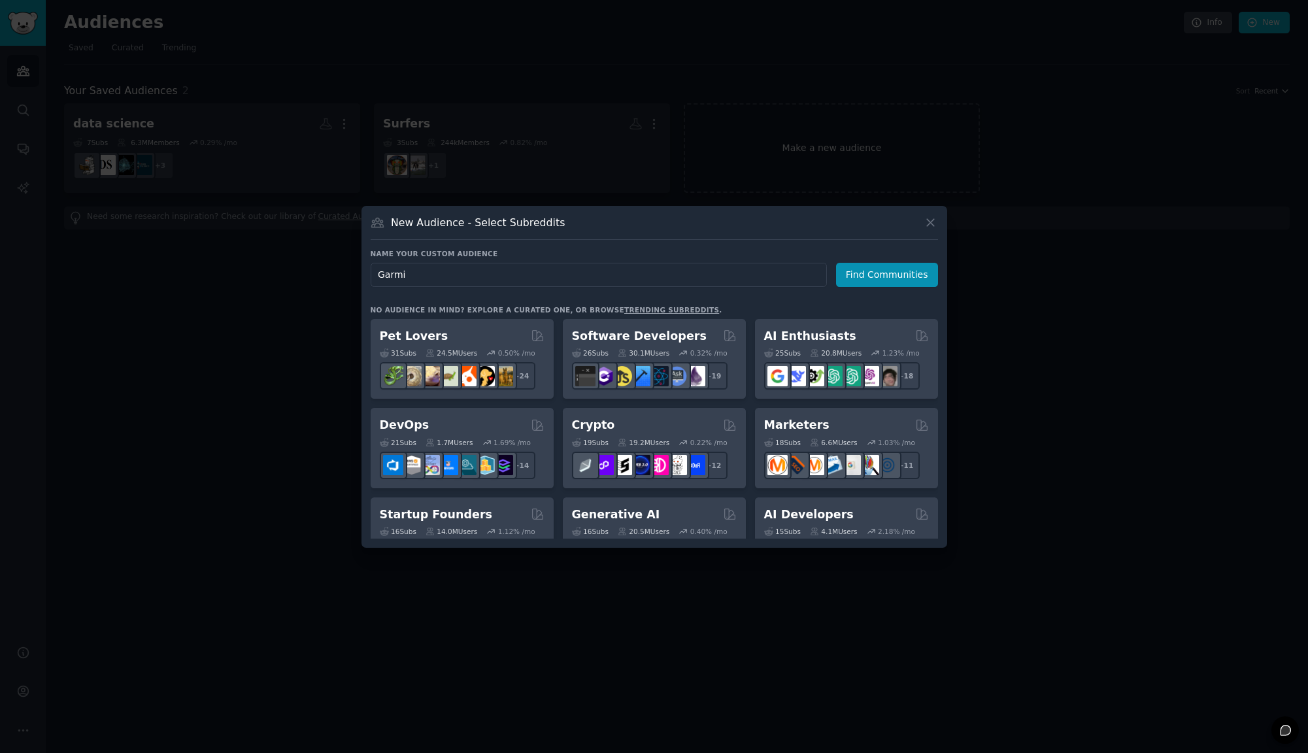
type input "Garmin"
click button "Find Communities" at bounding box center [887, 275] width 102 height 24
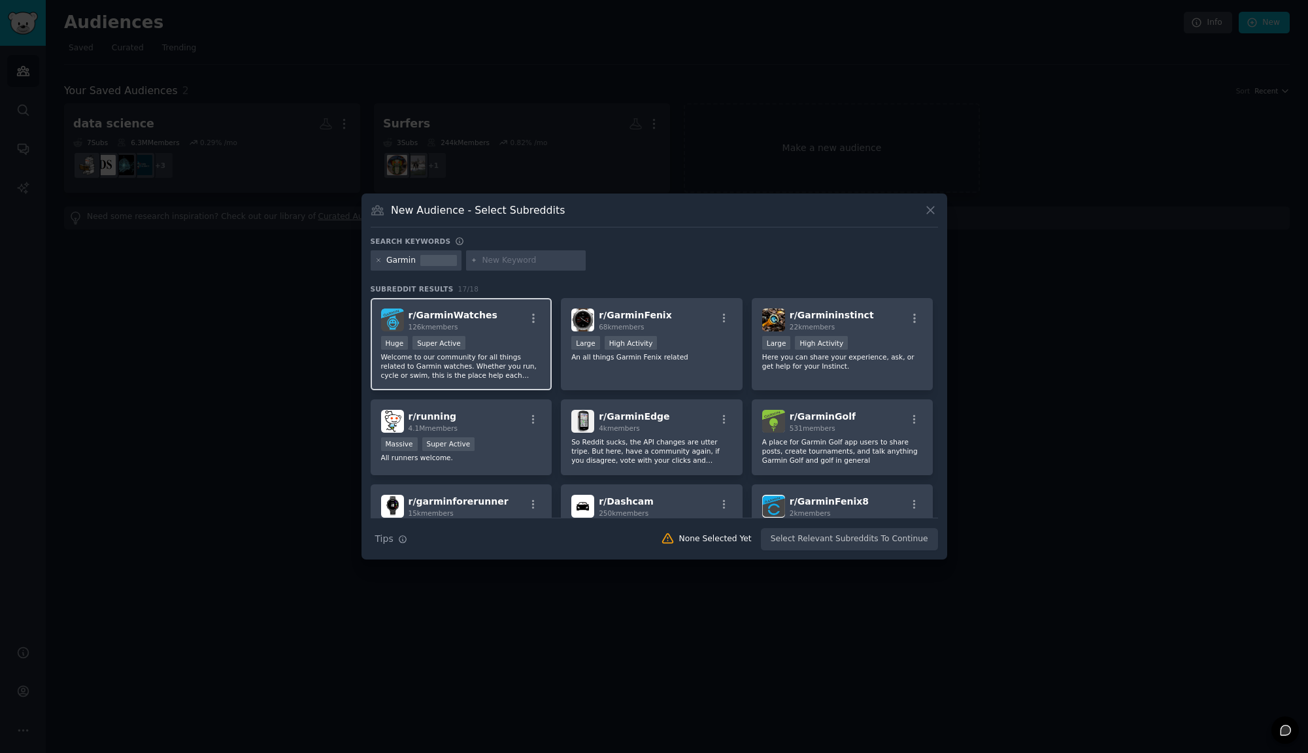
click at [452, 324] on span "126k members" at bounding box center [433, 327] width 50 height 8
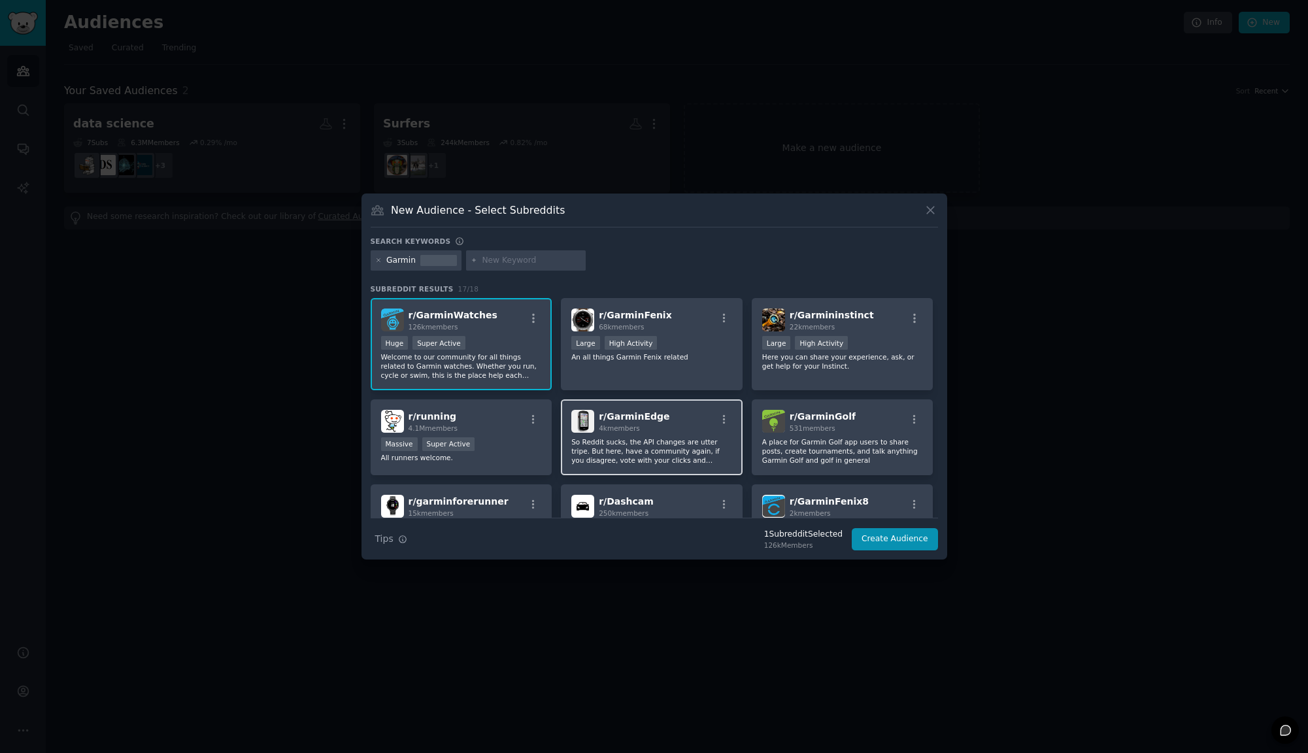
click at [610, 424] on span "4k members" at bounding box center [619, 428] width 41 height 8
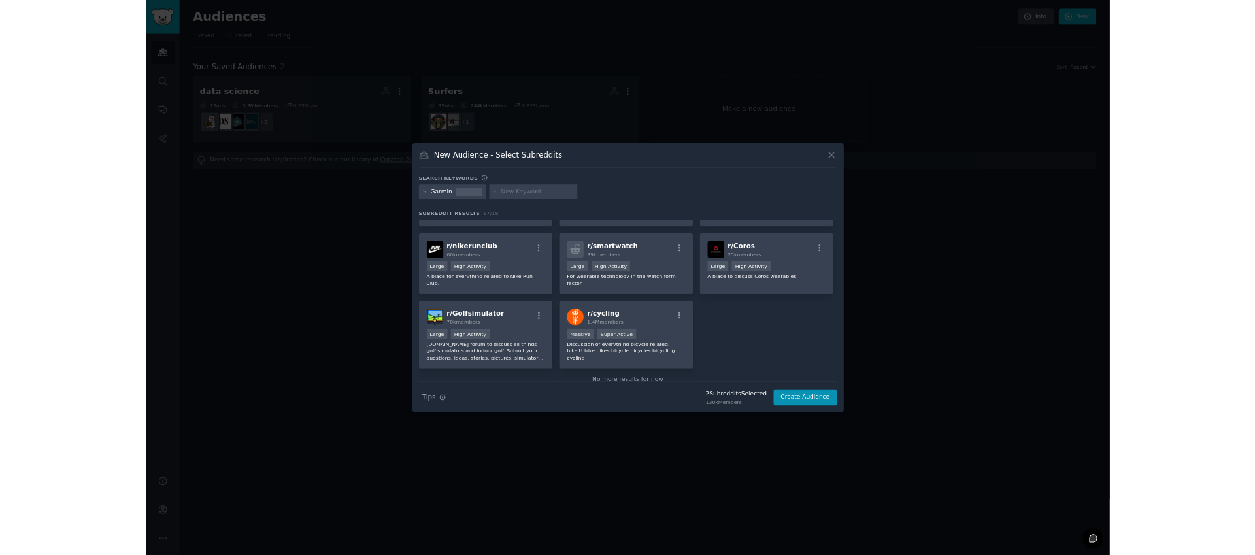
scroll to position [348, 0]
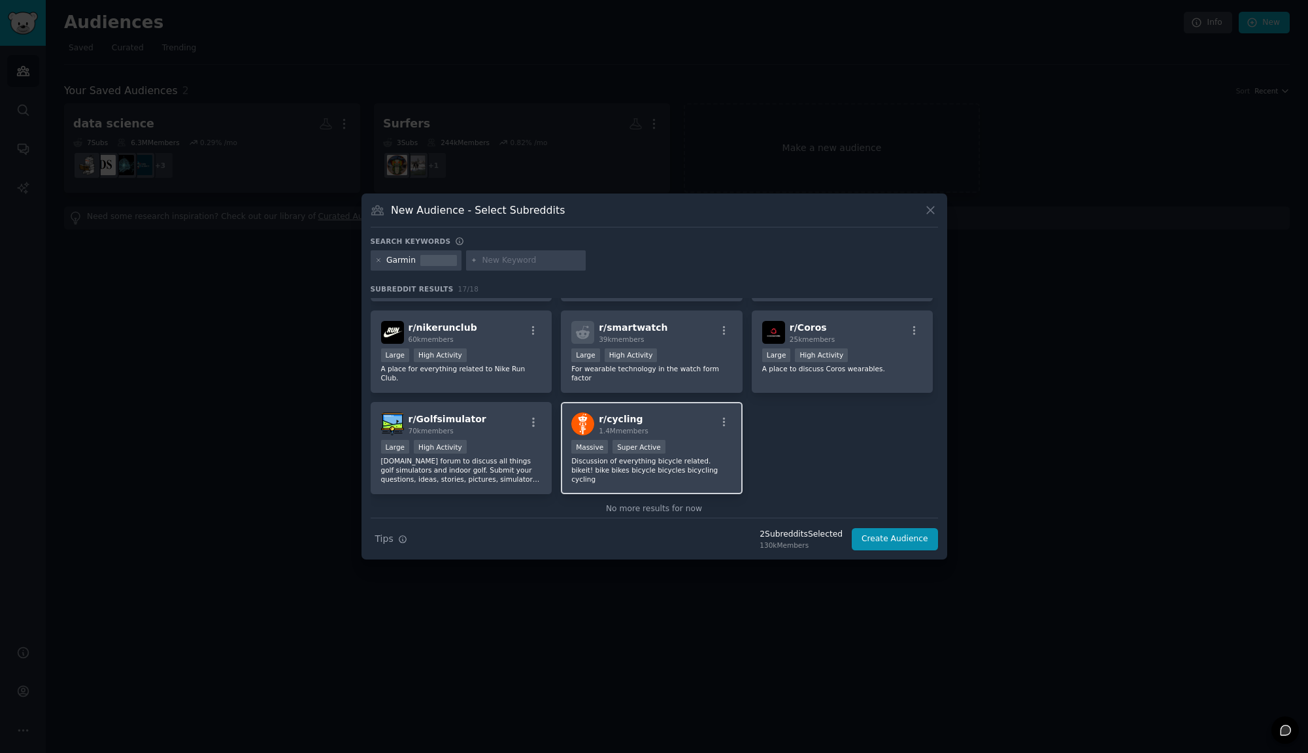
click at [635, 439] on div "r/ cycling 1.4M members Massive Super Active Discussion of everything bicycle r…" at bounding box center [652, 448] width 182 height 92
click at [888, 544] on button "Create Audience" at bounding box center [895, 539] width 86 height 22
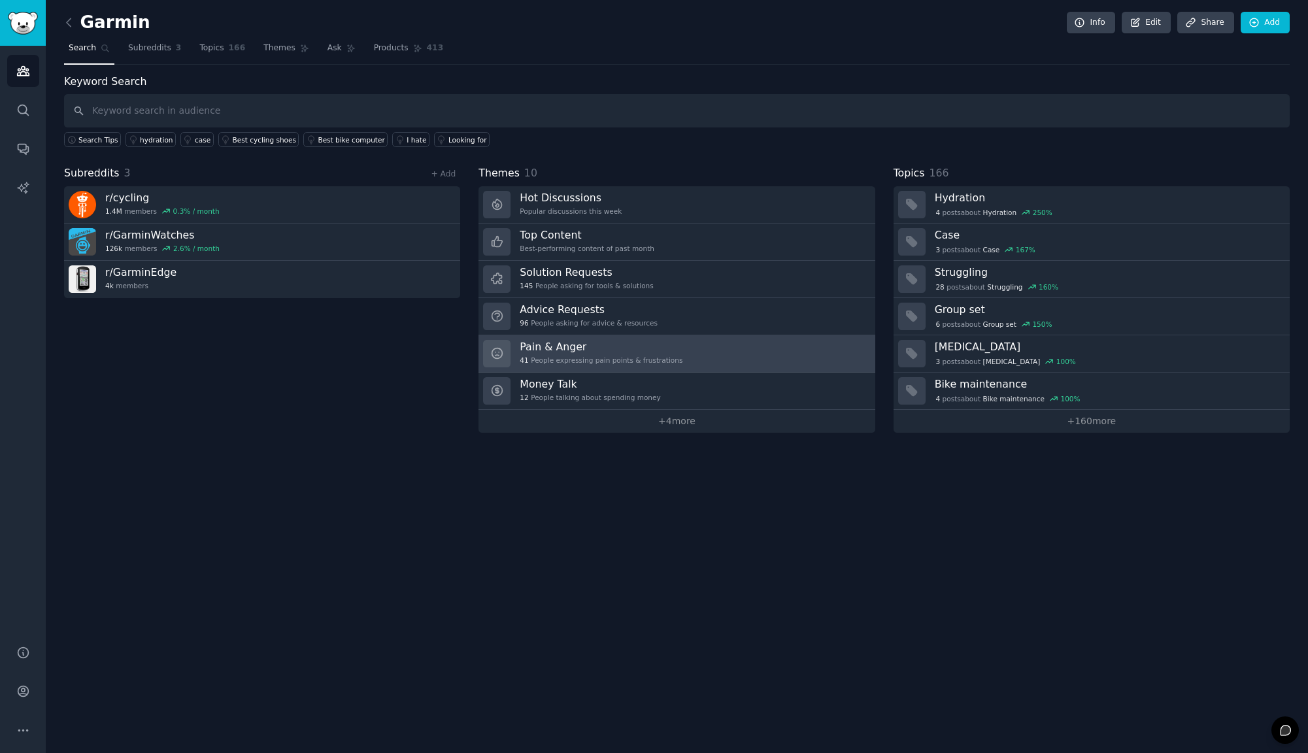
click at [557, 347] on h3 "Pain & Anger" at bounding box center [601, 347] width 163 height 14
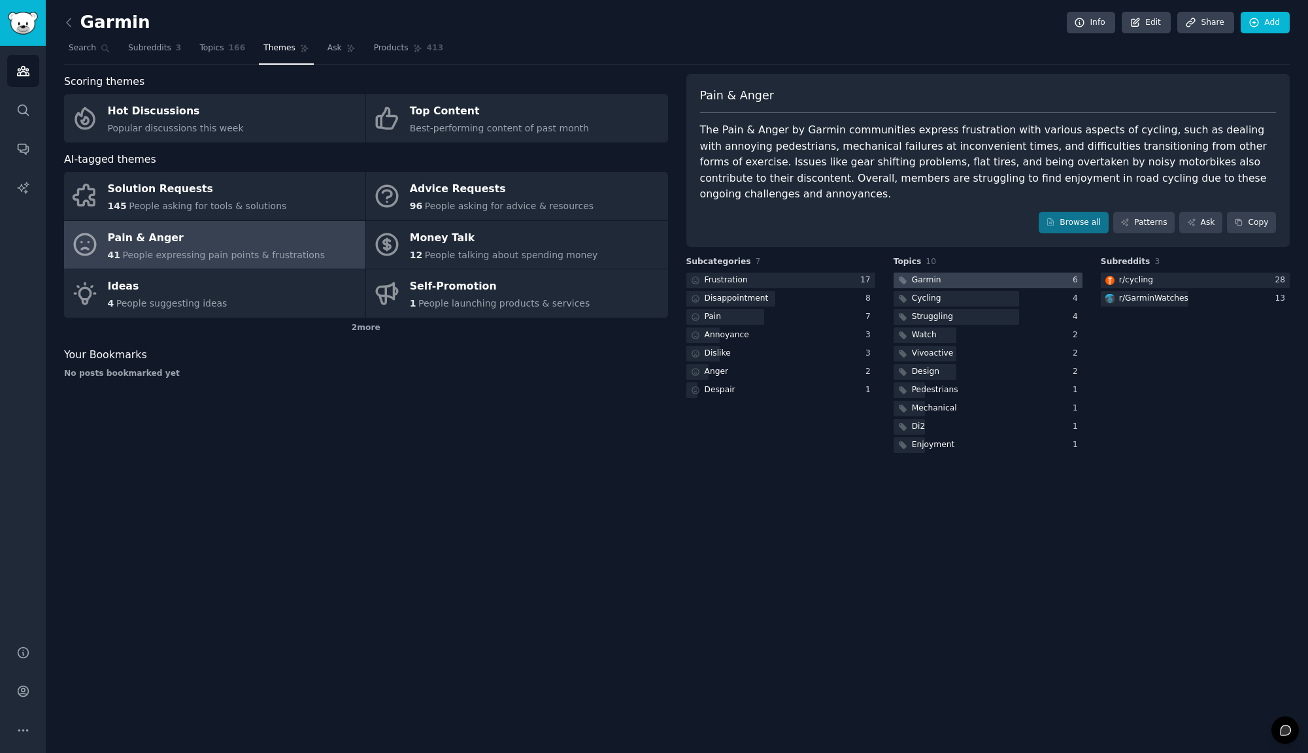
click at [961, 273] on div at bounding box center [987, 281] width 189 height 16
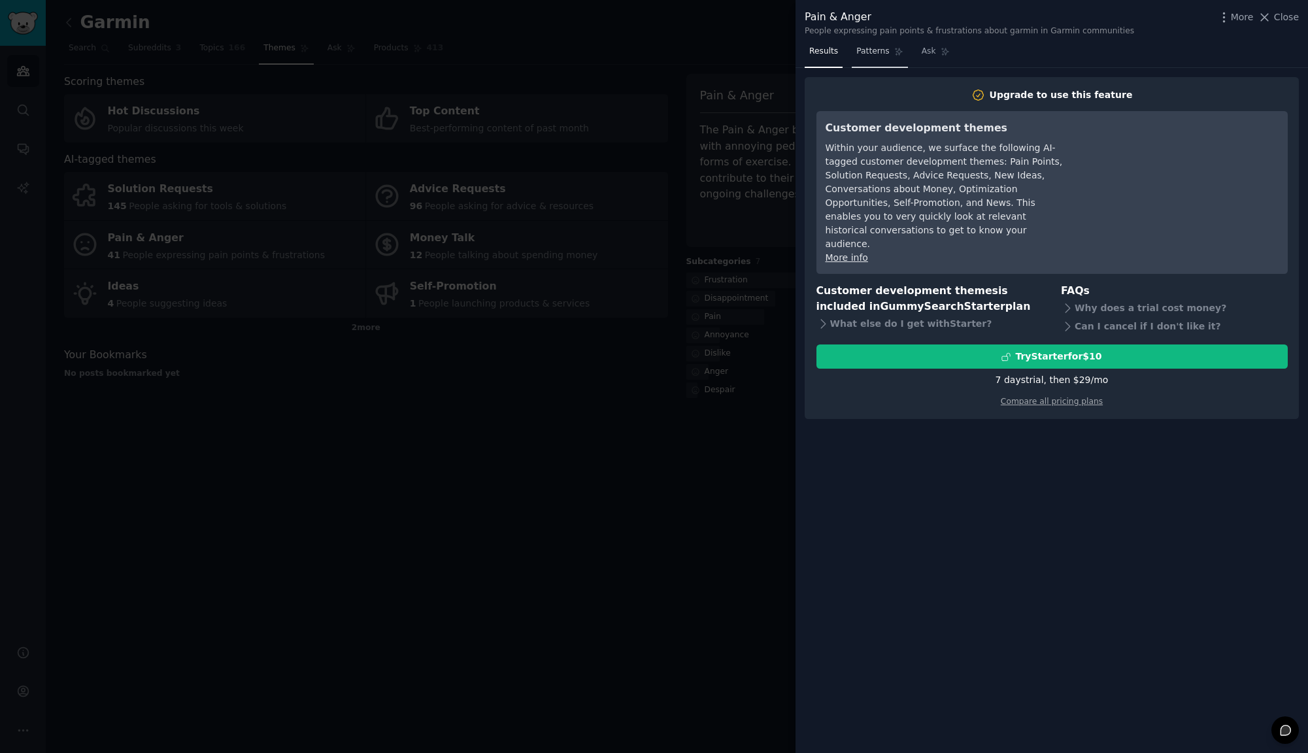
click at [880, 50] on span "Patterns" at bounding box center [872, 52] width 33 height 12
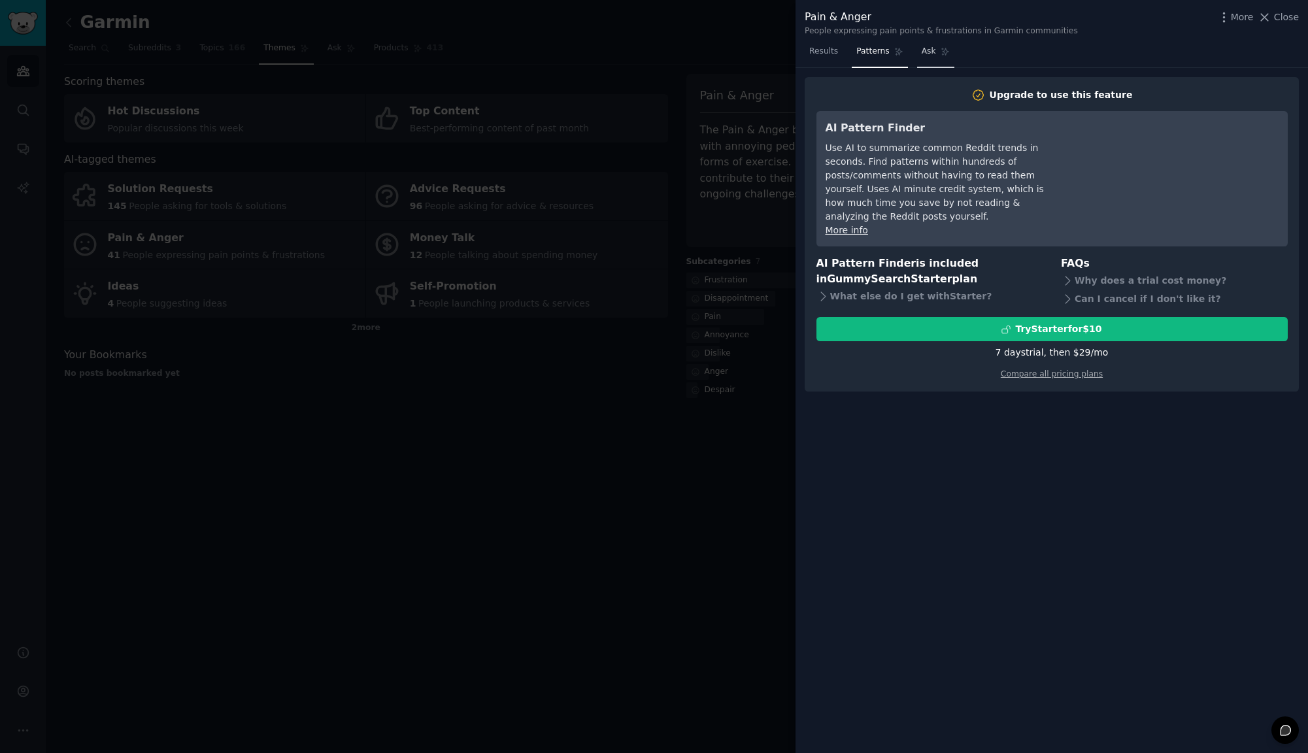
click at [933, 54] on span "Ask" at bounding box center [929, 52] width 14 height 12
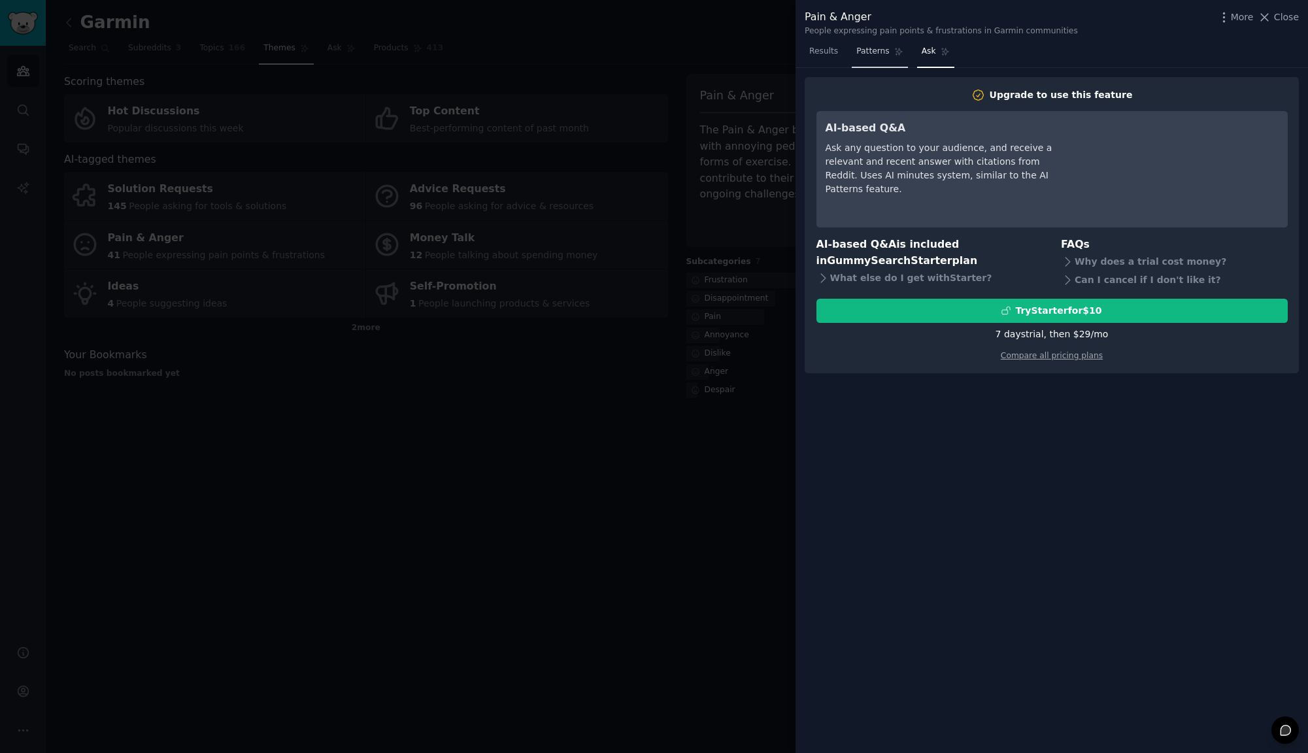
click at [886, 56] on span "Patterns" at bounding box center [872, 52] width 33 height 12
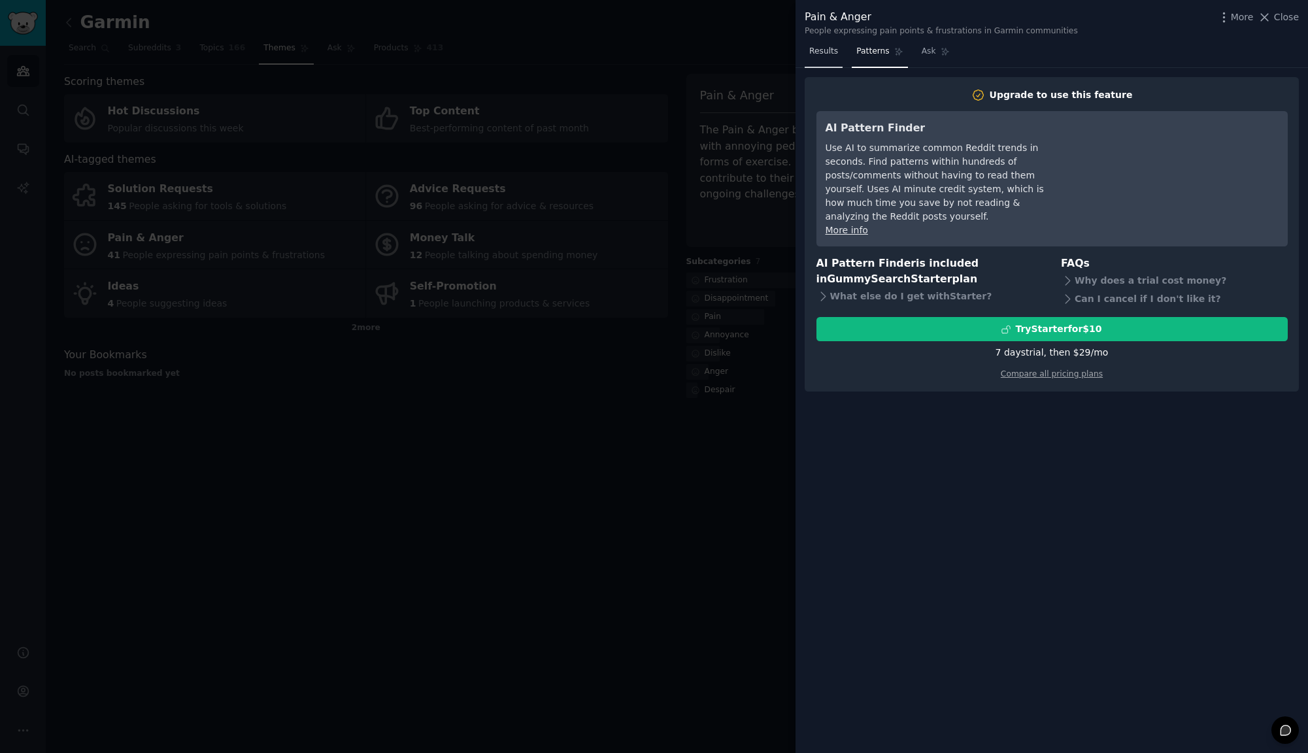
click at [824, 53] on span "Results" at bounding box center [823, 52] width 29 height 12
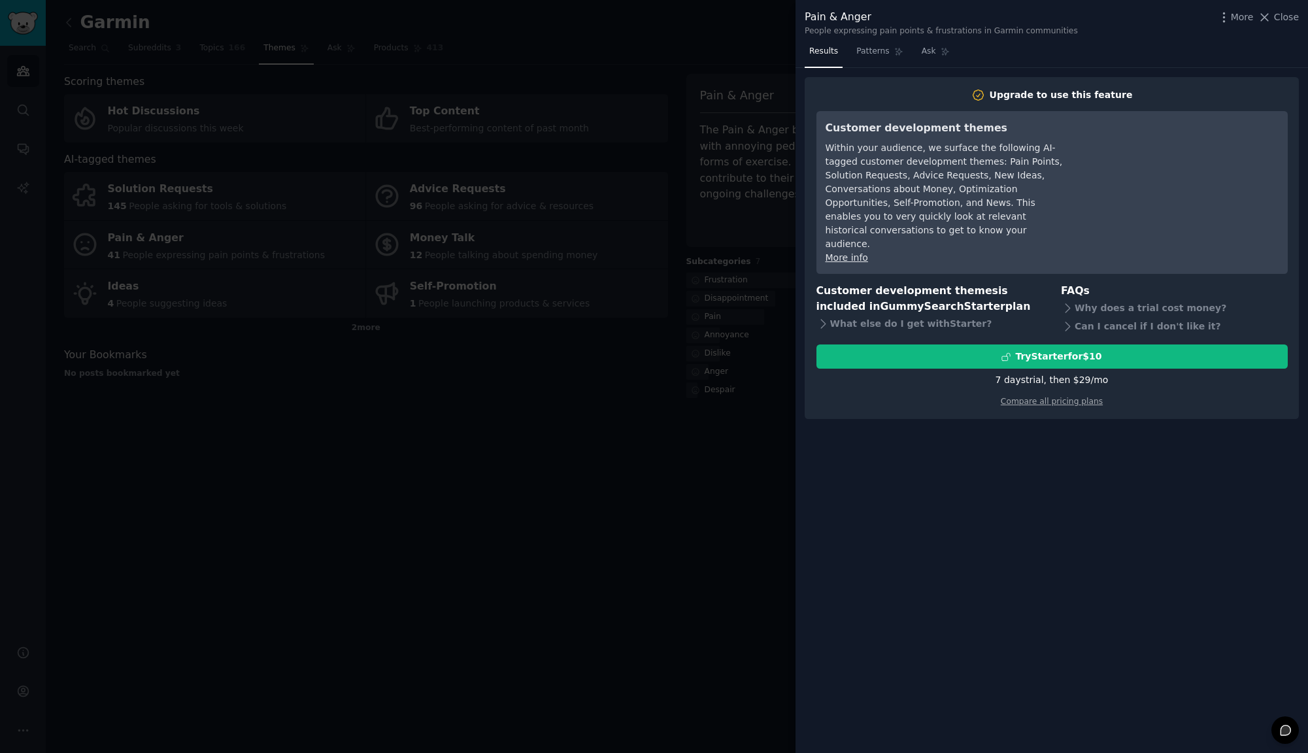
click at [360, 407] on div at bounding box center [654, 376] width 1308 height 753
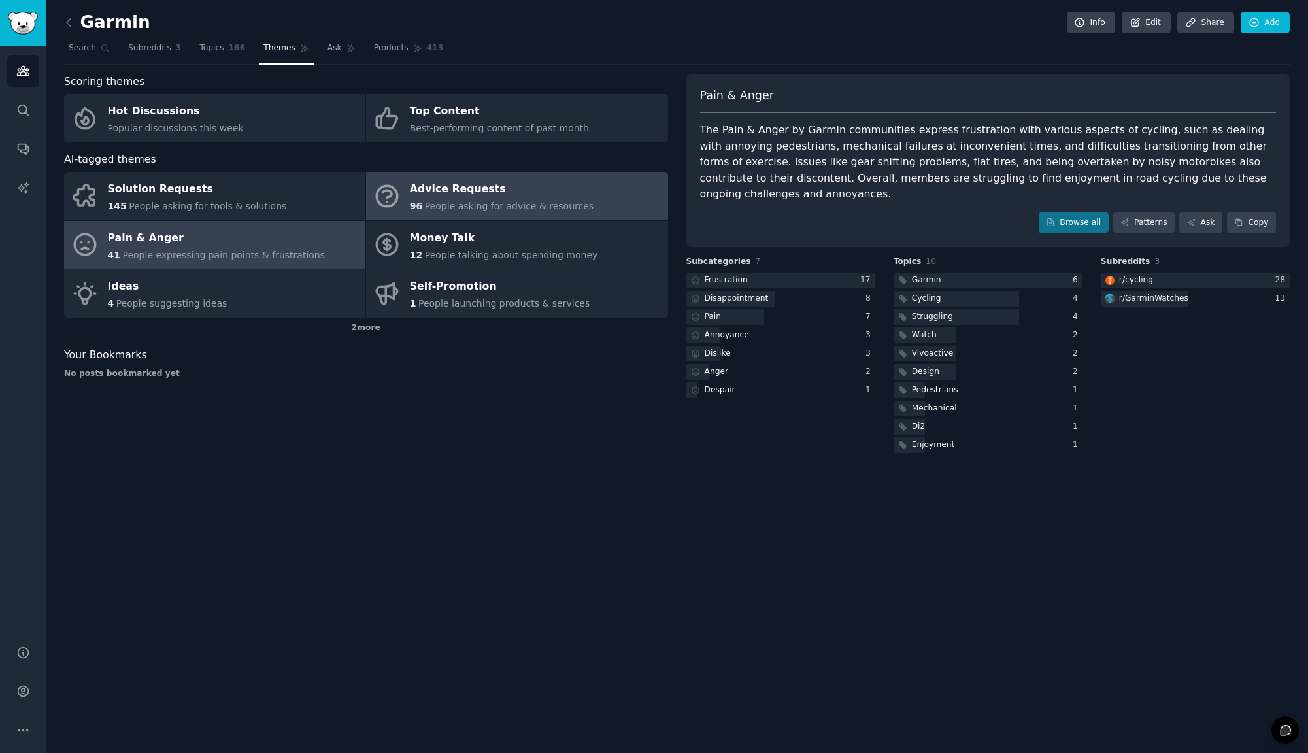
click at [455, 184] on div "Advice Requests" at bounding box center [502, 189] width 184 height 21
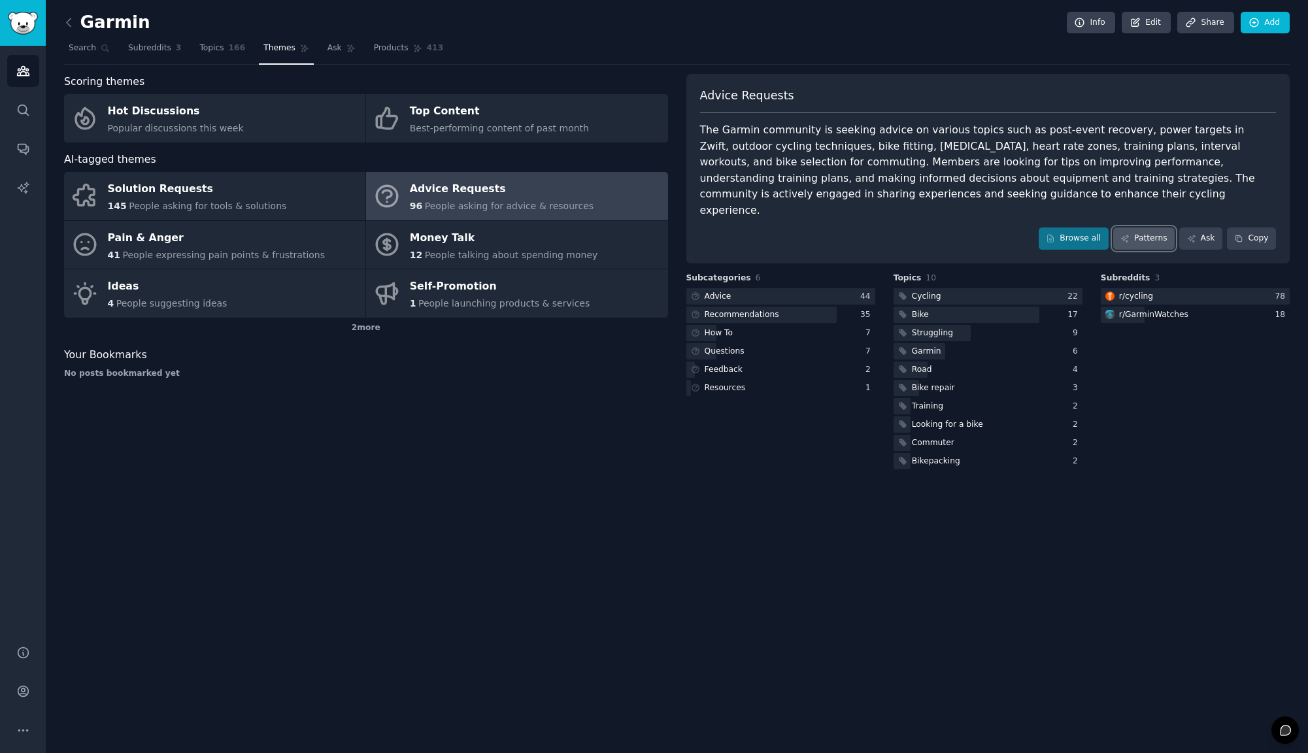
click at [1124, 234] on icon at bounding box center [1124, 238] width 9 height 9
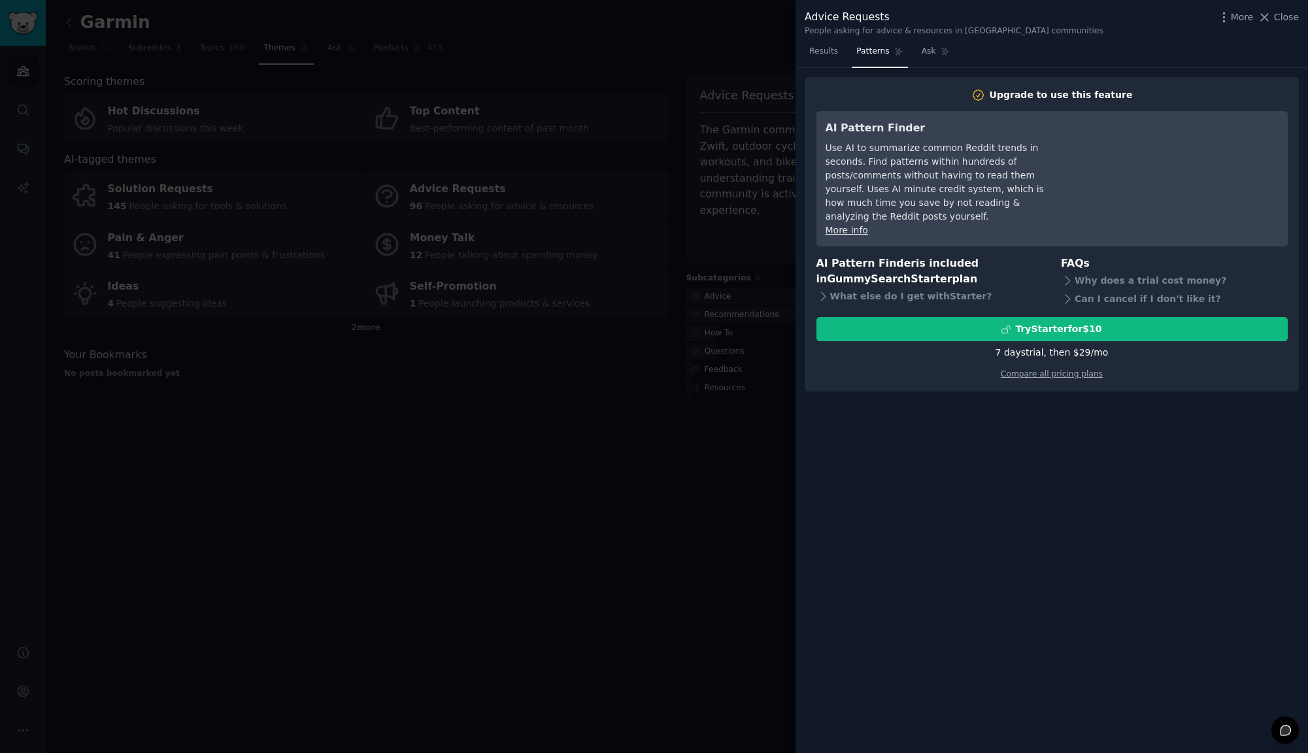
click at [693, 337] on div at bounding box center [654, 376] width 1308 height 753
